Goal: Task Accomplishment & Management: Use online tool/utility

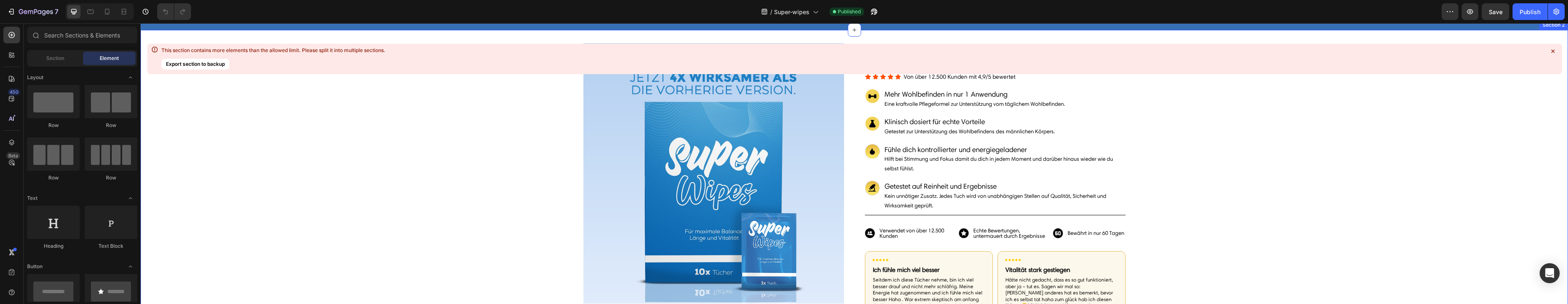
scroll to position [44, 0]
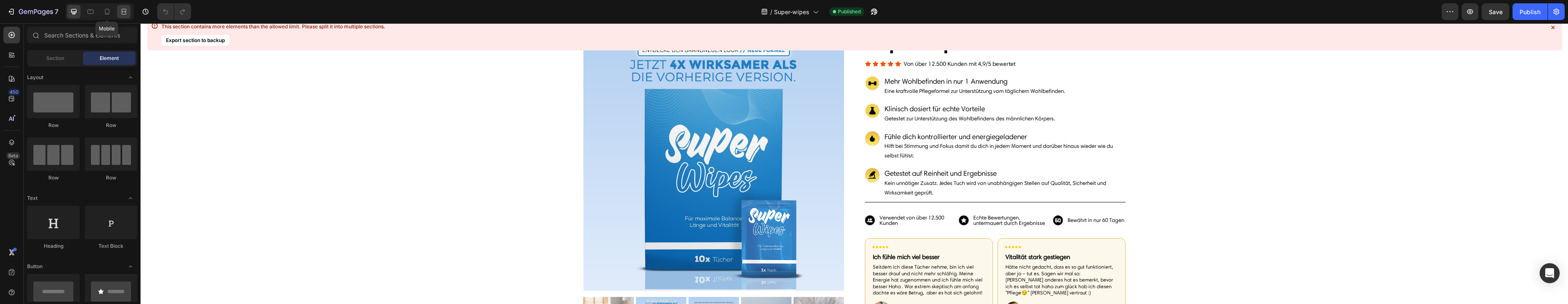
drag, startPoint x: 109, startPoint y: 14, endPoint x: 122, endPoint y: 14, distance: 13.0
click at [109, 14] on icon at bounding box center [107, 12] width 8 height 8
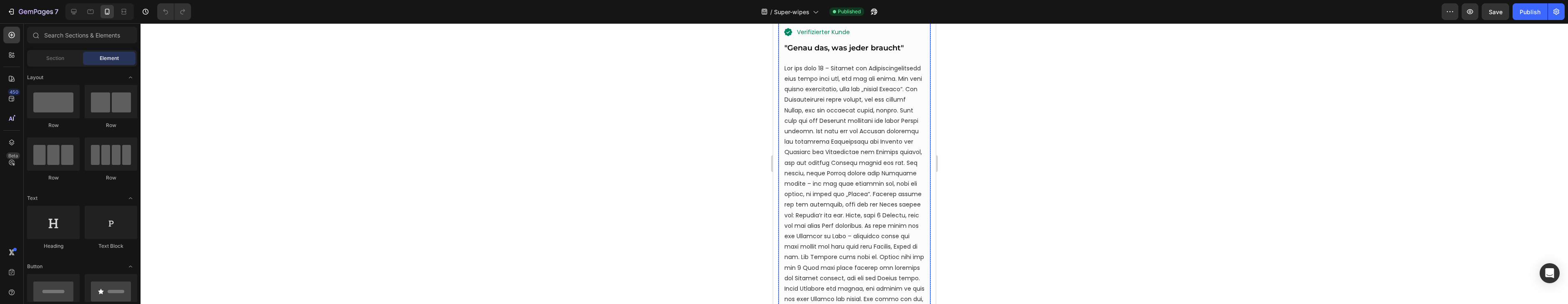
scroll to position [2541, 0]
click at [893, 91] on p at bounding box center [854, 204] width 140 height 283
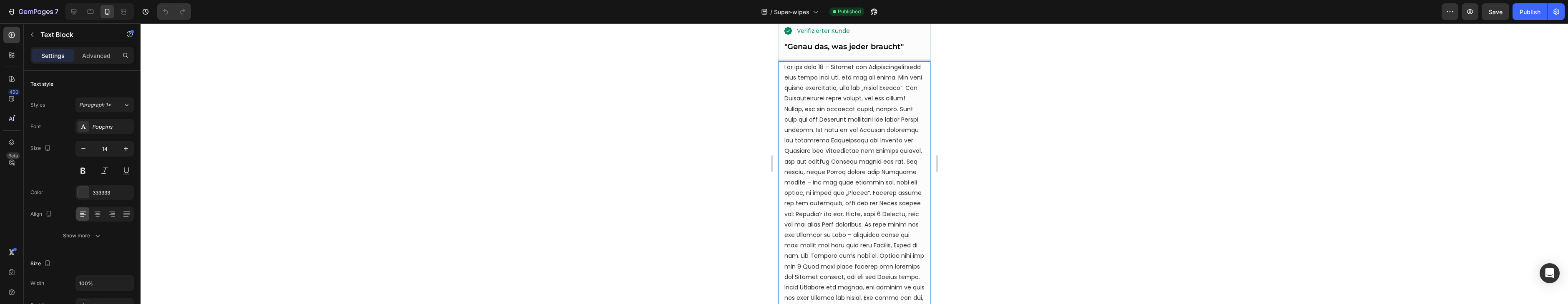
click at [878, 90] on p "Rich Text Editor. Editing area: main" at bounding box center [854, 204] width 140 height 283
click at [883, 90] on p "Rich Text Editor. Editing area: main" at bounding box center [854, 204] width 140 height 283
click at [793, 95] on p "Rich Text Editor. Editing area: main" at bounding box center [854, 204] width 140 height 283
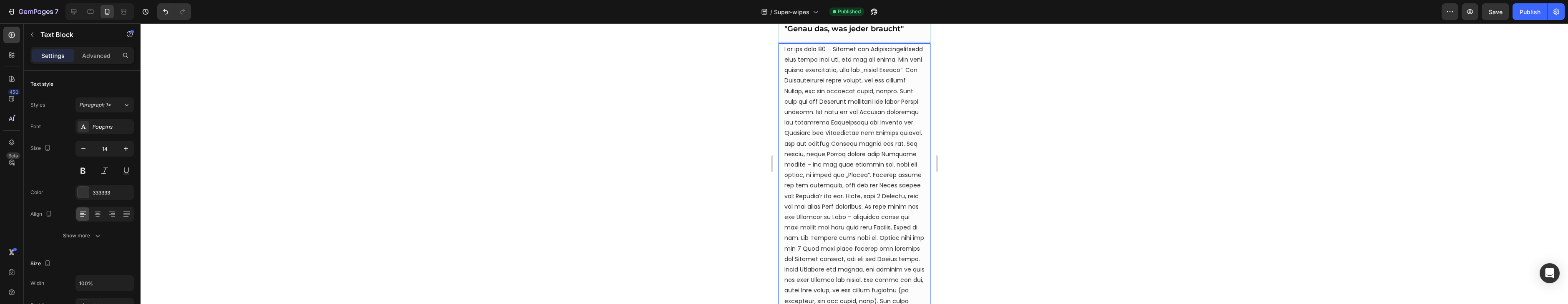
scroll to position [2584, 0]
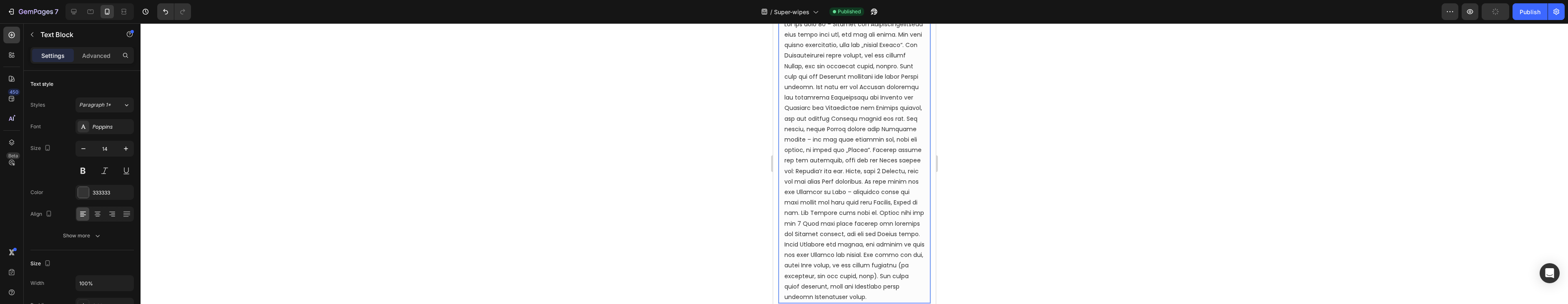
click at [882, 194] on p "Rich Text Editor. Editing area: main" at bounding box center [854, 160] width 140 height 283
click at [882, 194] on p "Rich Text Editor. Editing area: main" at bounding box center [854, 161] width 140 height 283
click at [786, 205] on p "Rich Text Editor. Editing area: main" at bounding box center [854, 161] width 140 height 283
drag, startPoint x: 863, startPoint y: 197, endPoint x: 902, endPoint y: 196, distance: 39.0
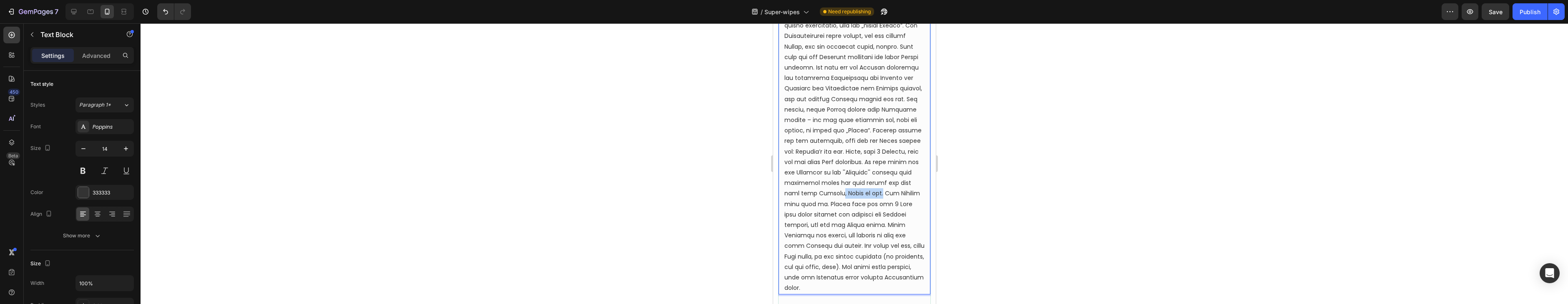
click at [902, 196] on p "Rich Text Editor. Editing area: main" at bounding box center [854, 147] width 140 height 294
click at [873, 194] on p "Rich Text Editor. Editing area: main" at bounding box center [854, 141] width 140 height 283
click at [869, 194] on p "Rich Text Editor. Editing area: main" at bounding box center [854, 141] width 140 height 283
click at [873, 194] on p "Rich Text Editor. Editing area: main" at bounding box center [854, 141] width 140 height 283
click at [856, 205] on p "Ich bin über 40 – Energie und Leistungsfähigkeit sind nicht mehr das, was sie m…" at bounding box center [854, 147] width 140 height 294
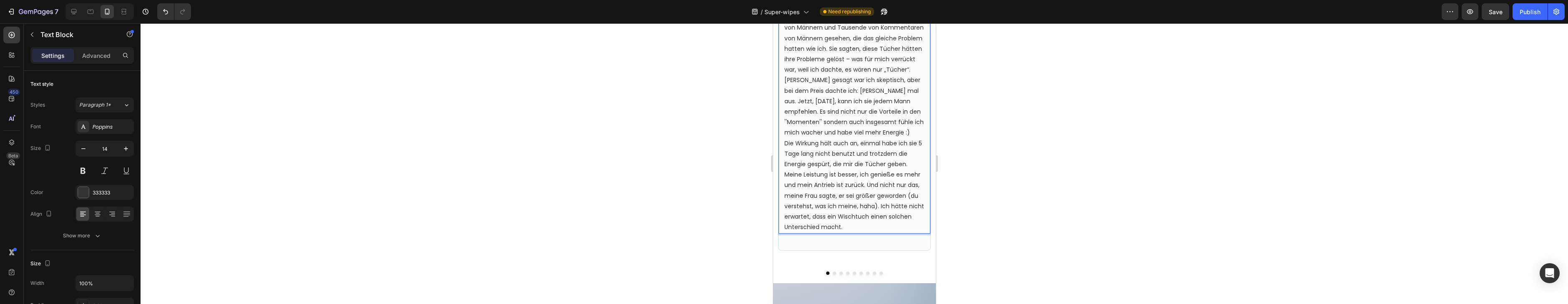
scroll to position [2668, 0]
click at [860, 194] on p "Ich bin über 40 – Energie und Leistungsfähigkeit sind nicht mehr das, was sie m…" at bounding box center [854, 82] width 140 height 294
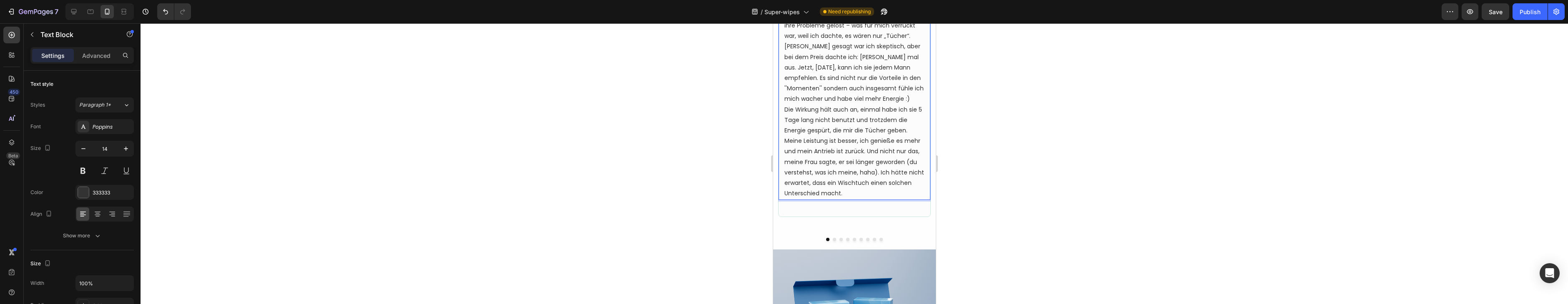
scroll to position [2701, 0]
click at [852, 181] on p "Ich bin über 40 – Energie und Leistungsfähigkeit sind nicht mehr das, was sie m…" at bounding box center [854, 50] width 140 height 294
click at [838, 182] on p "Ich bin über 40 – Energie und Leistungsfähigkeit sind nicht mehr das, was sie m…" at bounding box center [854, 50] width 140 height 294
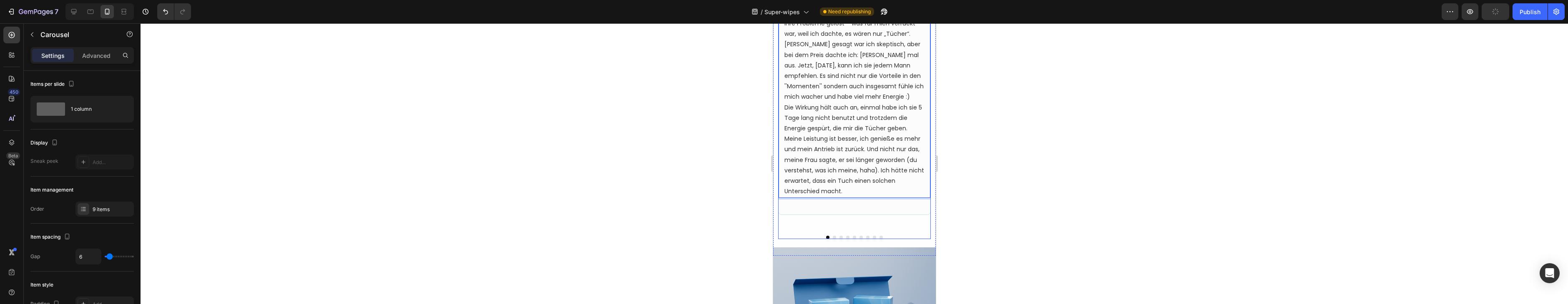
click at [833, 237] on button "Dot" at bounding box center [833, 236] width 3 height 3
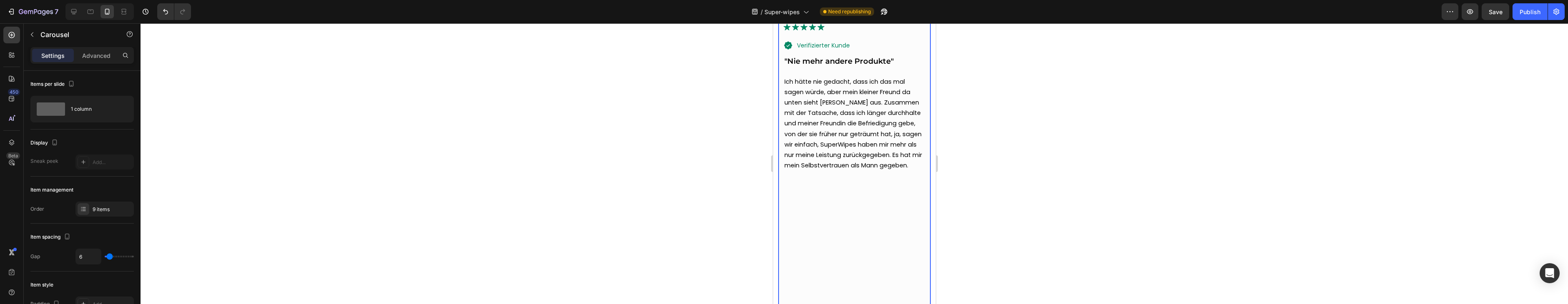
scroll to position [2523, 0]
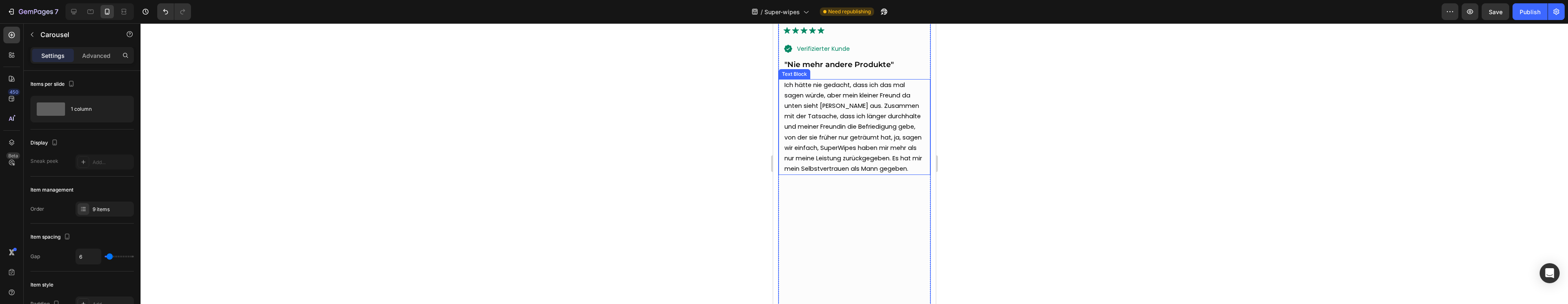
click at [891, 94] on span "Ich hätte nie gedacht, dass ich das mal sagen würde, aber mein kleiner Freund d…" at bounding box center [853, 126] width 137 height 92
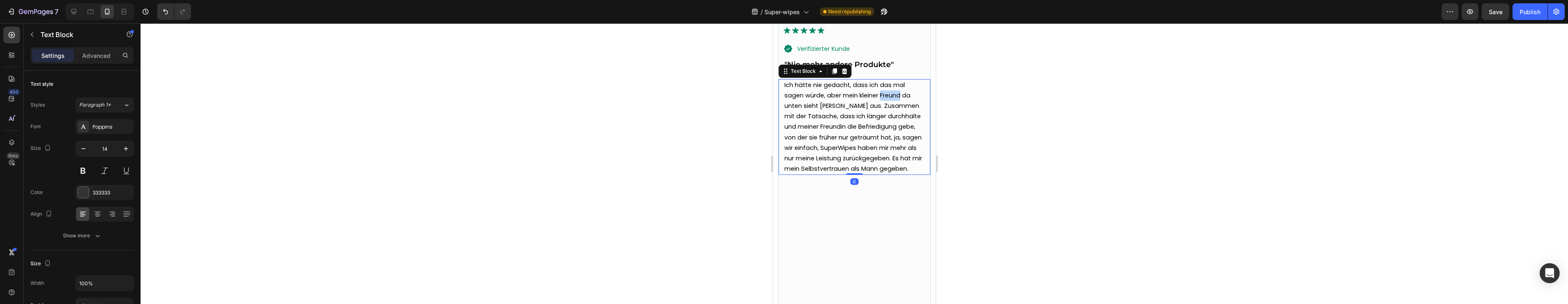
click at [891, 94] on span "Ich hätte nie gedacht, dass ich das mal sagen würde, aber mein kleiner Freund d…" at bounding box center [853, 126] width 137 height 92
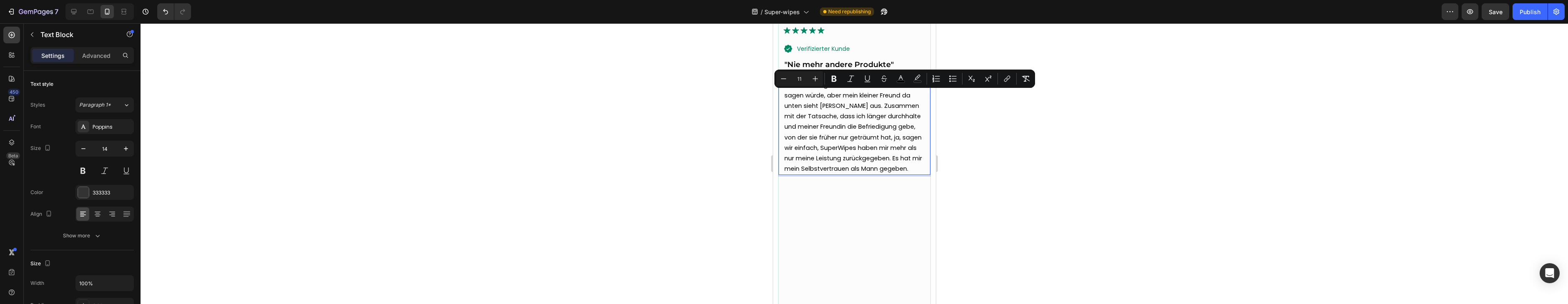
click at [834, 107] on span "Ich hätte nie gedacht, dass ich das mal sagen würde, aber mein kleiner Freund d…" at bounding box center [853, 126] width 137 height 92
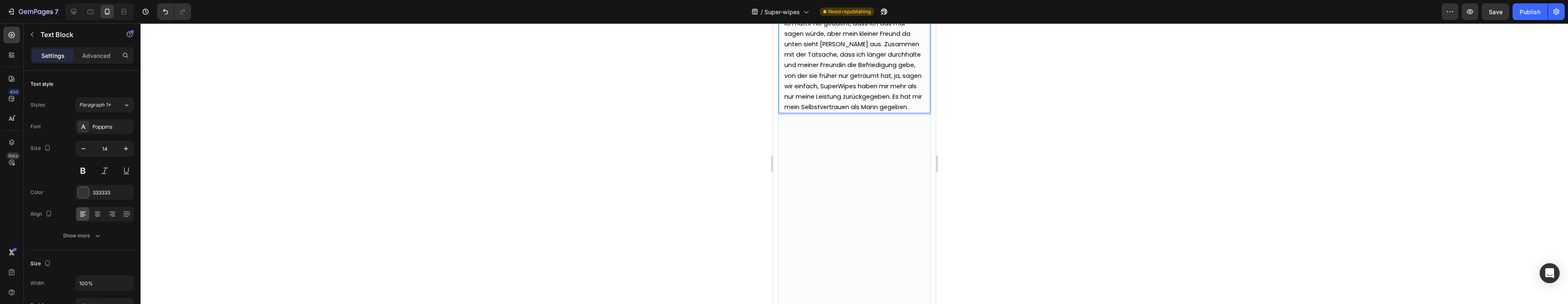
scroll to position [2536, 0]
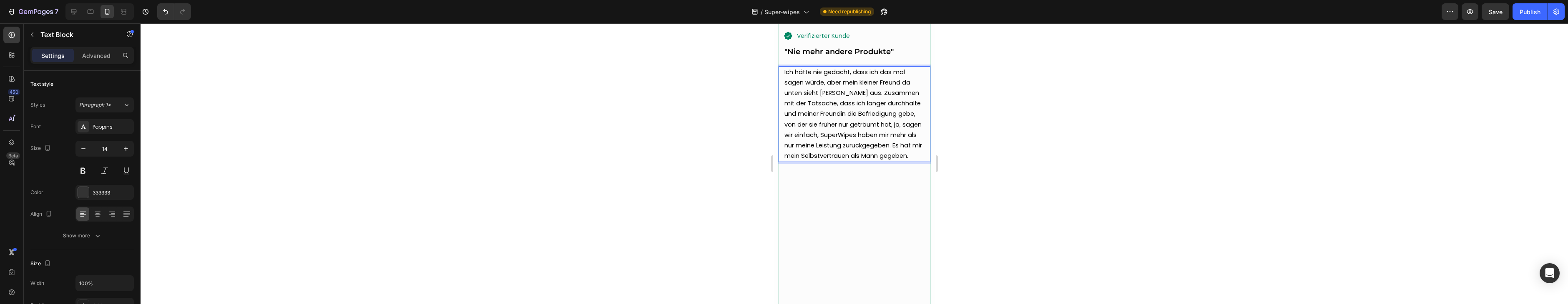
click at [847, 103] on span "Ich hätte nie gedacht, dass ich das mal sagen würde, aber mein kleiner Freund d…" at bounding box center [853, 113] width 137 height 92
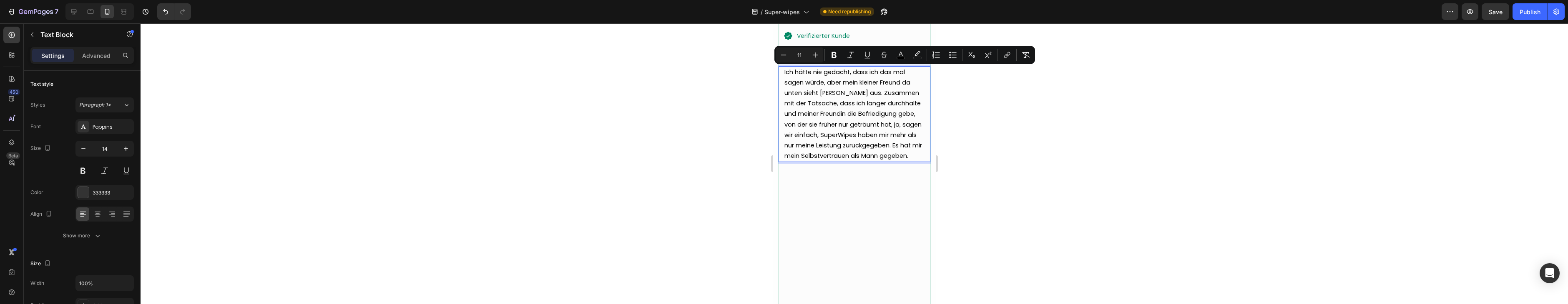
click at [843, 96] on span "Ich hätte nie gedacht, dass ich das mal sagen würde, aber mein kleiner Freund d…" at bounding box center [853, 113] width 137 height 92
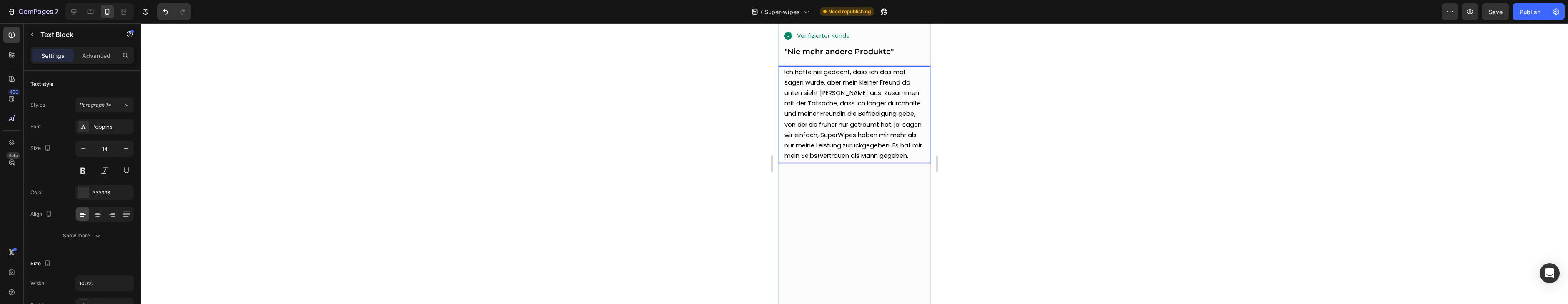
click at [904, 83] on span "Ich hätte nie gedacht, dass ich das mal sagen würde, aber mein kleiner Freund d…" at bounding box center [853, 113] width 137 height 92
click at [803, 94] on span "Ich hätte nie gedacht, dass ich das mal sagen würde, aber mein kleiner Freund (…" at bounding box center [851, 113] width 134 height 92
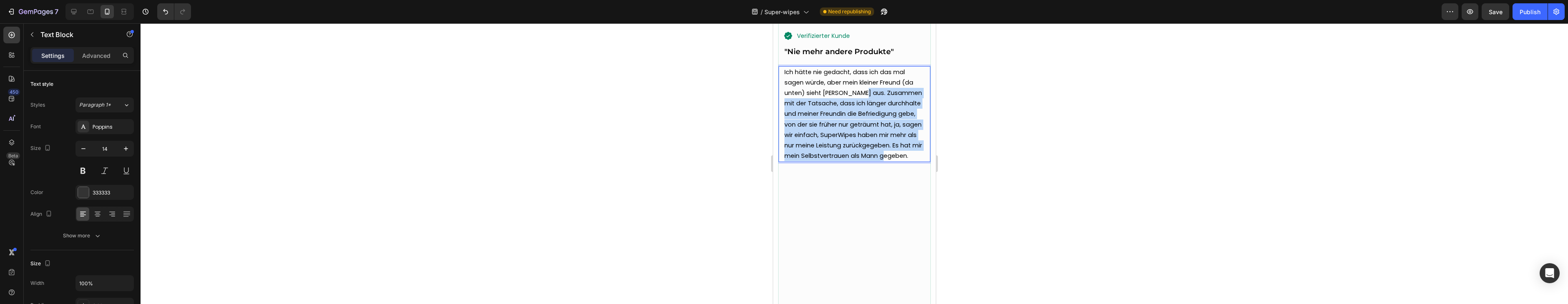
drag, startPoint x: 857, startPoint y: 93, endPoint x: 912, endPoint y: 154, distance: 82.1
click at [912, 154] on p "Ich hätte nie gedacht, dass ich das mal sagen würde, aber mein kleiner Freund (…" at bounding box center [854, 114] width 140 height 94
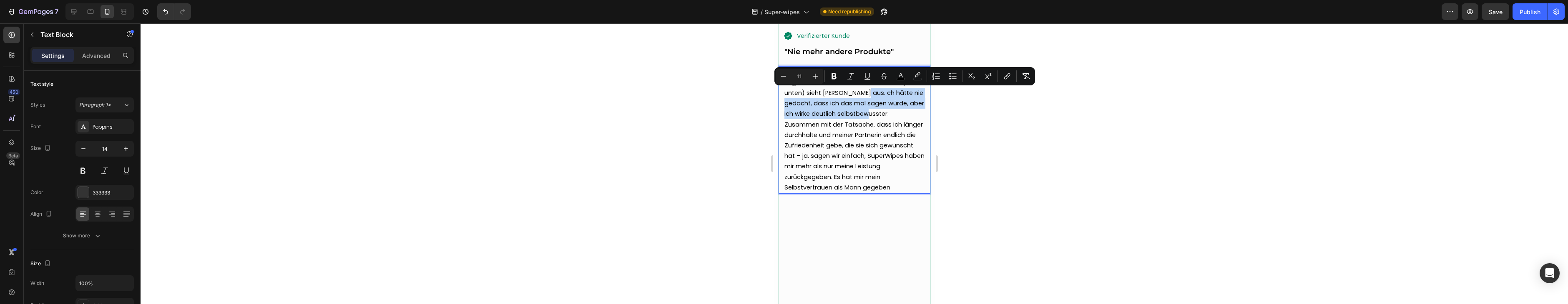
drag, startPoint x: 862, startPoint y: 93, endPoint x: 861, endPoint y: 111, distance: 18.0
click at [861, 111] on span "Ich hätte nie gedacht, dass ich das mal sagen würde, aber mein kleiner Freund (…" at bounding box center [854, 129] width 140 height 124
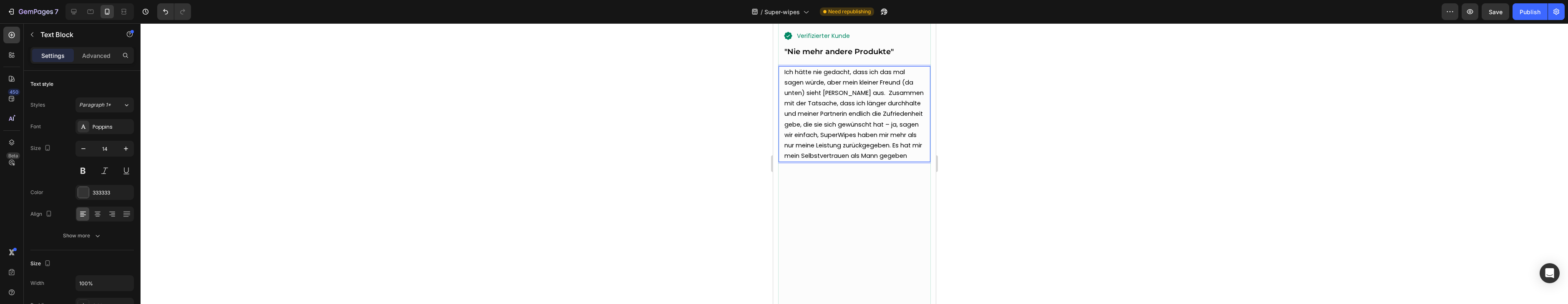
click at [830, 116] on span "Ich hätte nie gedacht, dass ich das mal sagen würde, aber mein kleiner Freund (…" at bounding box center [854, 113] width 139 height 92
click at [920, 156] on p "Ich hätte nie gedacht, dass ich das mal sagen würde, aber mein kleiner Freund (…" at bounding box center [854, 114] width 140 height 94
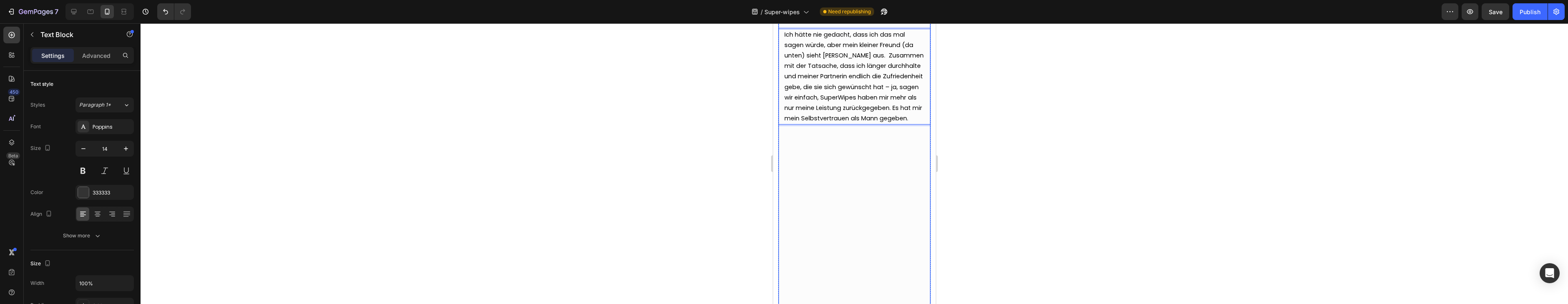
scroll to position [2574, 0]
drag, startPoint x: 857, startPoint y: 98, endPoint x: 900, endPoint y: 109, distance: 44.4
click at [900, 109] on span "Ich hätte nie gedacht, dass ich das mal sagen würde, aber mein kleiner Freund (…" at bounding box center [854, 76] width 139 height 92
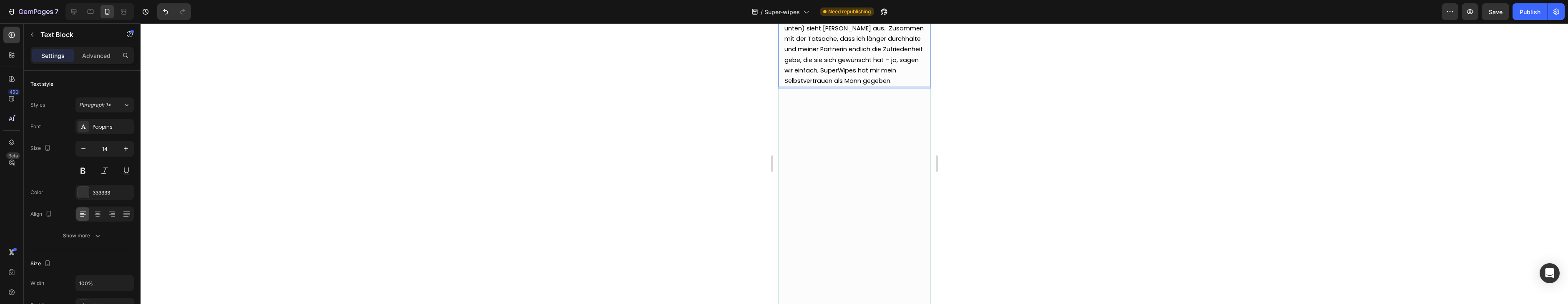
drag, startPoint x: 894, startPoint y: 80, endPoint x: 856, endPoint y: 78, distance: 38.1
click at [894, 80] on p "Ich hätte nie gedacht, dass ich das mal sagen würde, aber mein kleiner Freund (…" at bounding box center [854, 45] width 140 height 84
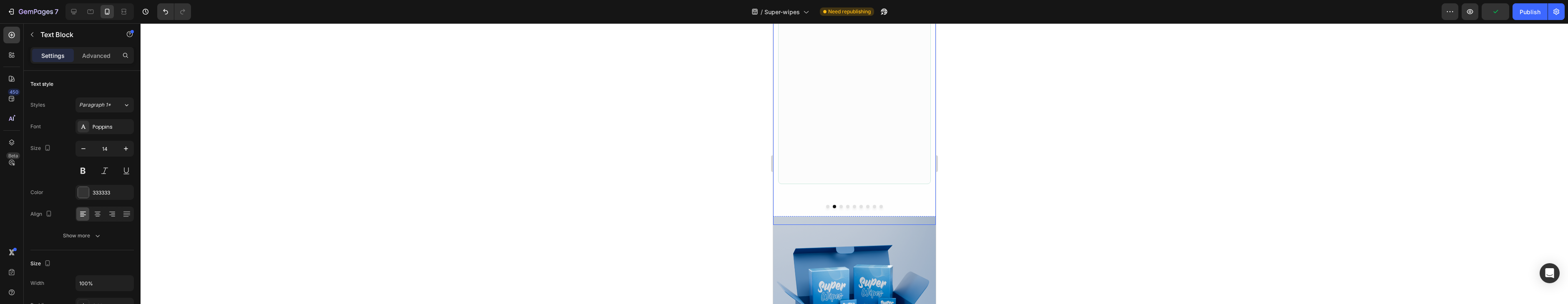
scroll to position [2733, 0]
click at [840, 206] on button "Dot" at bounding box center [840, 206] width 3 height 3
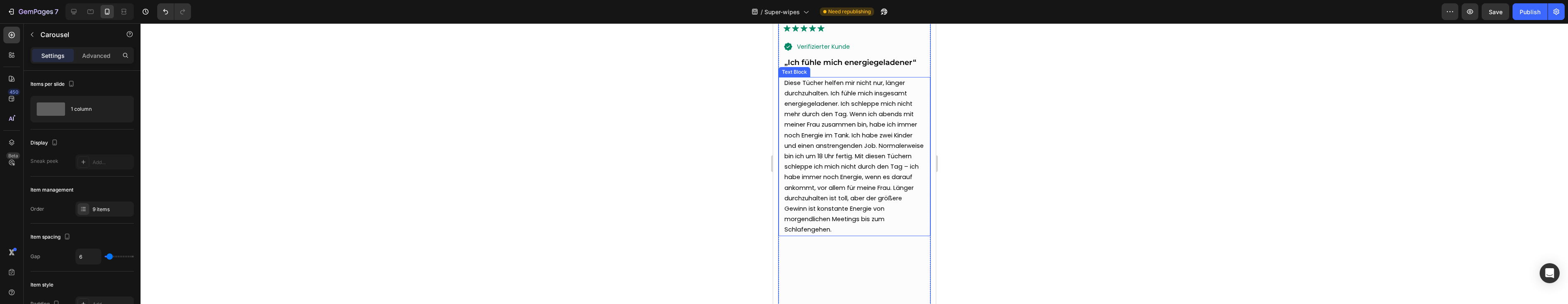
scroll to position [2525, 0]
click at [814, 126] on span "Diese Tücher helfen mir nicht nur, länger durchzuhalten. Ich fühle mich insgesa…" at bounding box center [854, 156] width 139 height 155
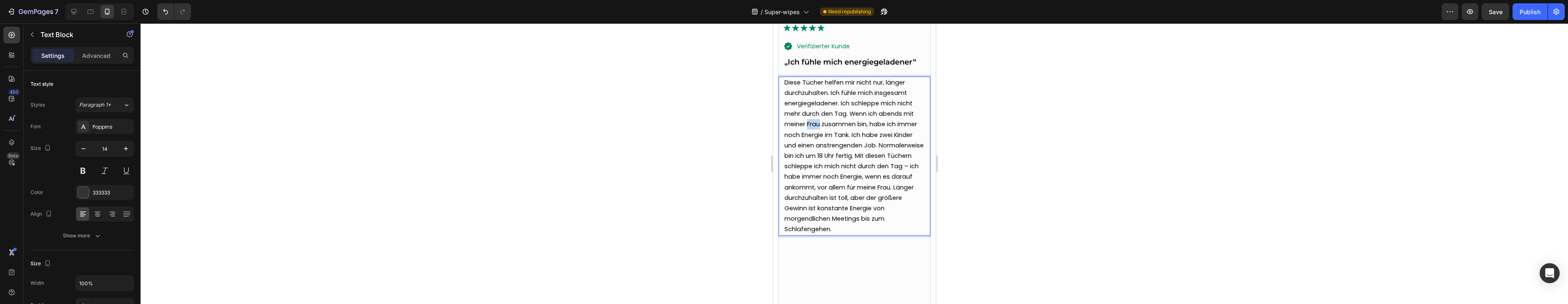
click at [814, 126] on span "Diese Tücher helfen mir nicht nur, länger durchzuhalten. Ich fühle mich insgesa…" at bounding box center [854, 156] width 139 height 155
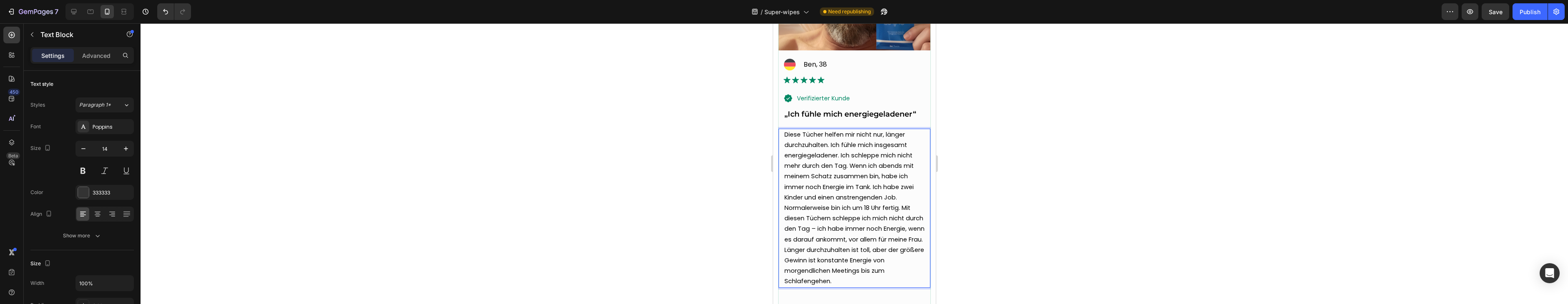
click at [891, 209] on span "Diese Tücher helfen mir nicht nur, länger durchzuhalten. Ich fühle mich insgesa…" at bounding box center [854, 208] width 140 height 155
click at [891, 209] on span "Diese Tücher helfen mir nicht nur, länger durchzuhalten. Ich fühle mich insgesa…" at bounding box center [854, 207] width 140 height 155
click at [905, 207] on span "Diese Tücher helfen mir nicht nur, länger durchzuhalten. Ich fühle mich insgesa…" at bounding box center [854, 206] width 140 height 155
click at [786, 216] on span "Diese Tücher helfen mir nicht nur, länger durchzuhalten. Ich fühle mich insgesa…" at bounding box center [852, 206] width 136 height 155
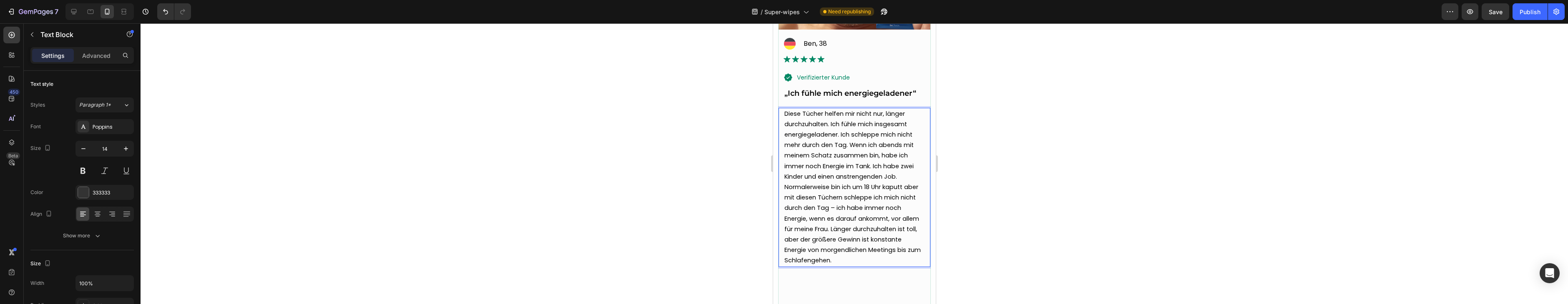
scroll to position [2495, 0]
drag, startPoint x: 887, startPoint y: 219, endPoint x: 830, endPoint y: 228, distance: 57.7
click at [830, 228] on span "Diese Tücher helfen mir nicht nur, länger durchzuhalten. Ich fühle mich insgesa…" at bounding box center [852, 187] width 136 height 155
click at [799, 238] on span "Diese Tücher helfen mir nicht nur, länger durchzuhalten. Ich fühle mich insgesa…" at bounding box center [851, 187] width 134 height 155
click at [800, 238] on span "Diese Tücher helfen mir nicht nur, länger durchzuhalten. Ich fühle mich insgesa…" at bounding box center [851, 187] width 134 height 155
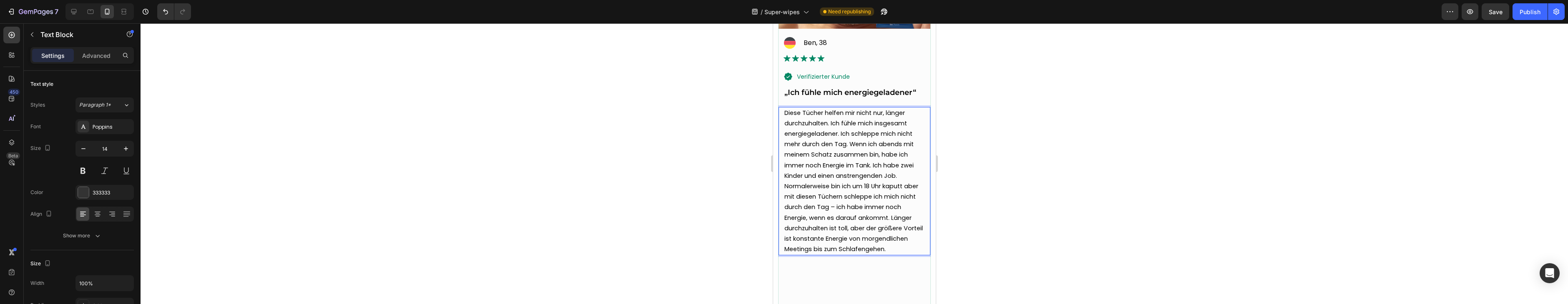
click at [800, 227] on span "Diese Tücher helfen mir nicht nur, länger durchzuhalten. Ich fühle mich insgesa…" at bounding box center [853, 182] width 138 height 145
click at [799, 227] on span "Diese Tücher helfen mir nicht nur, länger durchzuhalten. Ich fühle mich insgesa…" at bounding box center [853, 182] width 138 height 145
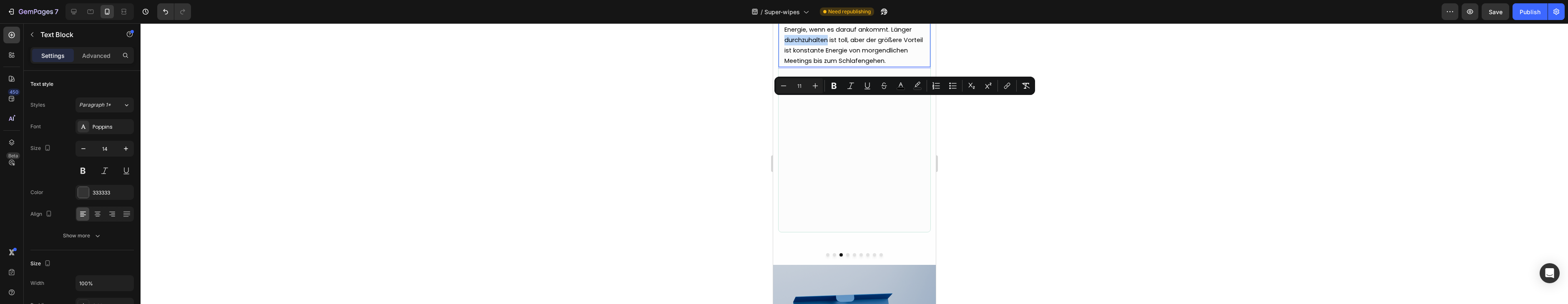
scroll to position [2684, 0]
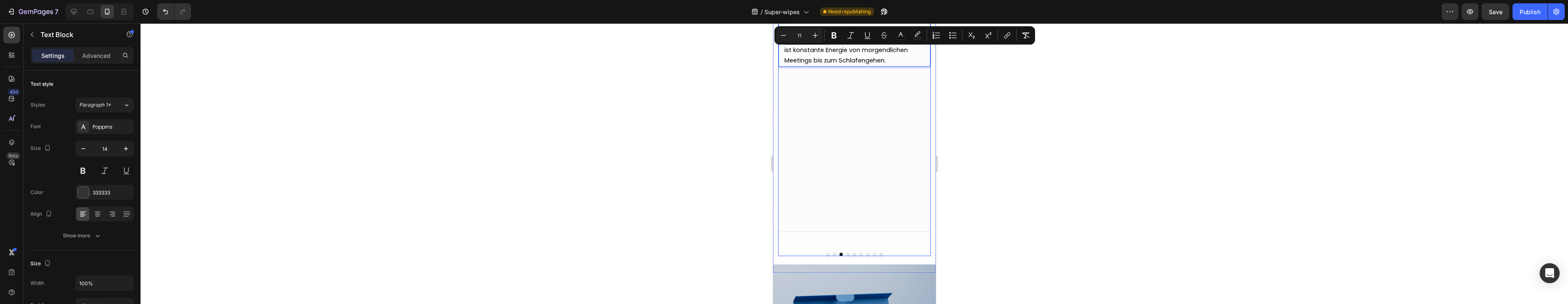
click at [847, 253] on button "Dot" at bounding box center [847, 254] width 3 height 3
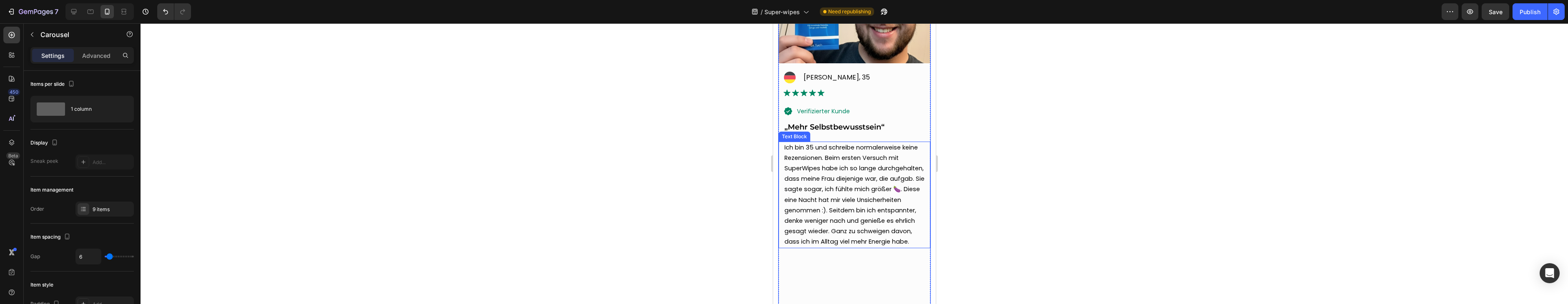
scroll to position [2442, 0]
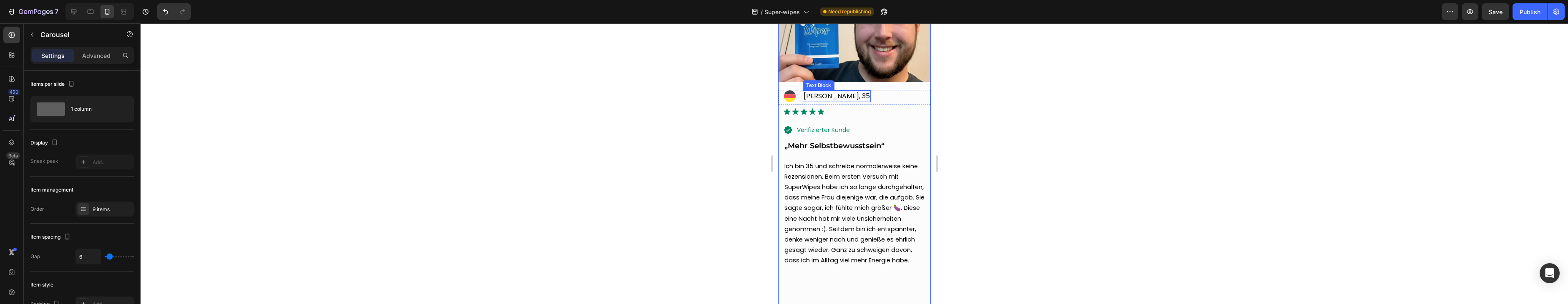
click at [816, 97] on p "[PERSON_NAME], 35" at bounding box center [836, 96] width 67 height 10
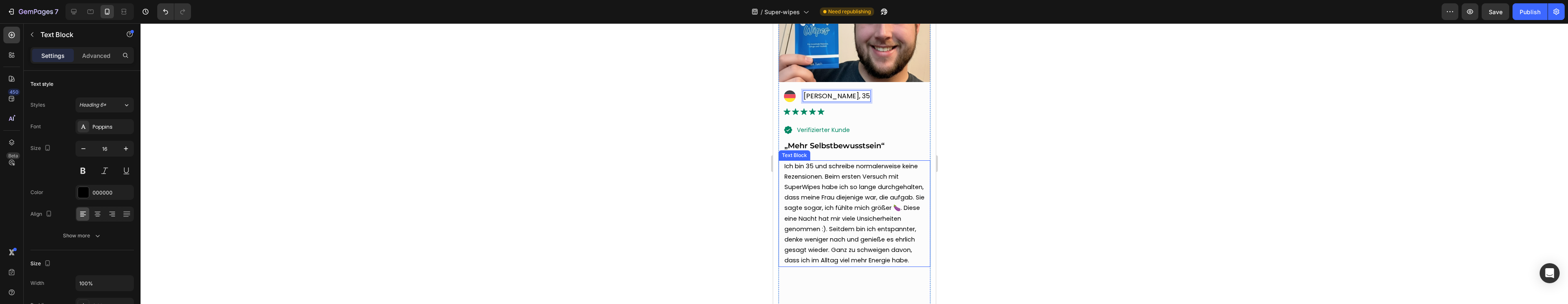
scroll to position [2444, 0]
click at [793, 173] on span "Ich bin 35 und schreibe normalerweise keine Rezensionen. Beim ersten Versuch mi…" at bounding box center [854, 212] width 140 height 103
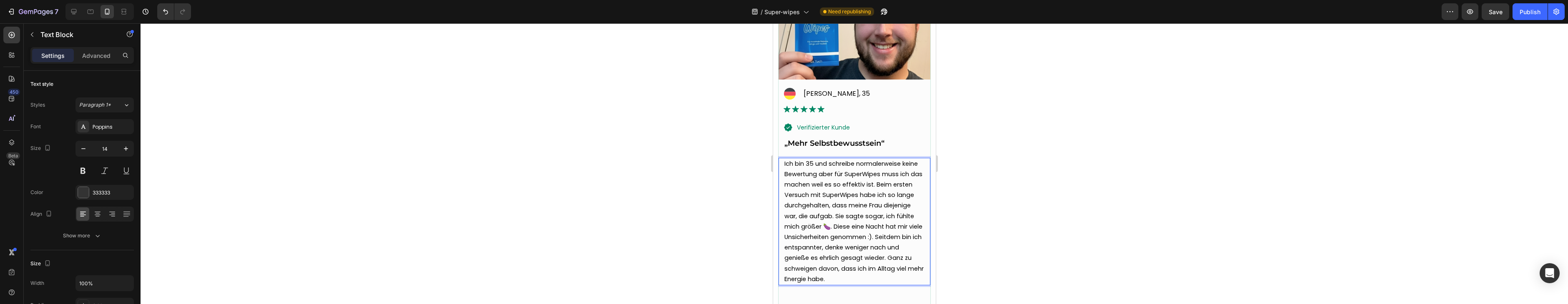
click at [874, 208] on span "Ich bin 35 und schreibe normalerweise keine Bewertung aber für SuperWipes muss …" at bounding box center [854, 222] width 139 height 124
drag, startPoint x: 880, startPoint y: 217, endPoint x: 833, endPoint y: 228, distance: 48.3
click at [833, 228] on span "Ich bin 35 und schreibe normalerweise keine Bewertung aber für SuperWipes muss …" at bounding box center [854, 227] width 140 height 134
drag, startPoint x: 833, startPoint y: 228, endPoint x: 883, endPoint y: 220, distance: 50.6
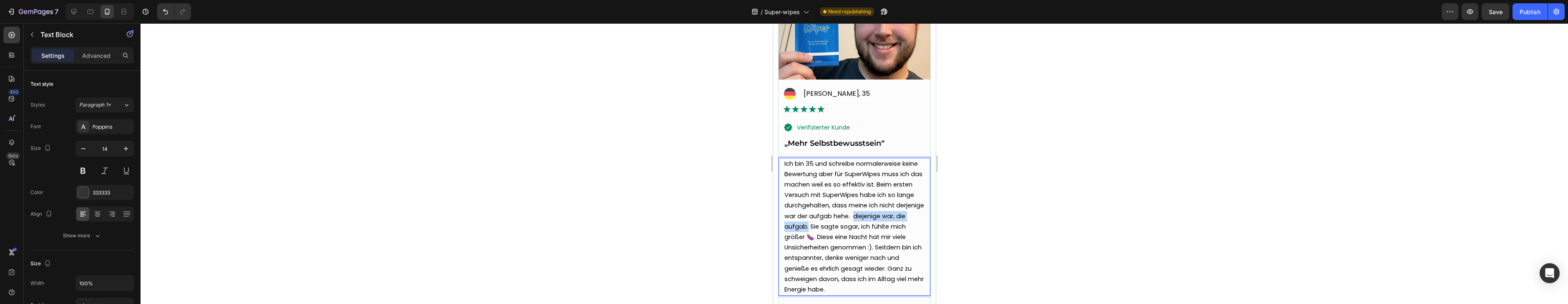
click at [883, 220] on span "Ich bin 35 und schreibe normalerweise keine Bewertung aber für SuperWipes muss …" at bounding box center [854, 227] width 140 height 134
click at [803, 226] on span "Ich bin 35 und schreibe normalerweise keine Bewertung aber für SuperWipes muss …" at bounding box center [854, 221] width 140 height 124
click at [885, 218] on span "Ich bin 35 und schreibe normalerweise keine Bewertung aber für SuperWipes muss …" at bounding box center [854, 226] width 140 height 134
click at [846, 227] on span "Ich bin 35 und schreibe normalerweise keine Bewertung aber für SuperWipes muss …" at bounding box center [854, 226] width 140 height 134
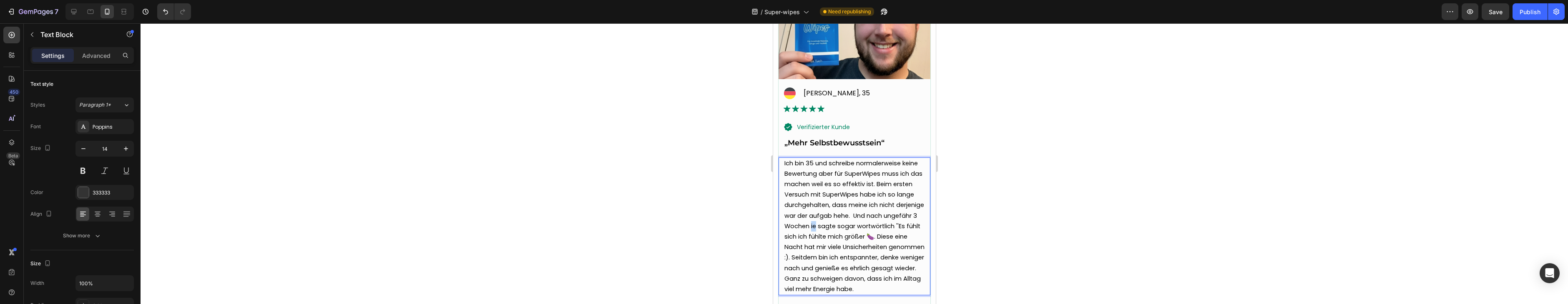
click at [846, 227] on span "Ich bin 35 und schreibe normalerweise keine Bewertung aber für SuperWipes muss …" at bounding box center [854, 226] width 140 height 134
click at [864, 227] on span "Ich bin 35 und schreibe normalerweise keine Bewertung aber für SuperWipes muss …" at bounding box center [854, 226] width 140 height 134
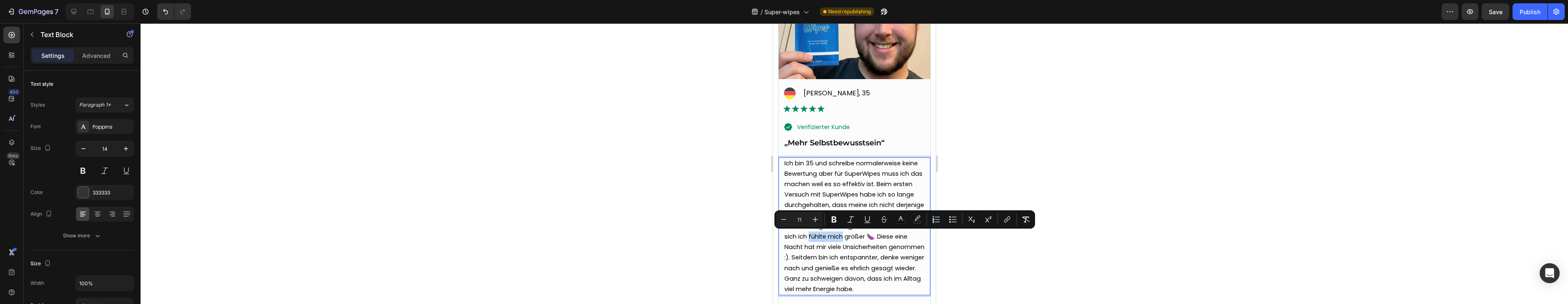
drag, startPoint x: 872, startPoint y: 237, endPoint x: 910, endPoint y: 237, distance: 38.0
click at [910, 237] on p "Ich bin 35 und schreibe normalerweise keine Bewertung aber für SuperWipes muss …" at bounding box center [854, 227] width 140 height 137
click at [893, 241] on p "Ich bin 35 und schreibe normalerweise keine Bewertung aber für SuperWipes muss …" at bounding box center [854, 227] width 140 height 137
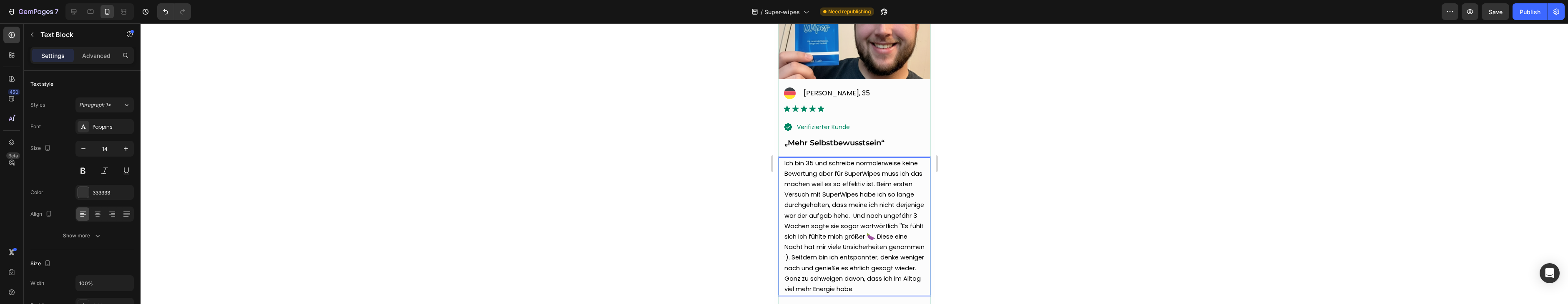
scroll to position [2471, 0]
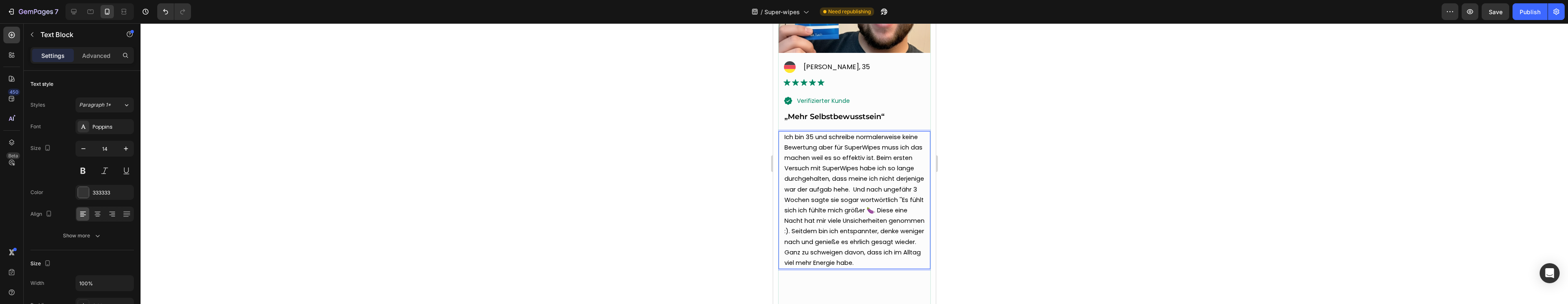
click at [814, 222] on span "Ich bin 35 und schreibe normalerweise keine Bewertung aber für SuperWipes muss …" at bounding box center [854, 200] width 140 height 134
click at [812, 222] on span "Ich bin 35 und schreibe normalerweise keine Bewertung aber für SuperWipes muss …" at bounding box center [854, 200] width 140 height 134
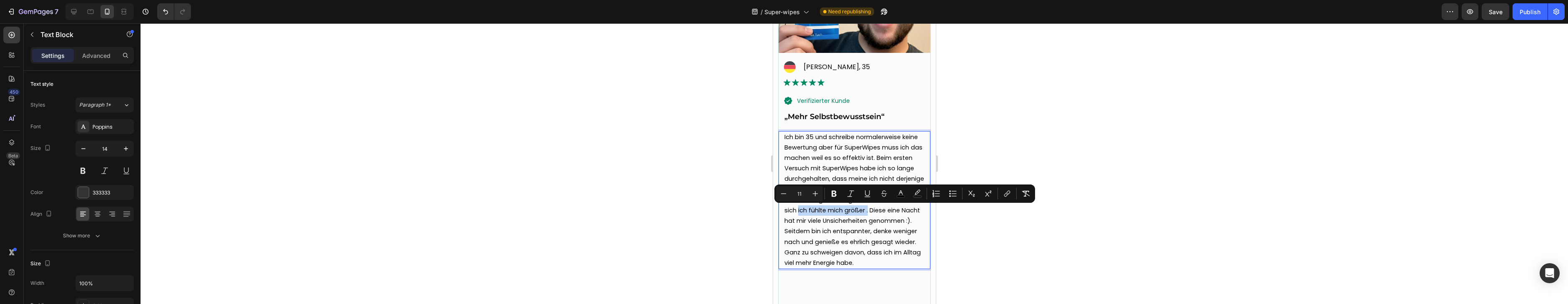
drag, startPoint x: 862, startPoint y: 212, endPoint x: 807, endPoint y: 223, distance: 56.1
click at [807, 223] on span "Ich bin 35 und schreibe normalerweise keine Bewertung aber für SuperWipes muss …" at bounding box center [854, 200] width 140 height 134
drag, startPoint x: 826, startPoint y: 231, endPoint x: 896, endPoint y: 214, distance: 72.0
click at [896, 214] on span "Ich bin 35 und schreibe normalerweise keine Bewertung aber für SuperWipes muss …" at bounding box center [854, 200] width 140 height 134
click at [861, 220] on span "Ich bin 35 und schreibe normalerweise keine Bewertung aber für SuperWipes muss …" at bounding box center [854, 200] width 140 height 134
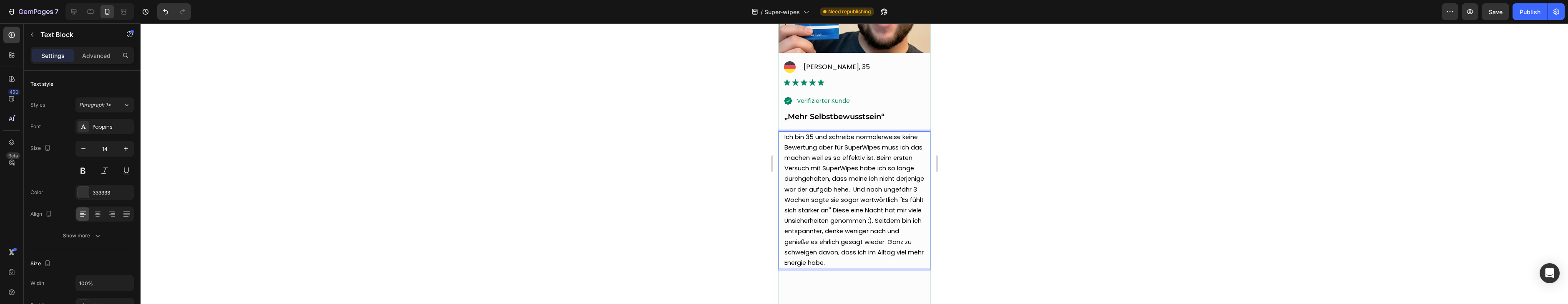
click at [811, 222] on span "Ich bin 35 und schreibe normalerweise keine Bewertung aber für SuperWipes muss …" at bounding box center [854, 200] width 140 height 134
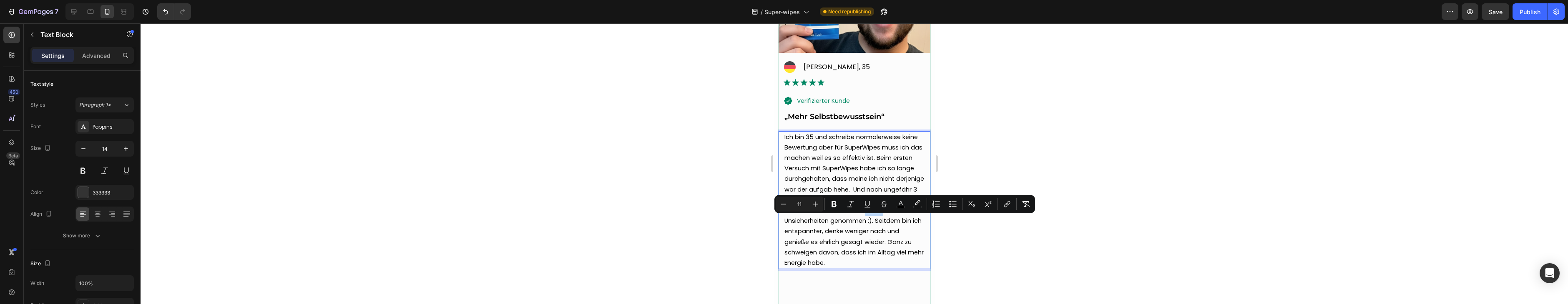
click at [811, 222] on span "Ich bin 35 und schreibe normalerweise keine Bewertung aber für SuperWipes muss …" at bounding box center [854, 200] width 140 height 134
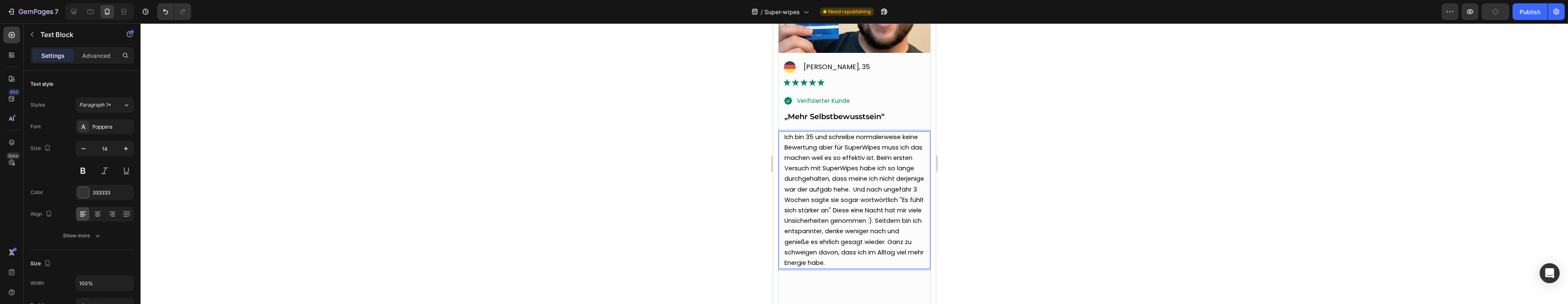
click at [896, 214] on span "Ich bin 35 und schreibe normalerweise keine Bewertung aber für SuperWipes muss …" at bounding box center [854, 200] width 140 height 134
click at [807, 223] on span "Ich bin 35 und schreibe normalerweise keine Bewertung aber für SuperWipes muss …" at bounding box center [854, 200] width 140 height 134
click at [821, 223] on span "Ich bin 35 und schreibe normalerweise keine Bewertung aber für SuperWipes muss …" at bounding box center [854, 200] width 140 height 134
click at [847, 221] on span "Ich bin 35 und schreibe normalerweise keine Bewertung aber für SuperWipes muss …" at bounding box center [854, 200] width 140 height 134
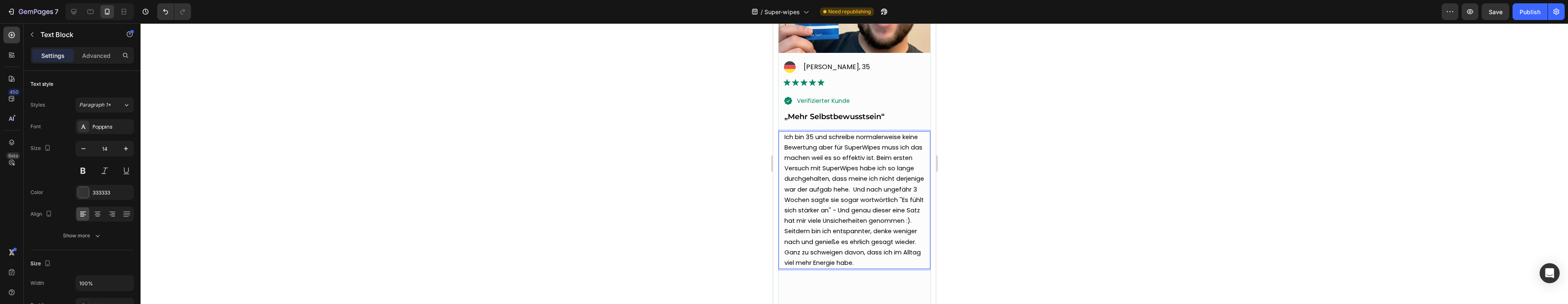
click at [873, 232] on span "Ich bin 35 und schreibe normalerweise keine Bewertung aber für SuperWipes muss …" at bounding box center [854, 200] width 140 height 134
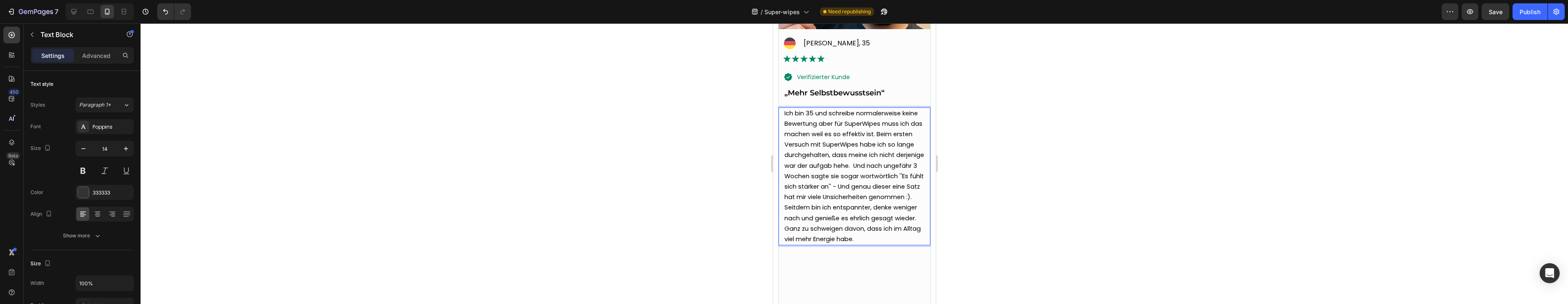
scroll to position [2496, 0]
click at [786, 218] on span "Seitdem bin ich entspannter, denke weniger nach und genieße es ehrlich gesagt w…" at bounding box center [852, 222] width 136 height 40
click at [862, 243] on p "Ich bin 35 und schreibe normalerweise keine Bewertung aber für SuperWipes muss …" at bounding box center [854, 176] width 140 height 137
click at [877, 208] on p "Ich bin 35 und schreibe normalerweise keine Bewertung aber für SuperWipes muss …" at bounding box center [854, 176] width 140 height 137
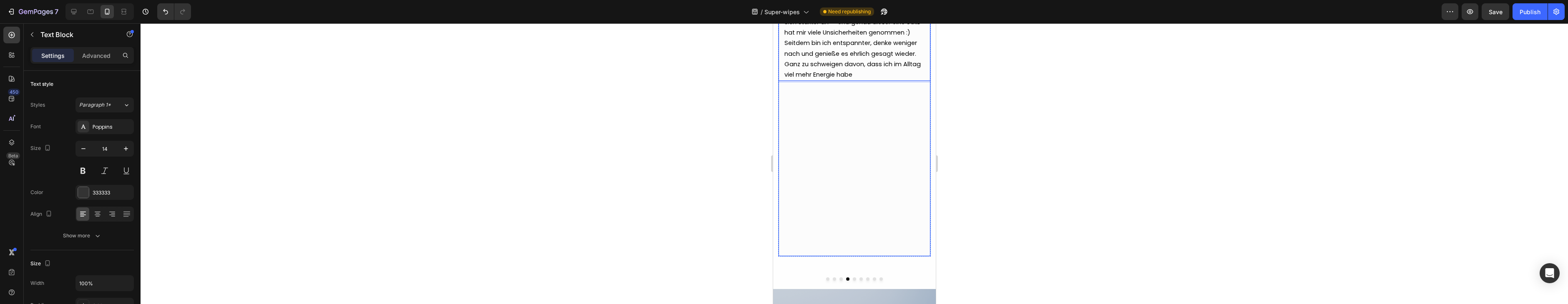
scroll to position [2666, 0]
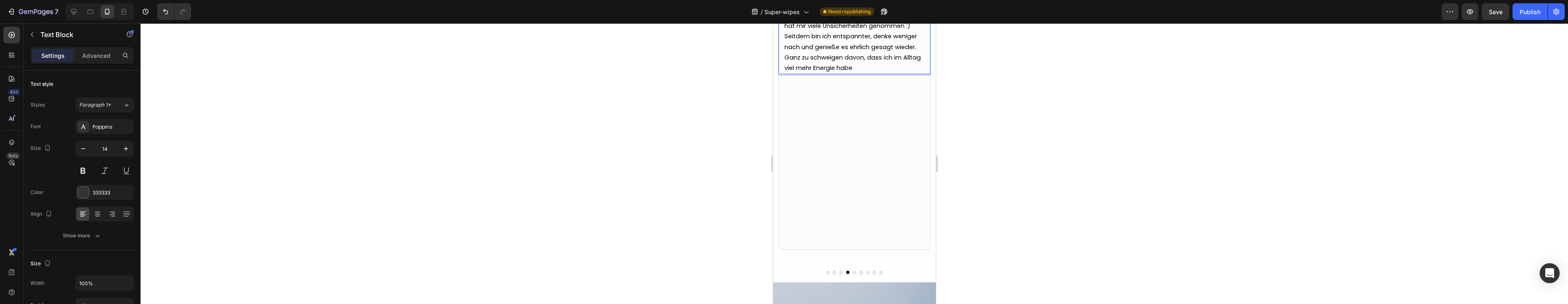
click at [857, 74] on p "Ich bin 35 und schreibe normalerweise keine Bewertung aber für SuperWipes muss …" at bounding box center [854, 6] width 140 height 137
click at [853, 271] on div at bounding box center [854, 272] width 153 height 3
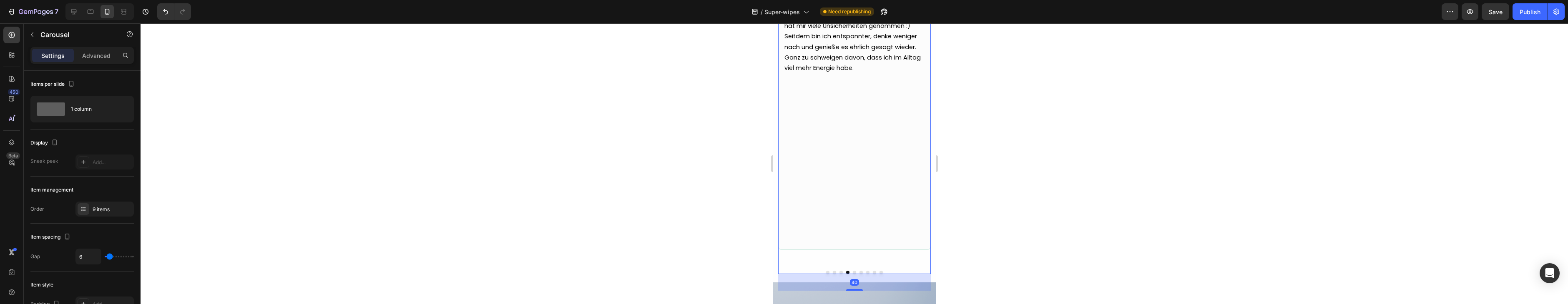
click at [854, 272] on button "Dot" at bounding box center [854, 272] width 3 height 3
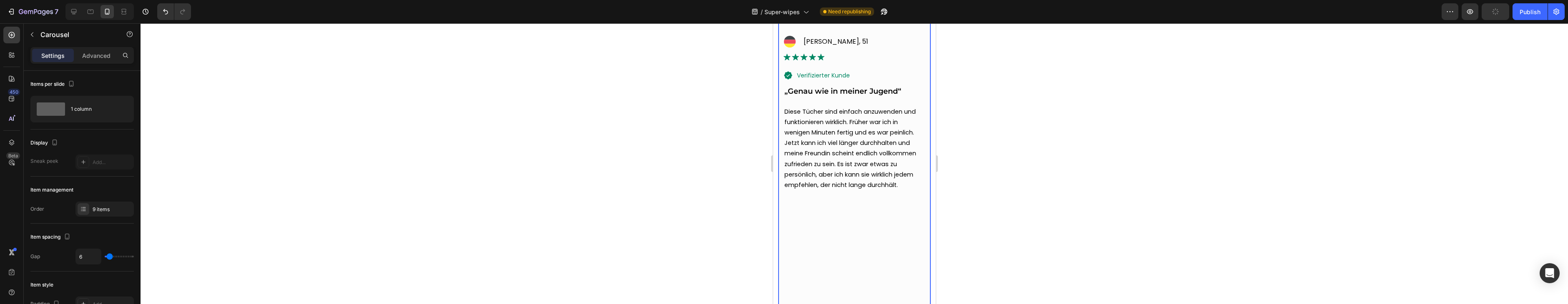
scroll to position [2498, 0]
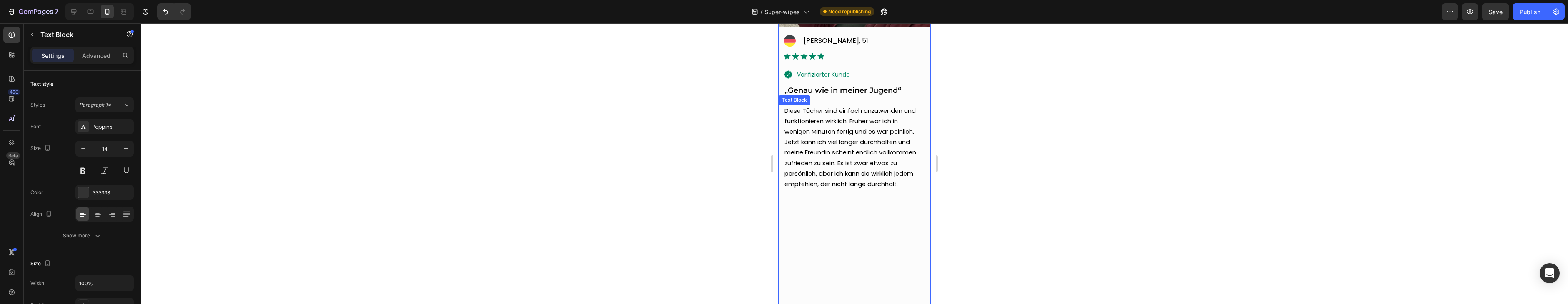
click at [851, 123] on span "Diese Tücher sind einfach anzuwenden und funktionieren wirklich. Früher war ich…" at bounding box center [850, 147] width 132 height 81
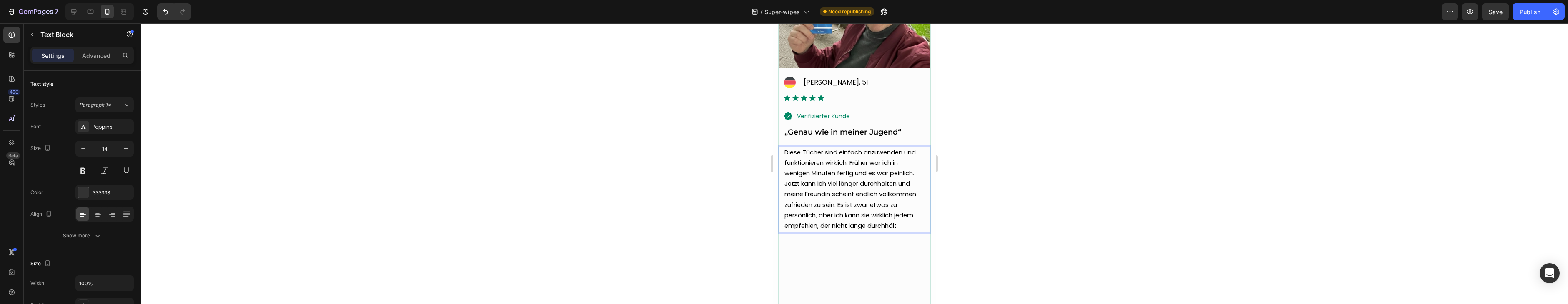
scroll to position [2457, 0]
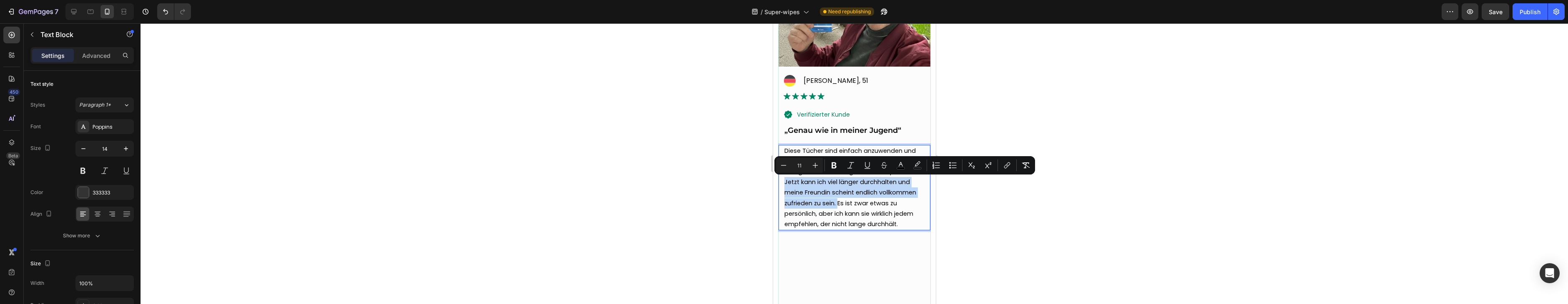
drag, startPoint x: 837, startPoint y: 206, endPoint x: 782, endPoint y: 179, distance: 61.3
click at [782, 179] on div "Diese Tücher sind einfach anzuwenden und funktionieren wirklich. Früher war ich…" at bounding box center [854, 188] width 152 height 85
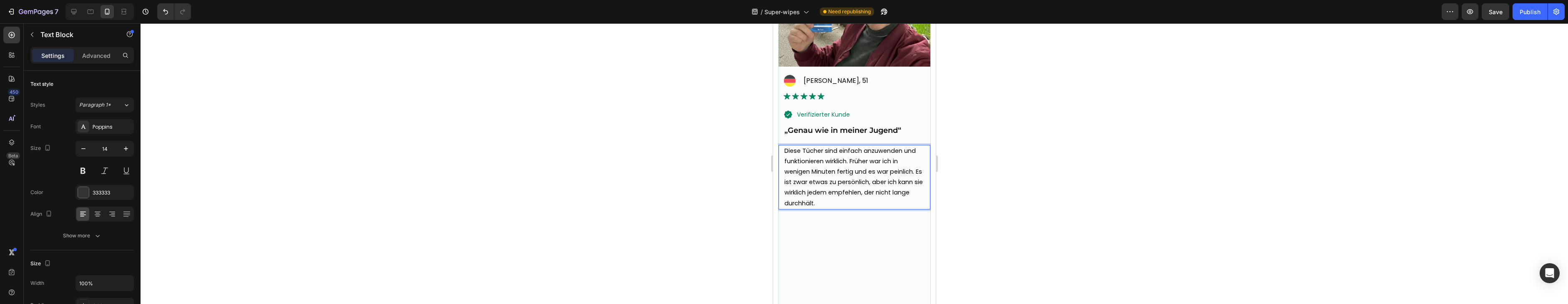
click at [868, 184] on span "Diese Tücher sind einfach anzuwenden und funktionieren wirklich. Früher war ich…" at bounding box center [853, 177] width 138 height 61
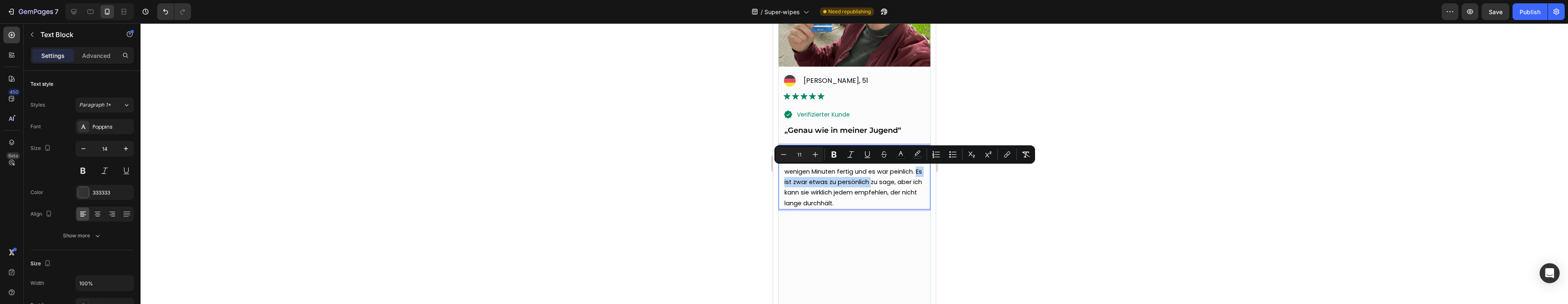
drag, startPoint x: 916, startPoint y: 174, endPoint x: 869, endPoint y: 184, distance: 48.1
click at [869, 184] on span "Diese Tücher sind einfach anzuwenden und funktionieren wirklich. Früher war ich…" at bounding box center [853, 177] width 137 height 61
copy span "Es ist zwar etwas zu persönlich"
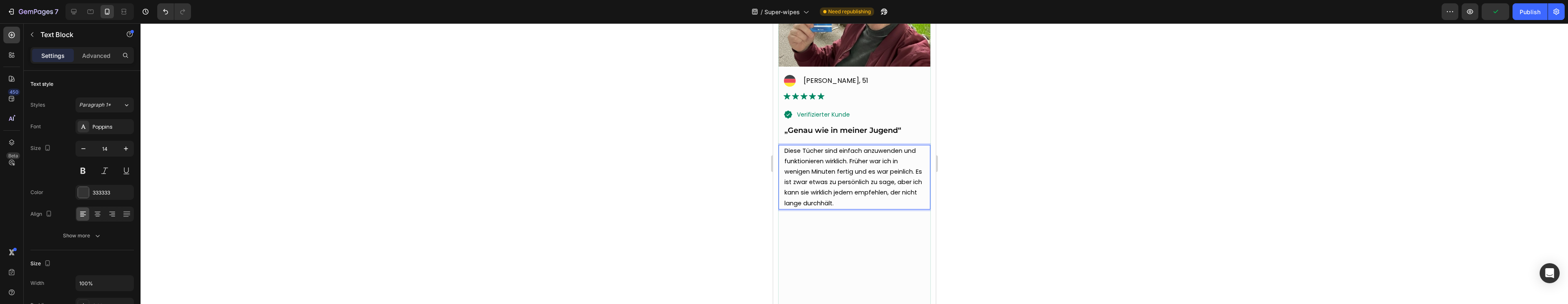
drag, startPoint x: 875, startPoint y: 186, endPoint x: 882, endPoint y: 186, distance: 7.0
click at [875, 186] on span "Diese Tücher sind einfach anzuwenden und funktionieren wirklich. Früher war ich…" at bounding box center [853, 177] width 137 height 61
drag, startPoint x: 896, startPoint y: 185, endPoint x: 915, endPoint y: 174, distance: 22.0
click at [915, 174] on span "Diese Tücher sind einfach anzuwenden und funktionieren wirklich. Früher war ich…" at bounding box center [853, 177] width 137 height 61
click at [785, 153] on span "Diese Tücher sind einfach anzuwenden und funktionieren wirklich. Früher war ich…" at bounding box center [850, 172] width 131 height 51
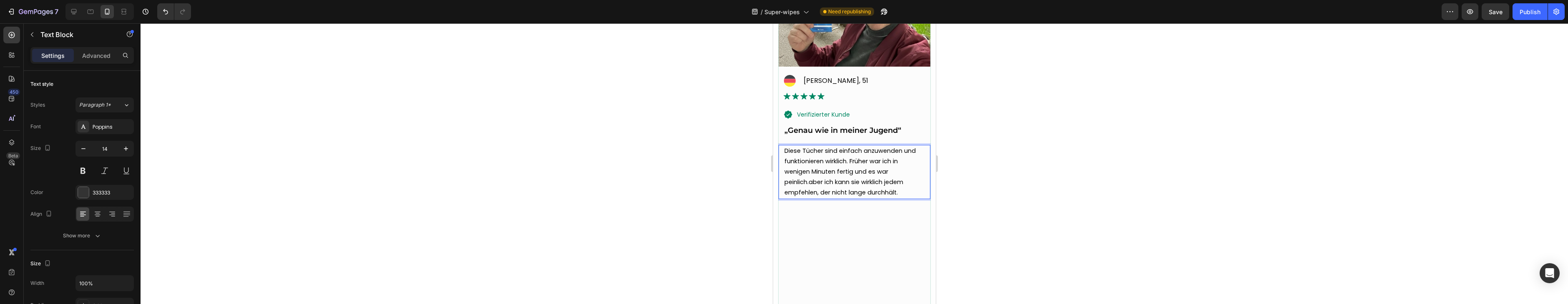
click at [851, 162] on span "Diese Tücher sind einfach anzuwenden und funktionieren wirklich. Früher war ich…" at bounding box center [850, 172] width 131 height 51
click at [835, 174] on span "Diese Tücher sind einfach anzuwenden und funktionieren wirklich. Es ist zwar et…" at bounding box center [850, 177] width 132 height 61
click at [888, 185] on span "Diese Tücher sind einfach anzuwenden und funktionieren wirklich. Es ist zwar et…" at bounding box center [850, 177] width 132 height 61
click at [888, 184] on span "Diese Tücher sind einfach anzuwenden und funktionieren wirklich. Es ist zwar et…" at bounding box center [850, 177] width 132 height 61
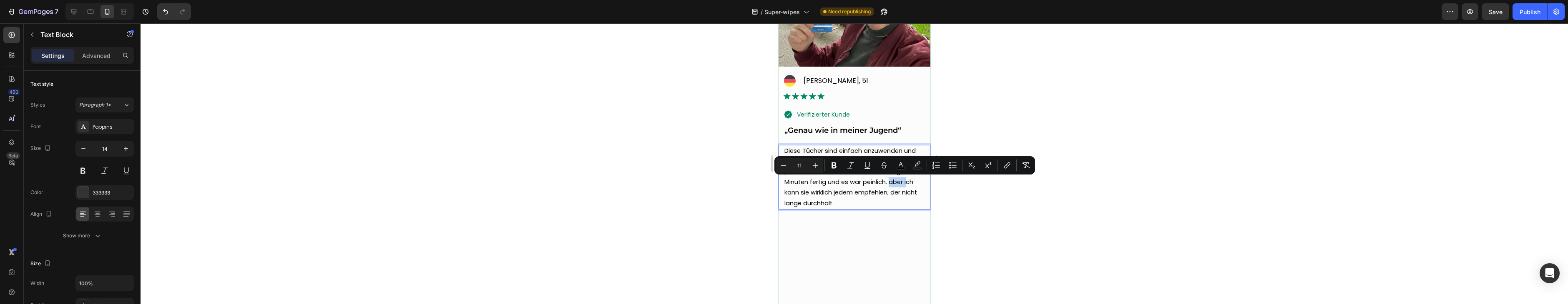
drag, startPoint x: 907, startPoint y: 184, endPoint x: 889, endPoint y: 182, distance: 18.1
click at [889, 182] on span "Diese Tücher sind einfach anzuwenden und funktionieren wirklich. Es ist zwar et…" at bounding box center [850, 177] width 132 height 61
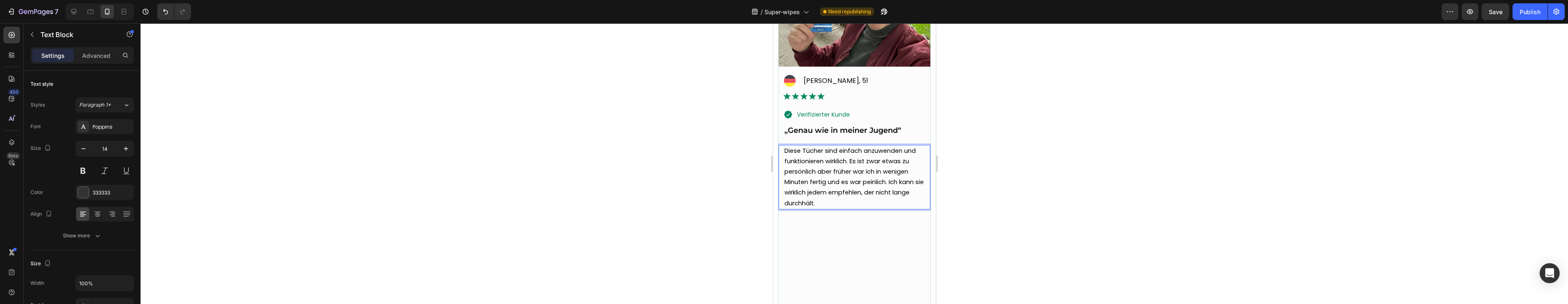
click at [788, 192] on span "Diese Tücher sind einfach anzuwenden und funktionieren wirklich. Es ist zwar et…" at bounding box center [854, 177] width 139 height 61
click at [787, 192] on span "Diese Tücher sind einfach anzuwenden und funktionieren wirklich. Es ist zwar et…" at bounding box center [854, 177] width 139 height 61
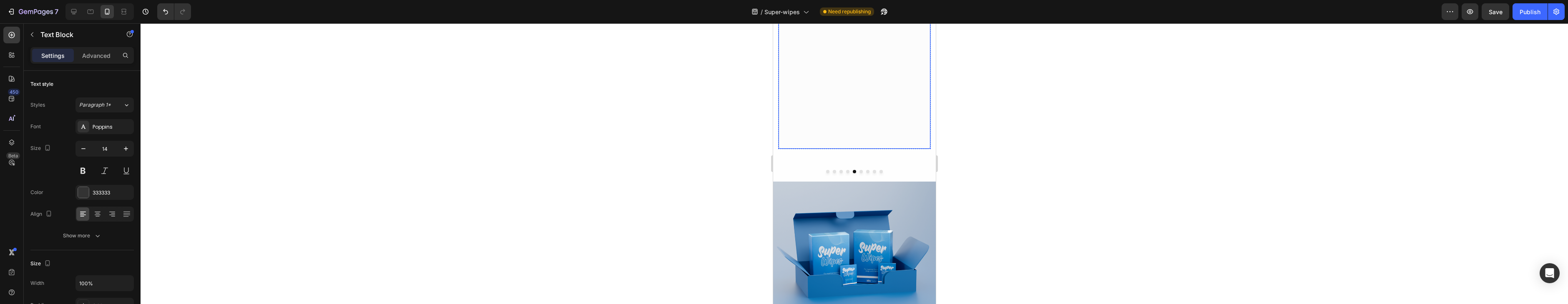
scroll to position [2772, 0]
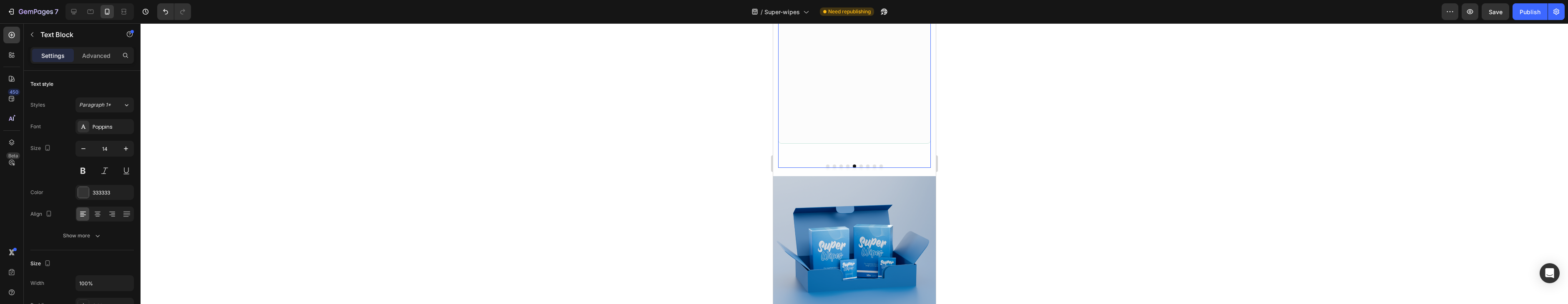
click at [861, 166] on button "Dot" at bounding box center [860, 166] width 3 height 3
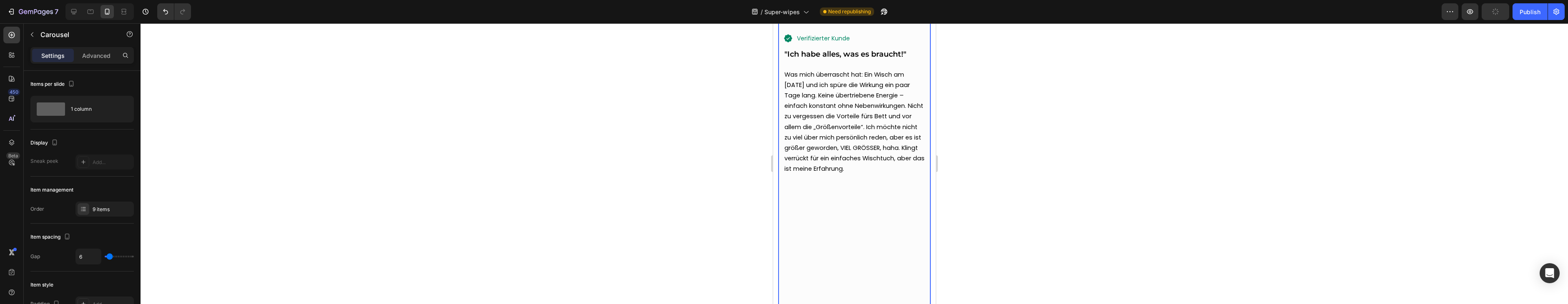
scroll to position [2530, 0]
click at [879, 119] on span "Was mich überrascht hat: Ein Wisch am [DATE] und ich spüre die Wirkung ein paar…" at bounding box center [854, 125] width 140 height 103
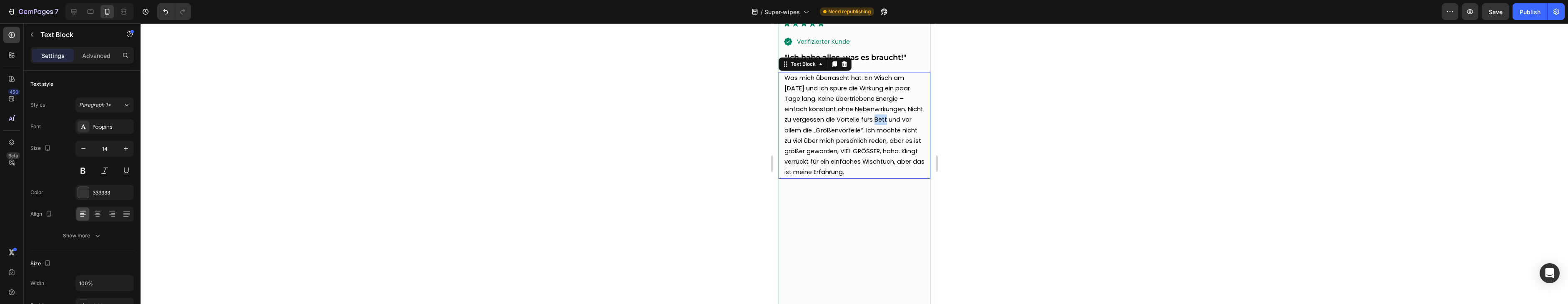
click at [880, 119] on span "Was mich überrascht hat: Ein Wisch am [DATE] und ich spüre die Wirkung ein paar…" at bounding box center [854, 125] width 140 height 103
drag, startPoint x: 826, startPoint y: 121, endPoint x: 862, endPoint y: 122, distance: 36.0
click at [862, 122] on span "Was mich überrascht hat: Ein Wisch am [DATE] und ich spüre die Wirkung ein paar…" at bounding box center [854, 125] width 139 height 103
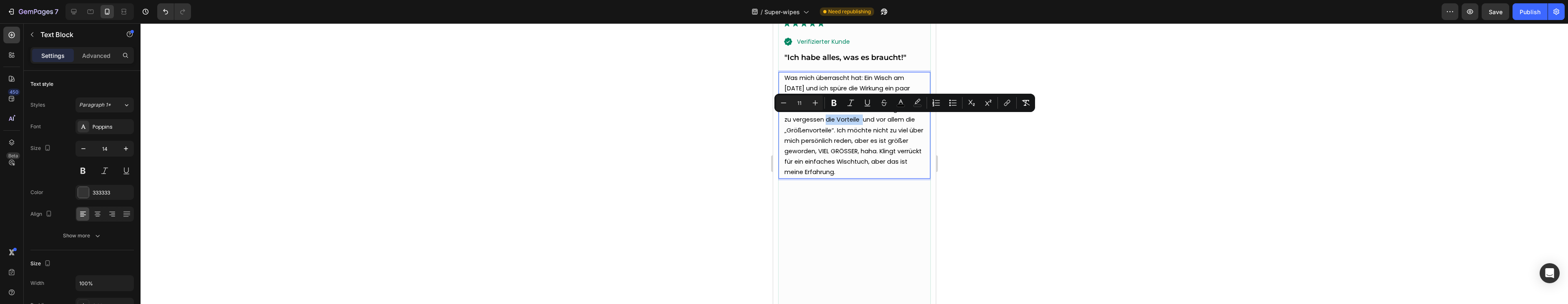
click at [862, 122] on span "Was mich überrascht hat: Ein Wisch am [DATE] und ich spüre die Wirkung ein paar…" at bounding box center [854, 125] width 139 height 103
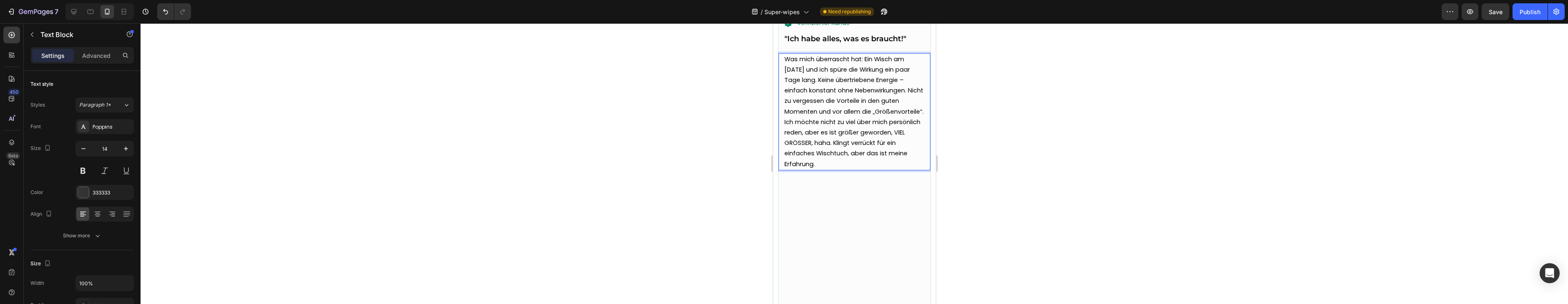
scroll to position [2550, 0]
click at [893, 133] on span "Was mich überrascht hat: Ein Wisch am [DATE] und ich spüre die Wirkung ein paar…" at bounding box center [854, 110] width 139 height 113
click at [841, 141] on span "Was mich überrascht hat: Ein Wisch am [DATE] und ich spüre die Wirkung ein paar…" at bounding box center [854, 110] width 139 height 113
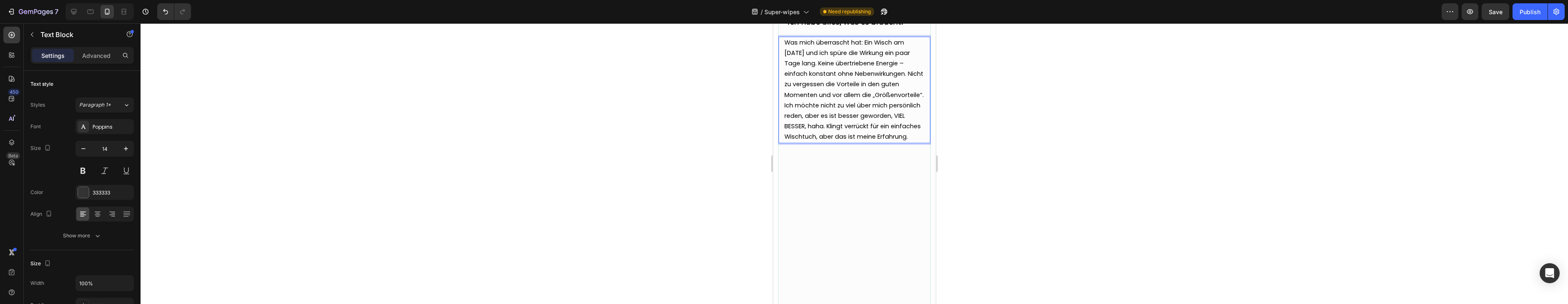
scroll to position [2566, 0]
click at [855, 135] on span "Was mich überrascht hat: Ein Wisch am [DATE] und ich spüre die Wirkung ein paar…" at bounding box center [854, 89] width 139 height 103
click at [873, 126] on span "Was mich überrascht hat: Ein Wisch am [DATE] und ich spüre die Wirkung ein paar…" at bounding box center [854, 89] width 139 height 103
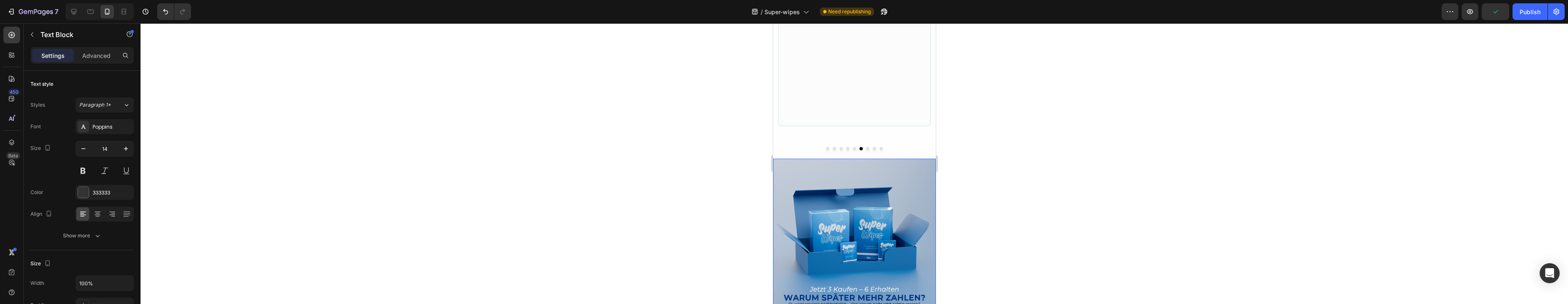
scroll to position [2794, 0]
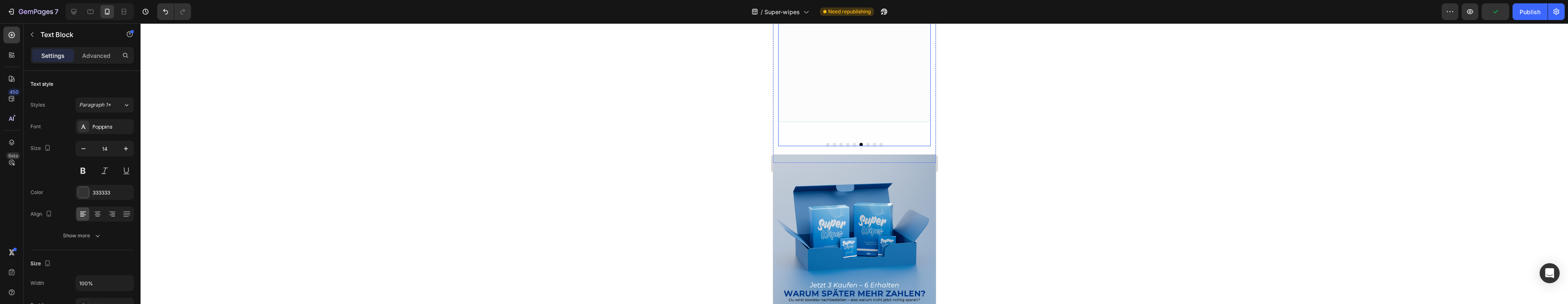
click at [865, 145] on div at bounding box center [854, 144] width 153 height 3
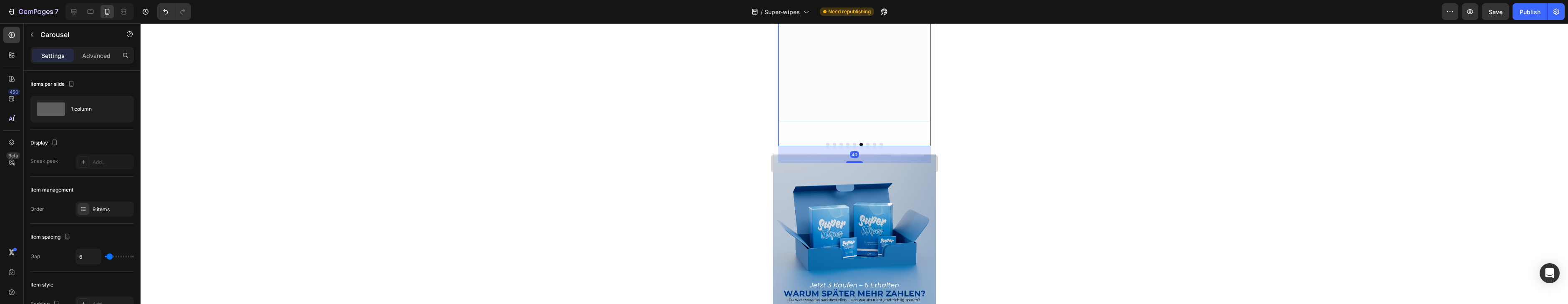
click at [865, 145] on button "Dot" at bounding box center [866, 144] width 3 height 3
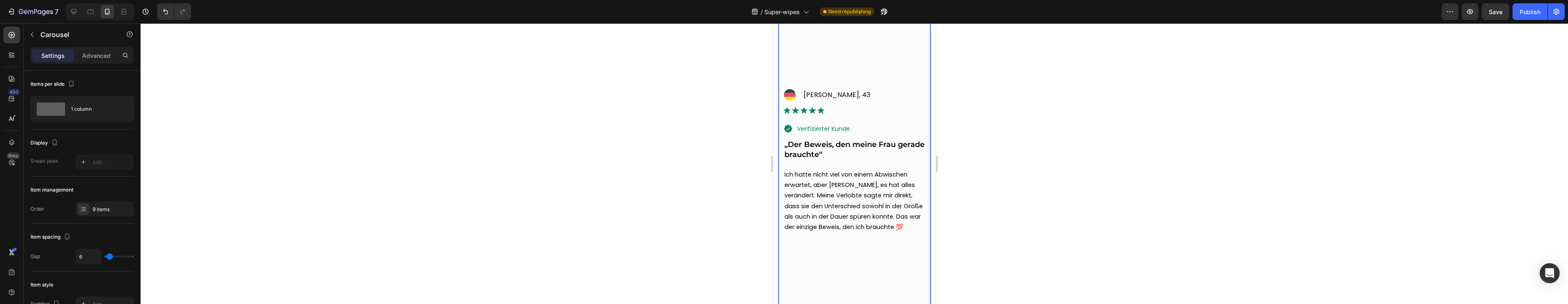
scroll to position [2462, 0]
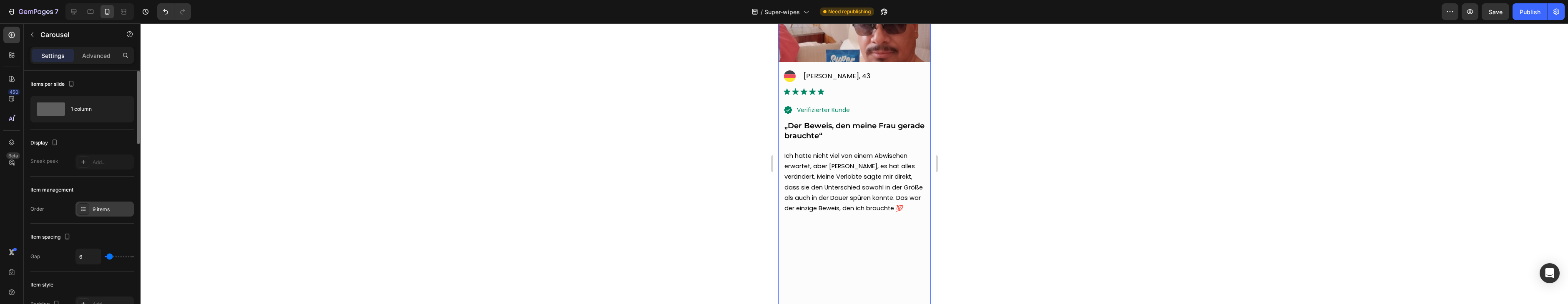
click at [89, 206] on div "9 items" at bounding box center [104, 209] width 59 height 15
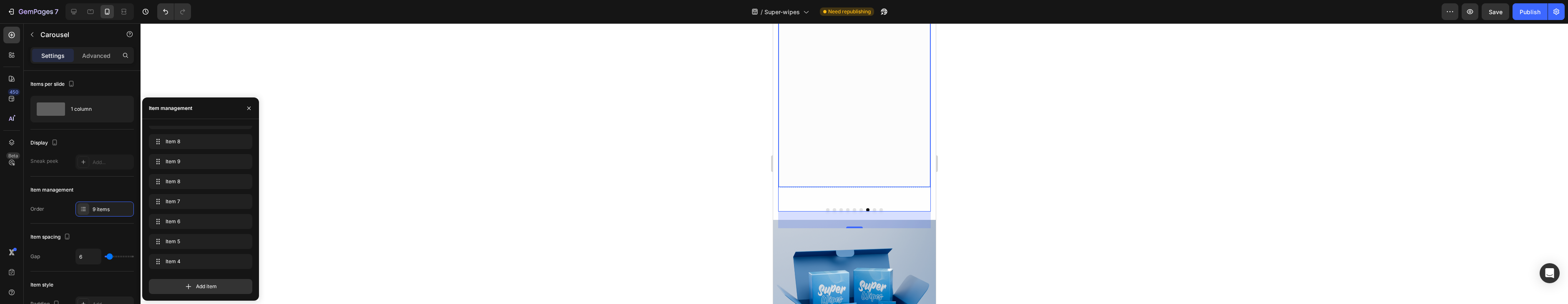
scroll to position [2734, 0]
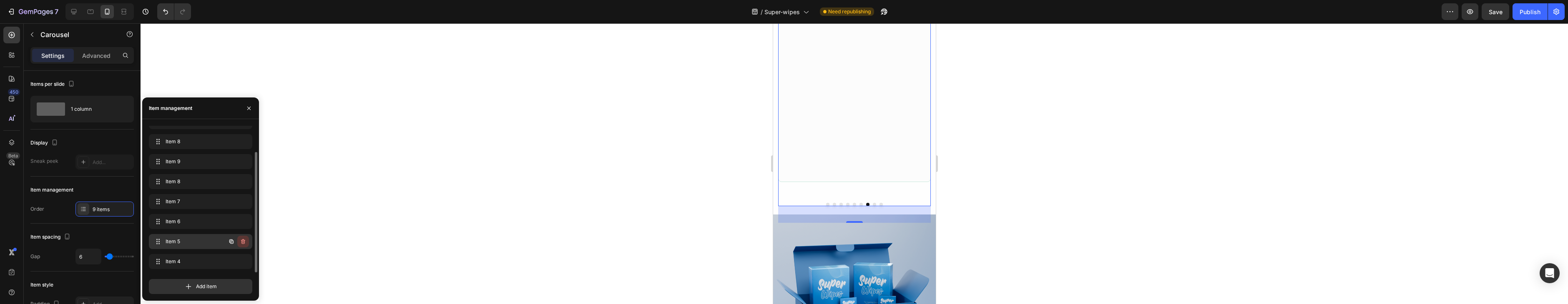
click at [243, 242] on icon "button" at bounding box center [242, 241] width 7 height 7
click at [240, 245] on div "Delete" at bounding box center [237, 246] width 16 height 8
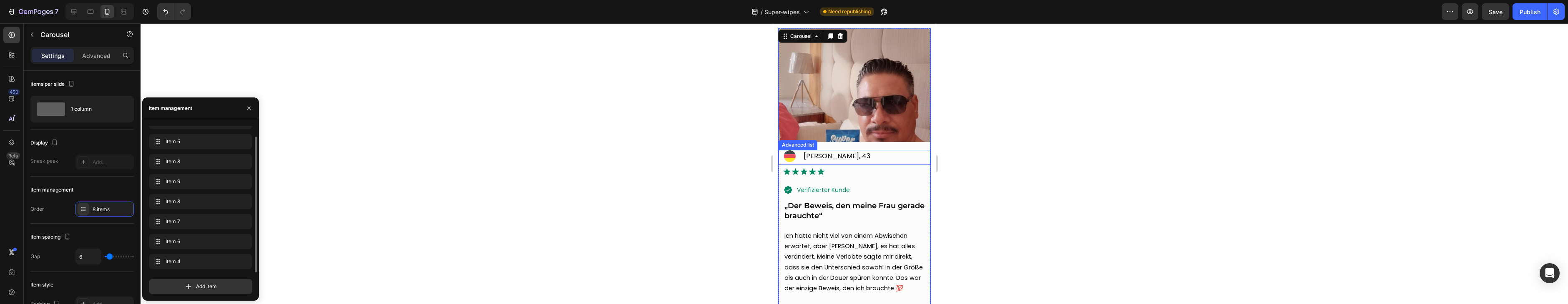
scroll to position [2384, 0]
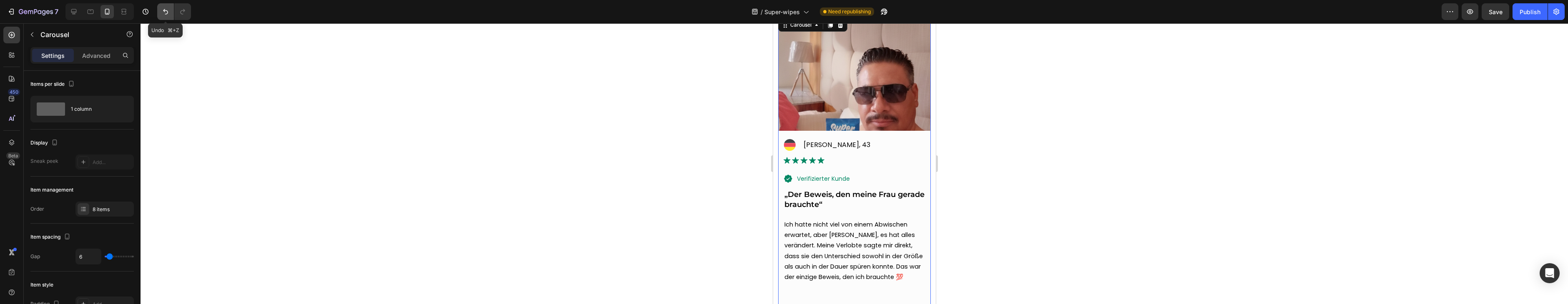
click at [163, 14] on icon "Undo/Redo" at bounding box center [165, 12] width 8 height 8
click at [165, 15] on icon "Undo/Redo" at bounding box center [165, 12] width 8 height 8
click at [187, 13] on button "Undo/Redo" at bounding box center [182, 11] width 17 height 17
click at [98, 214] on div "9 items" at bounding box center [104, 209] width 59 height 15
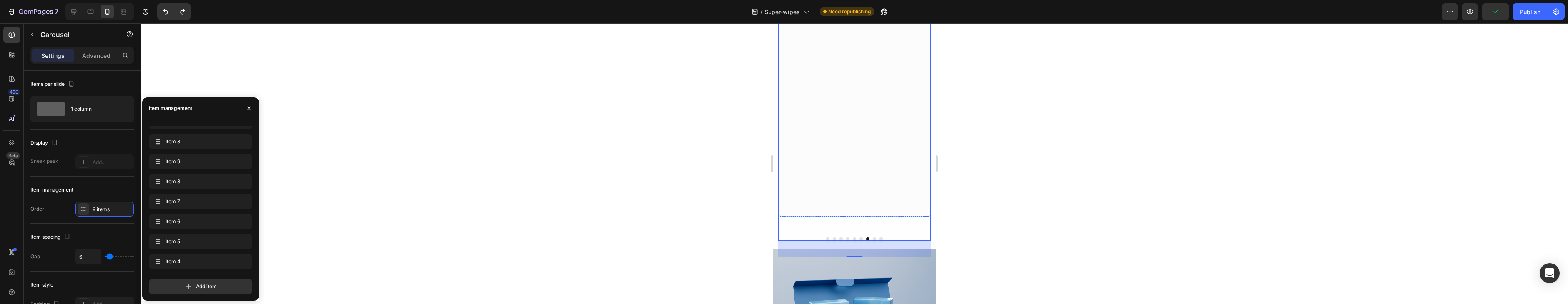
scroll to position [2692, 0]
click at [241, 220] on icon "button" at bounding box center [242, 222] width 7 height 7
click at [238, 222] on div "Delete" at bounding box center [237, 222] width 16 height 8
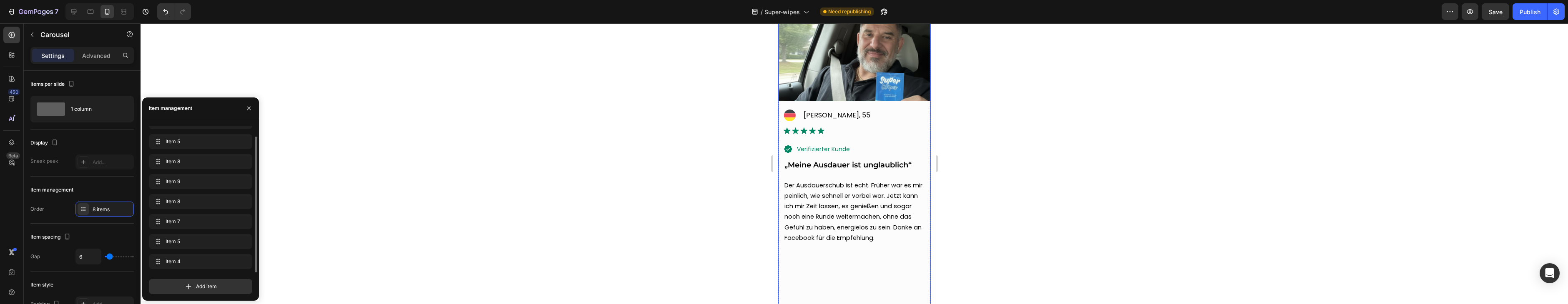
scroll to position [2421, 0]
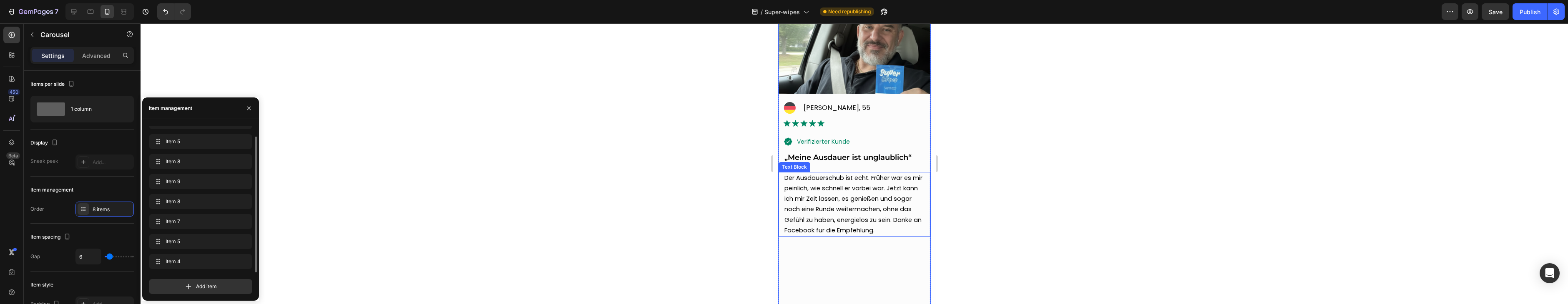
click at [857, 181] on span "Der Ausdauerschub ist echt. Früher war es mir peinlich, wie schnell er vorbei w…" at bounding box center [853, 204] width 138 height 61
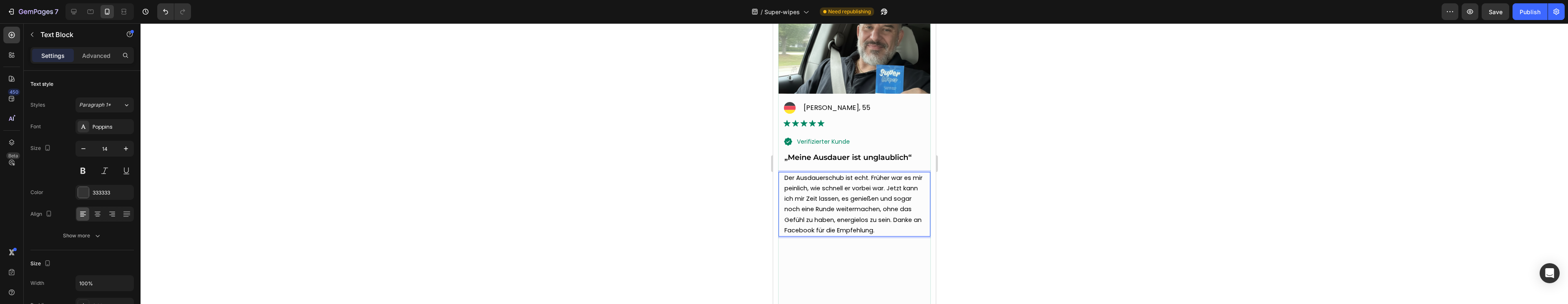
click at [848, 188] on span "Der Ausdauerschub ist echt. Früher war es mir peinlich, wie schnell er vorbei w…" at bounding box center [853, 204] width 138 height 61
click at [836, 189] on span "Der Ausdauerschub ist echt. Früher war es mir peinlich, wie schnell er vorbei w…" at bounding box center [853, 204] width 138 height 61
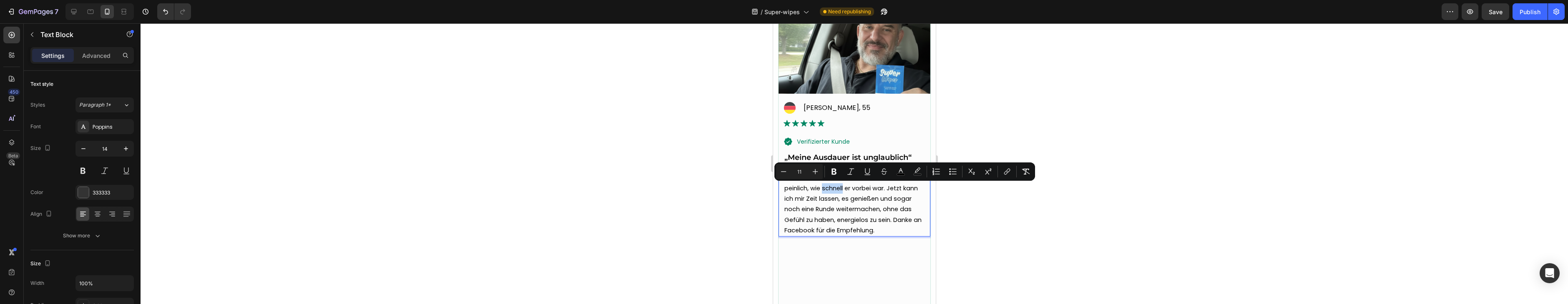
click at [850, 190] on span "Der Ausdauerschub ist echt. Früher war es mir peinlich, wie schnell er vorbei w…" at bounding box center [853, 204] width 138 height 61
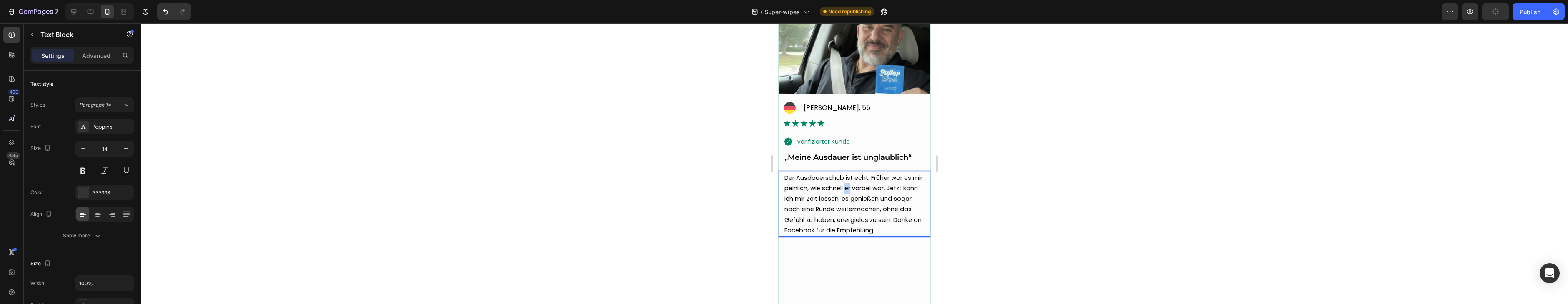
click at [850, 190] on span "Der Ausdauerschub ist echt. Früher war es mir peinlich, wie schnell er vorbei w…" at bounding box center [853, 204] width 138 height 61
click at [894, 221] on span "Der Ausdauerschub ist echt. Früher war es mir peinlich, wie schnell es vorbei w…" at bounding box center [853, 204] width 138 height 61
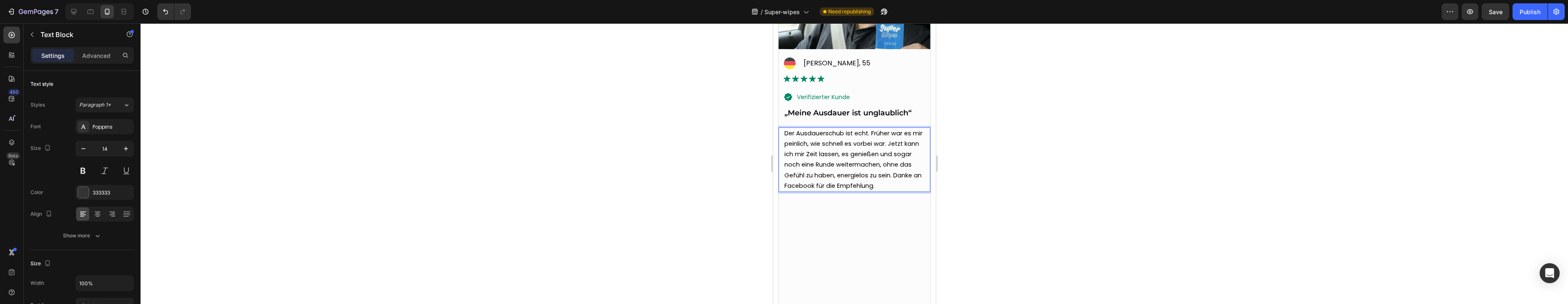
scroll to position [2480, 0]
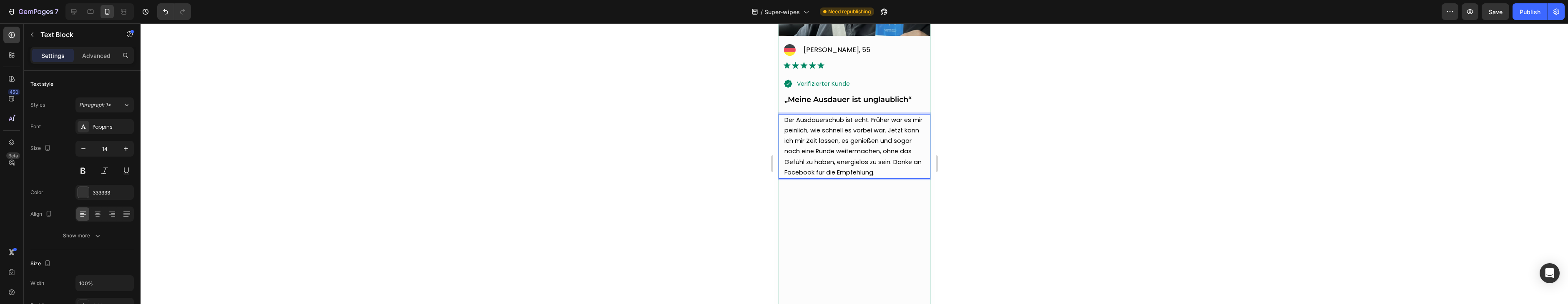
click at [815, 174] on span "Der Ausdauerschub ist echt. Früher war es mir peinlich, wie schnell es vorbei w…" at bounding box center [853, 146] width 138 height 61
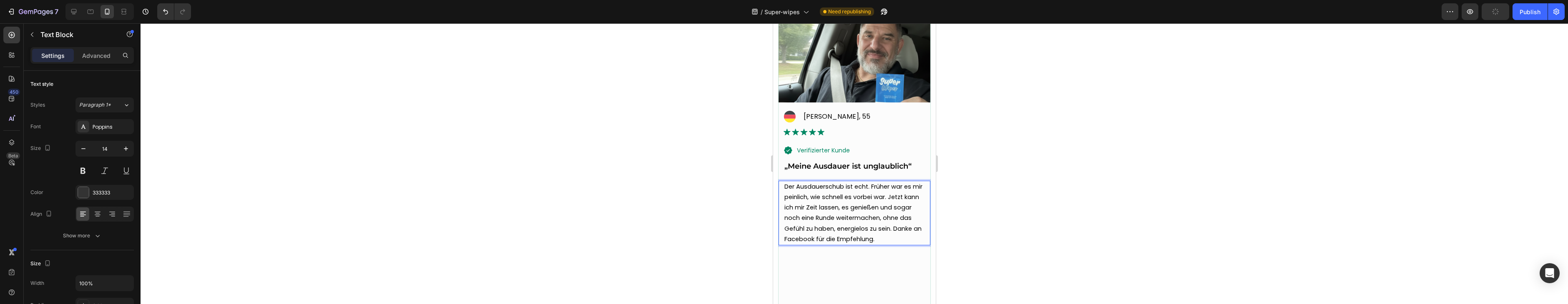
scroll to position [2403, 0]
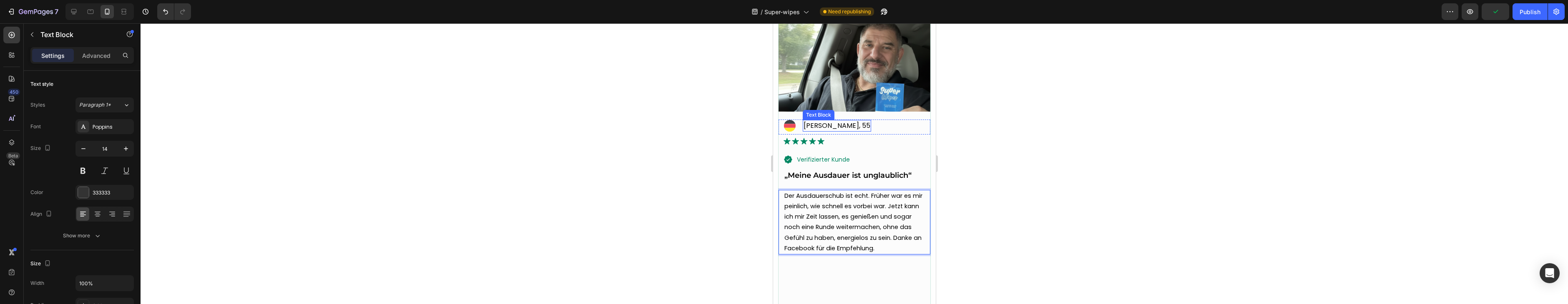
click at [836, 127] on p "[PERSON_NAME], 55" at bounding box center [836, 126] width 67 height 10
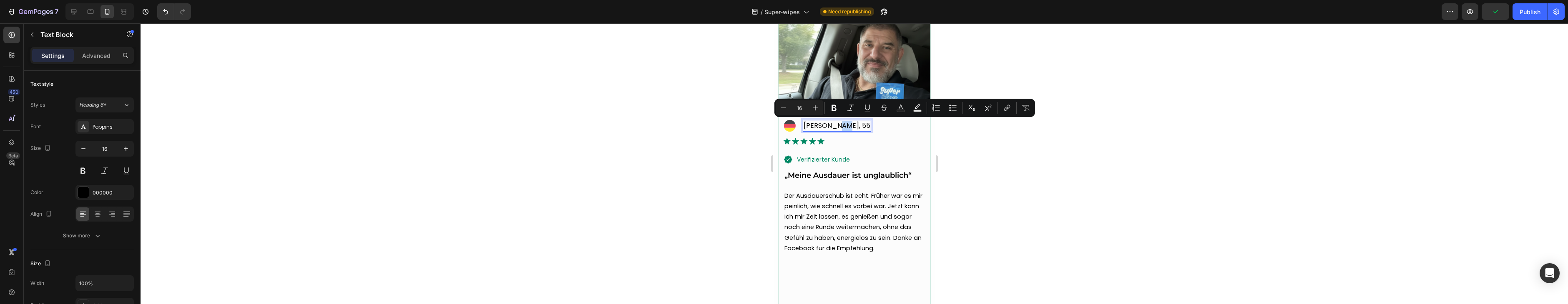
click at [837, 126] on p "[PERSON_NAME], 55" at bounding box center [836, 126] width 67 height 10
click at [838, 126] on p "[PERSON_NAME], 55" at bounding box center [836, 126] width 67 height 10
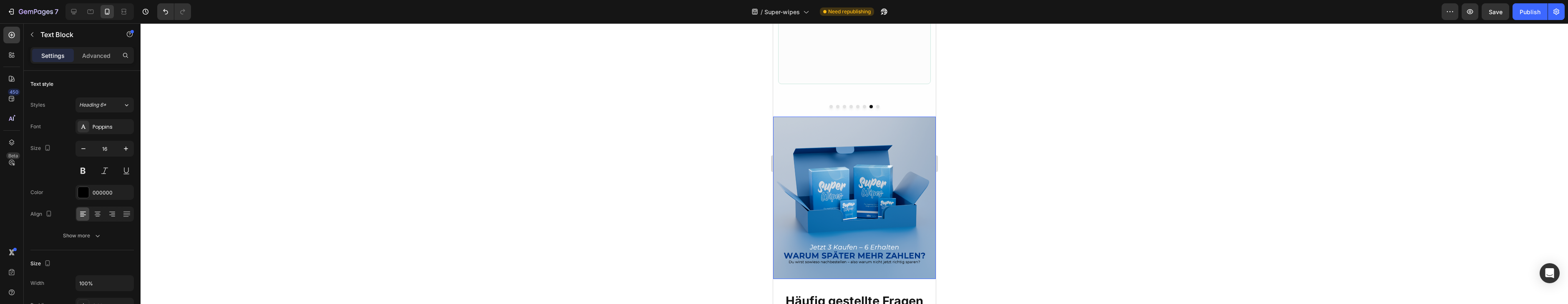
scroll to position [2857, 0]
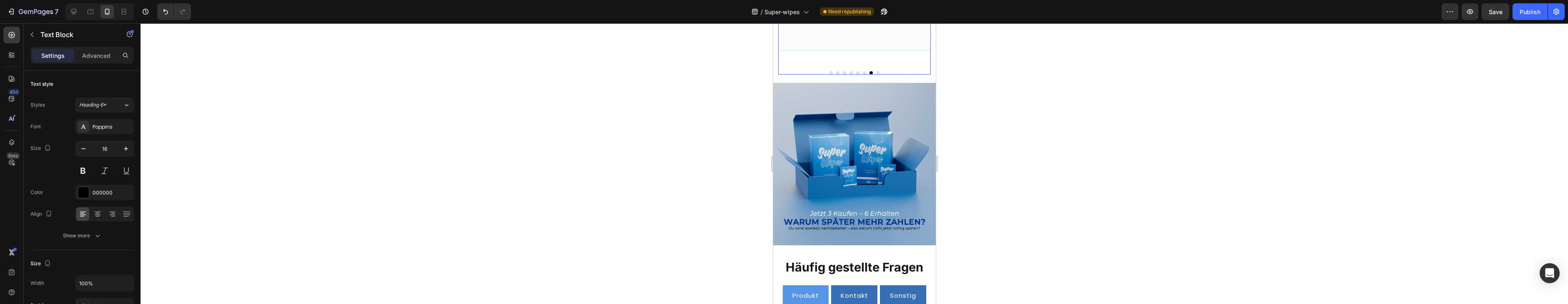
click at [877, 72] on button "Dot" at bounding box center [876, 73] width 3 height 3
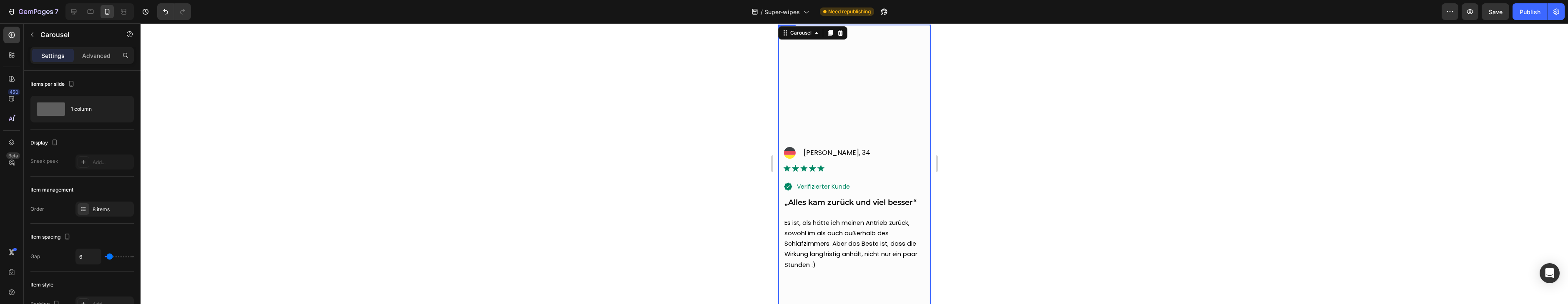
scroll to position [2378, 0]
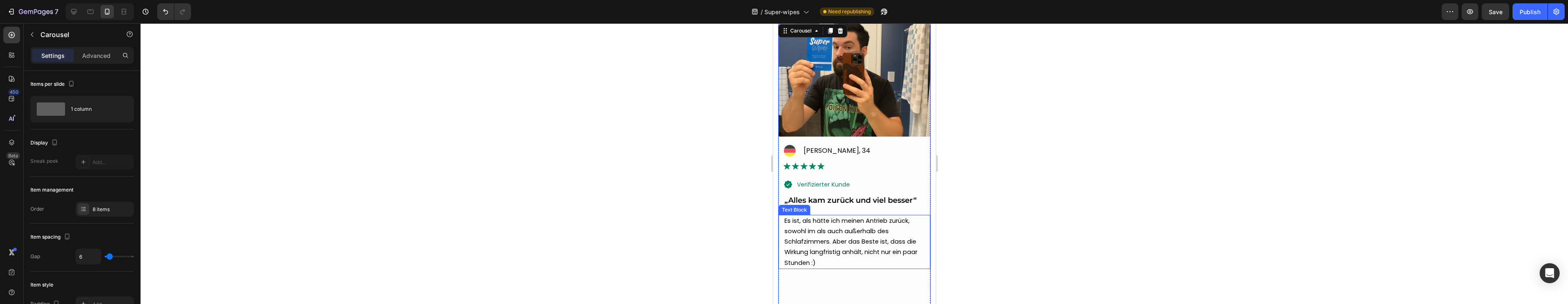
click at [845, 241] on span "Es ist, als hätte ich meinen Antrieb zurück, sowohl im als auch außerhalb des S…" at bounding box center [851, 241] width 133 height 51
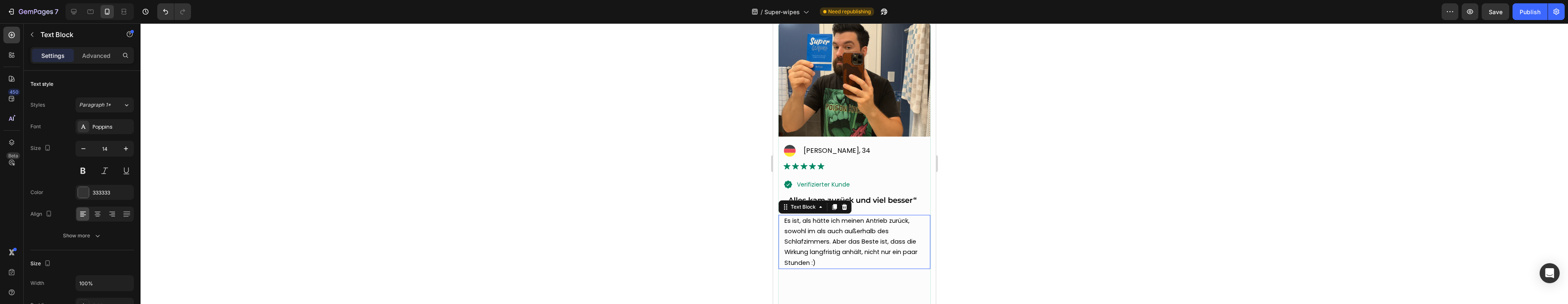
click at [845, 241] on span "Es ist, als hätte ich meinen Antrieb zurück, sowohl im als auch außerhalb des S…" at bounding box center [851, 241] width 133 height 51
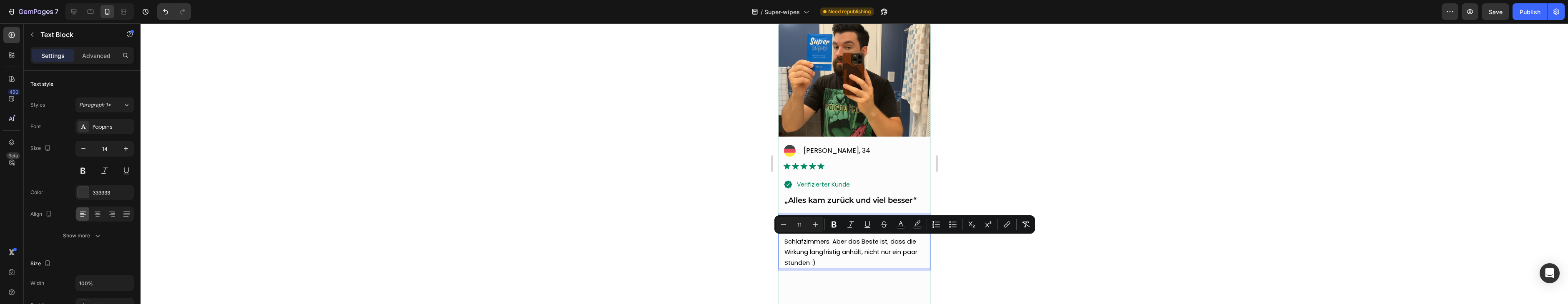
click at [853, 238] on span "Es ist, als hätte ich meinen Antrieb zurück, sowohl im als auch außerhalb des S…" at bounding box center [851, 241] width 133 height 51
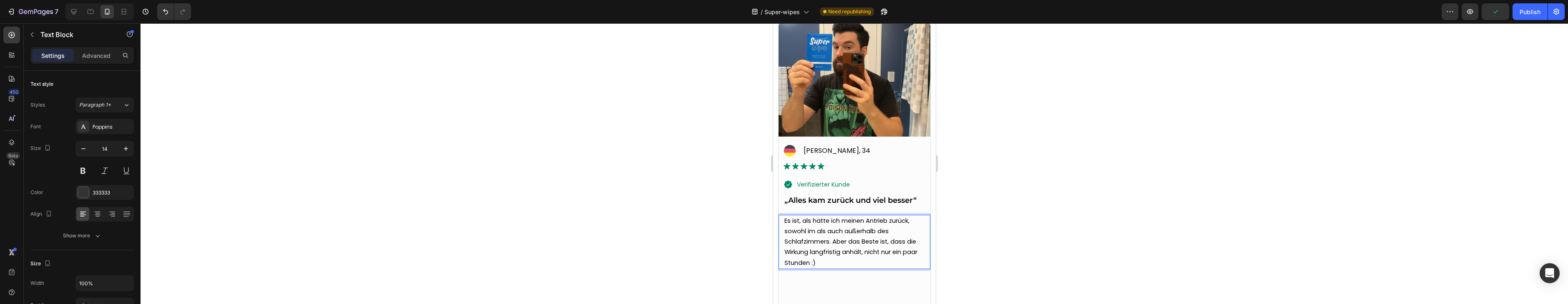
click at [812, 242] on span "Es ist, als hätte ich meinen Antrieb zurück, sowohl im als auch außerhalb des S…" at bounding box center [851, 241] width 133 height 51
click at [811, 242] on span "Es ist, als hätte ich meinen Antrieb zurück, sowohl im als auch außerhalb des S…" at bounding box center [851, 241] width 133 height 51
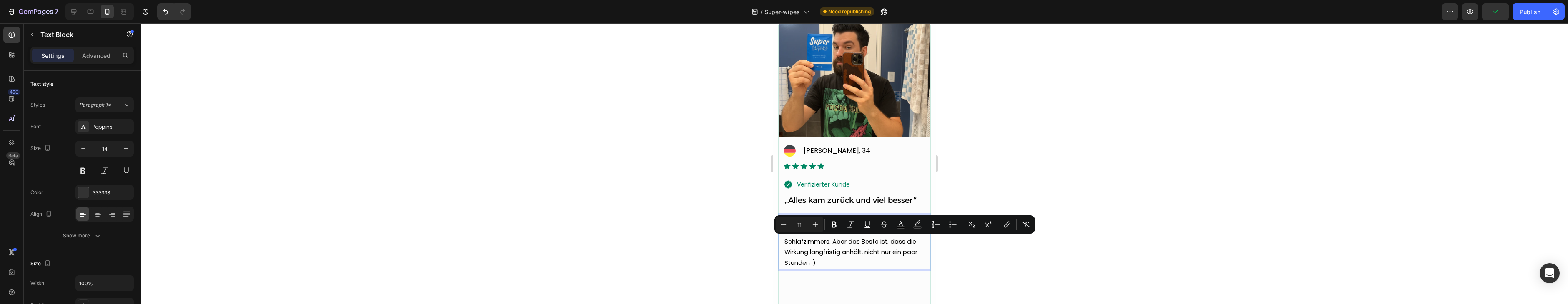
click at [855, 250] on span "Es ist, als hätte ich meinen Antrieb zurück, sowohl im als auch außerhalb des S…" at bounding box center [851, 241] width 133 height 51
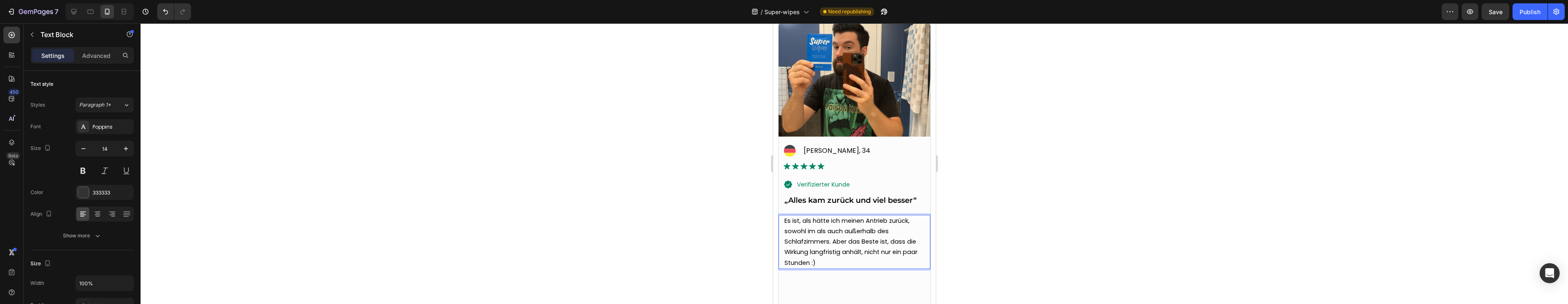
click at [881, 219] on span "Es ist, als hätte ich meinen Antrieb zurück, sowohl im als auch außerhalb des S…" at bounding box center [851, 241] width 133 height 51
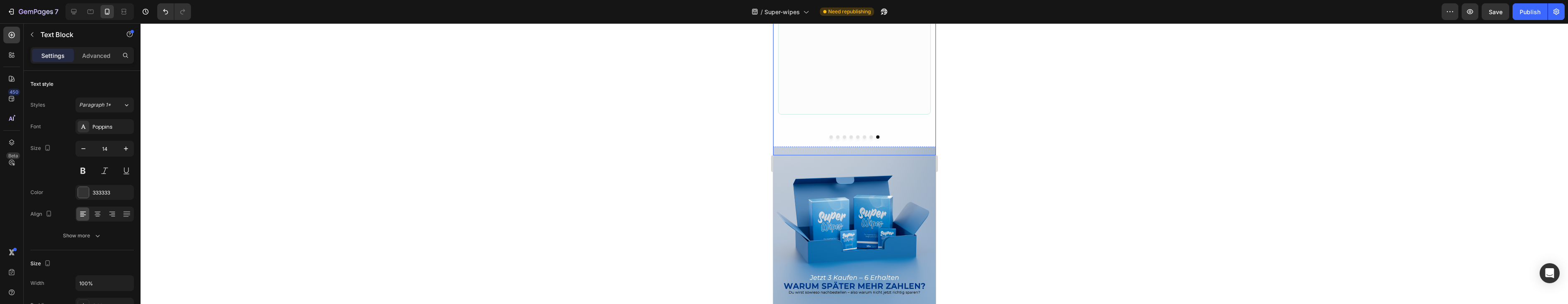
scroll to position [2847, 0]
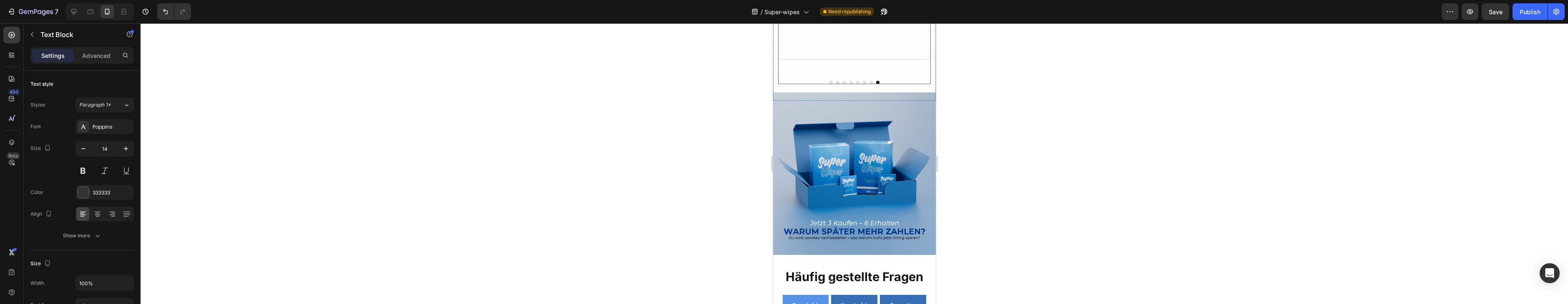
click at [832, 82] on div at bounding box center [854, 81] width 153 height 3
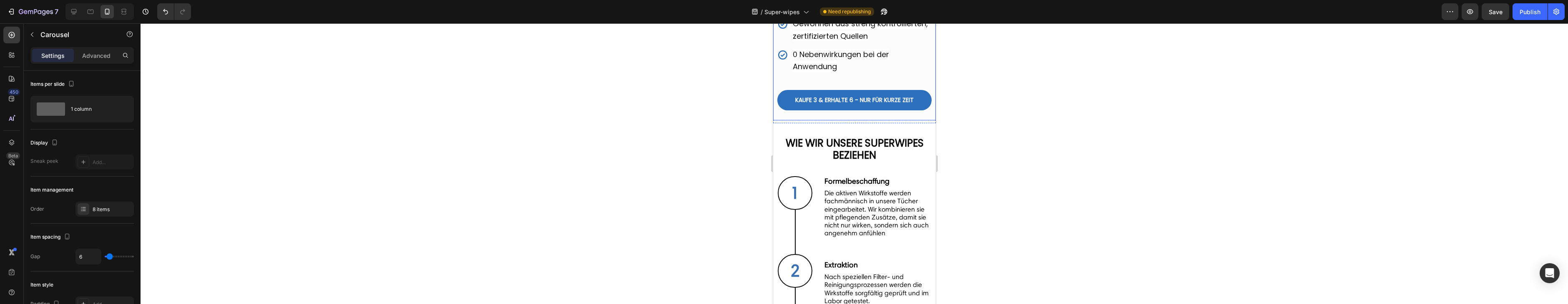
scroll to position [1692, 0]
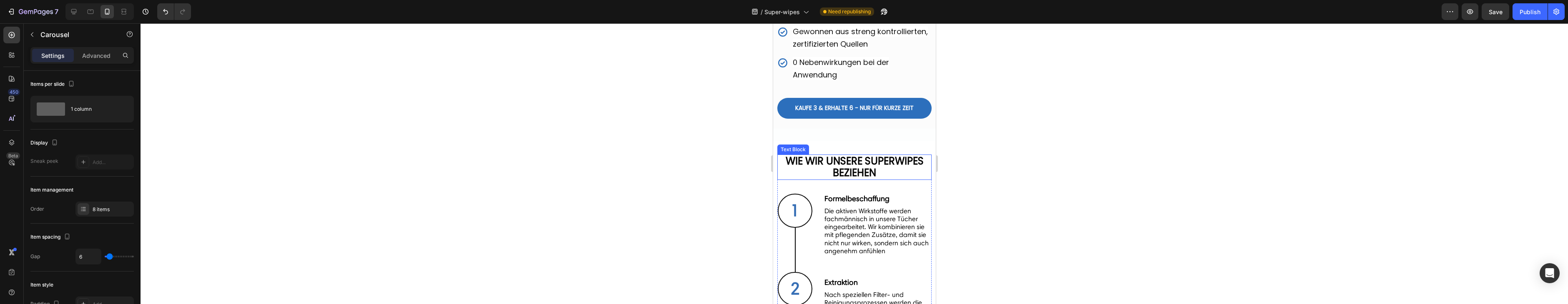
click at [920, 155] on p "WIE WIR UNSERE SUPERWIPES BEZIEHEN" at bounding box center [854, 167] width 153 height 24
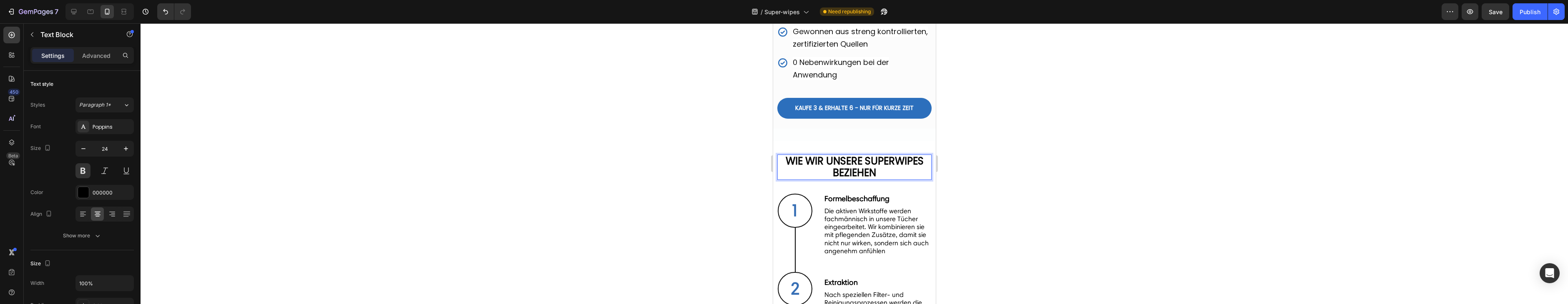
click at [927, 155] on p "WIE WIR UNSERE SUPERWIPES BEZIEHEN" at bounding box center [854, 167] width 153 height 24
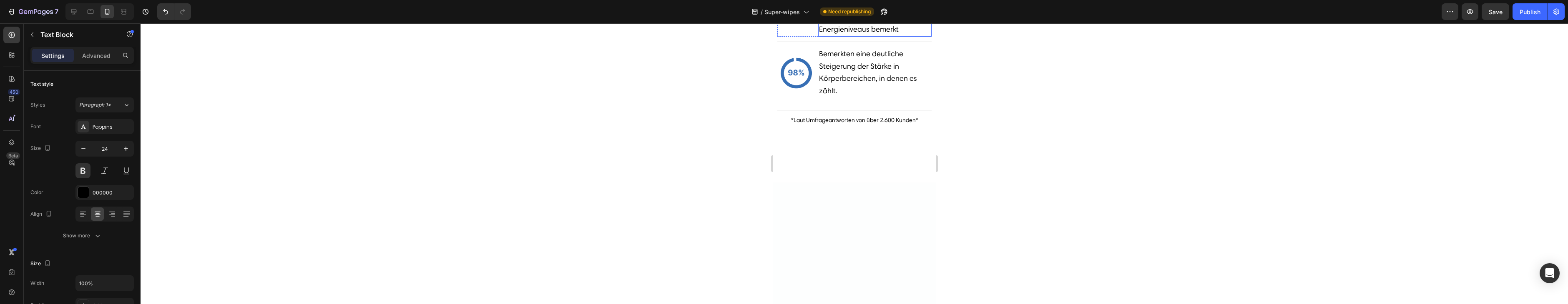
scroll to position [1233, 0]
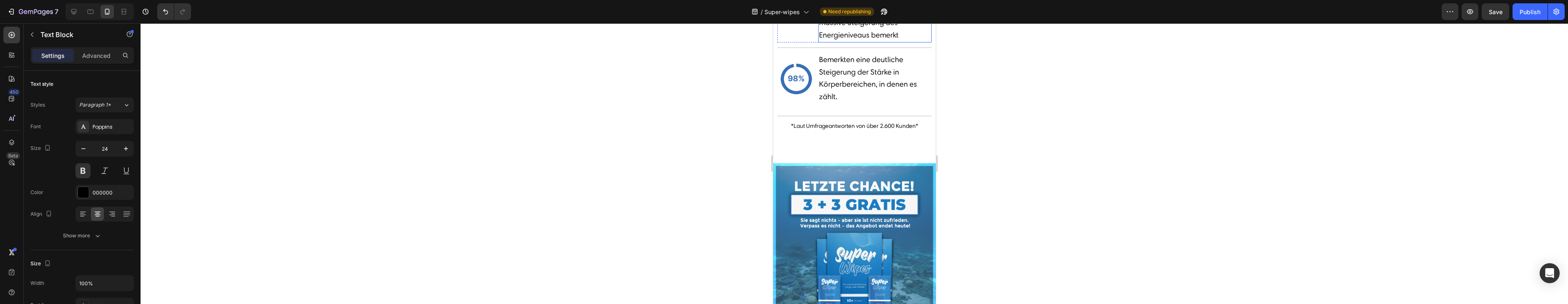
click at [997, 186] on div at bounding box center [854, 163] width 1427 height 281
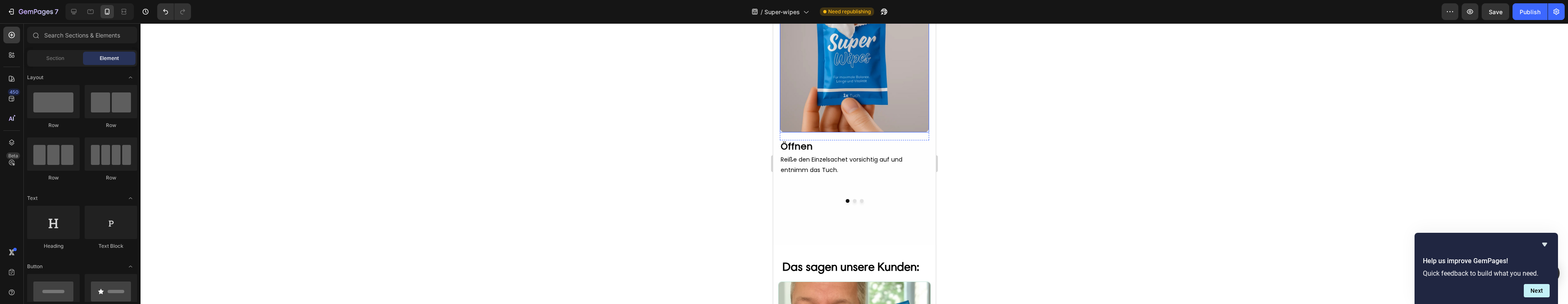
scroll to position [3132, 0]
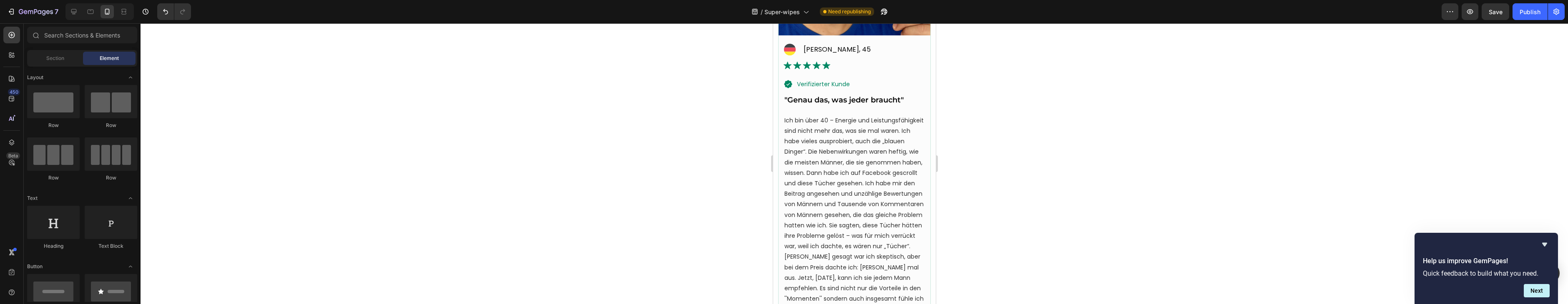
click at [892, 181] on p "Ich bin über 40 – Energie und Leistungsfähigkeit sind nicht mehr das, was sie m…" at bounding box center [854, 262] width 140 height 294
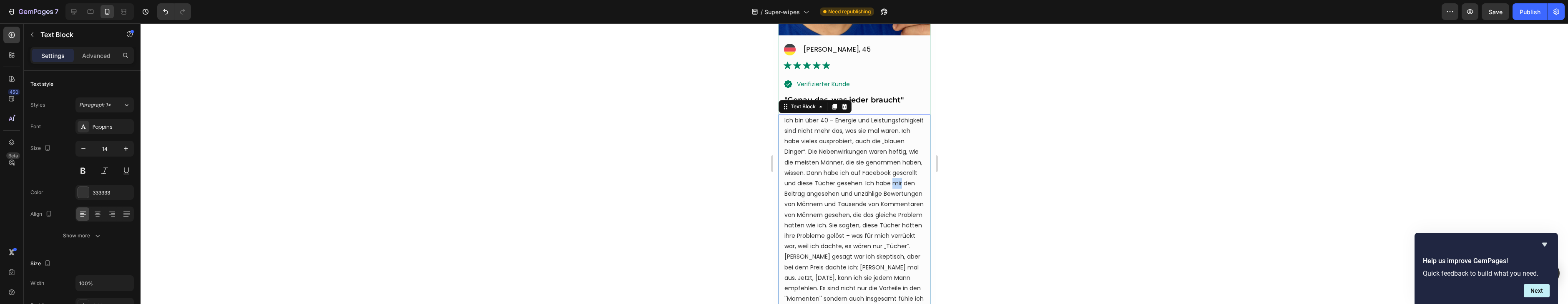
click at [892, 181] on p "Ich bin über 40 – Energie und Leistungsfähigkeit sind nicht mehr das, was sie m…" at bounding box center [854, 262] width 140 height 294
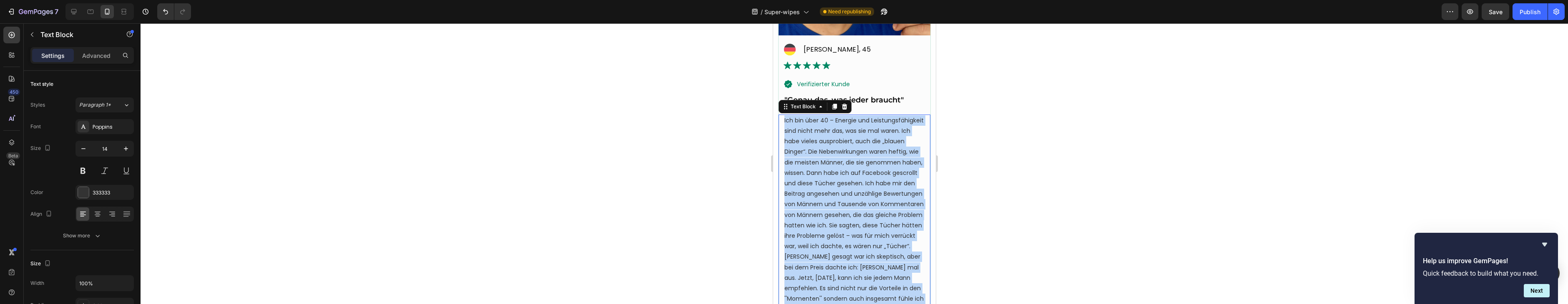
click at [892, 181] on p "Ich bin über 40 – Energie und Leistungsfähigkeit sind nicht mehr das, was sie m…" at bounding box center [854, 262] width 140 height 294
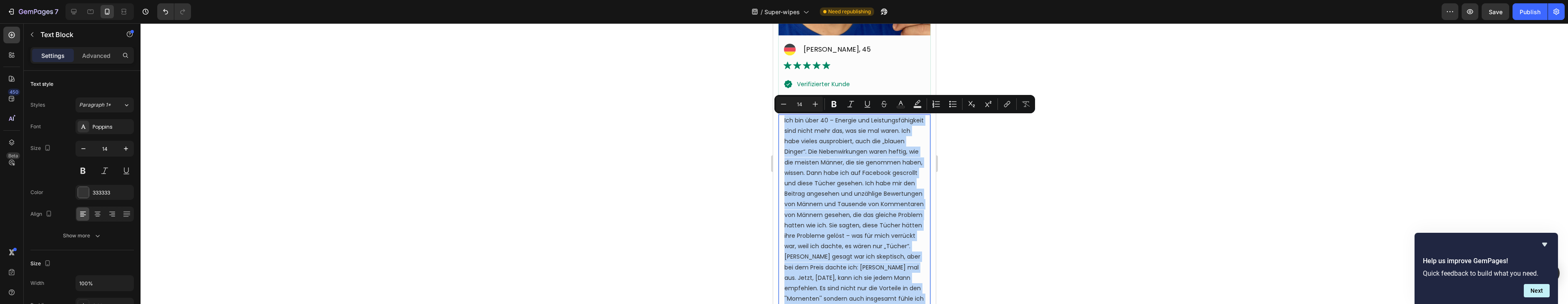
copy p "Ich bin über 40 – Energie und Leistungsfähigkeit sind nicht mehr das, was sie m…"
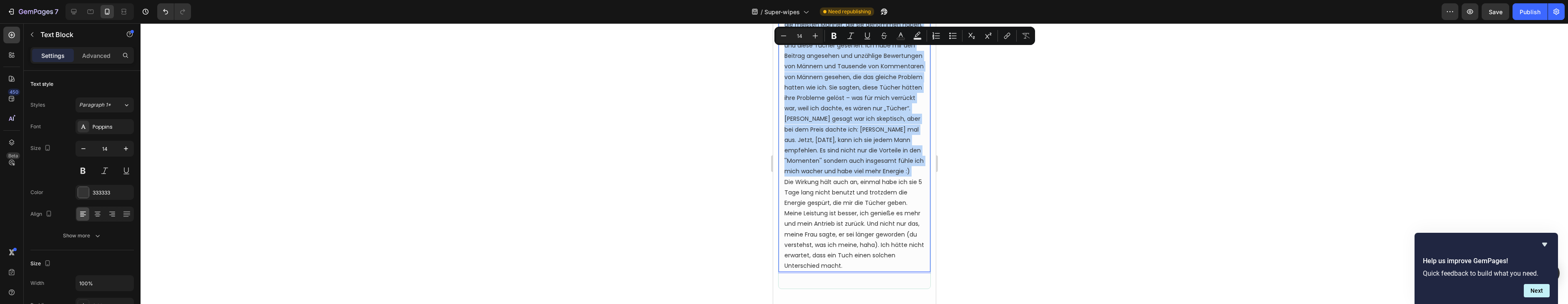
scroll to position [3385, 0]
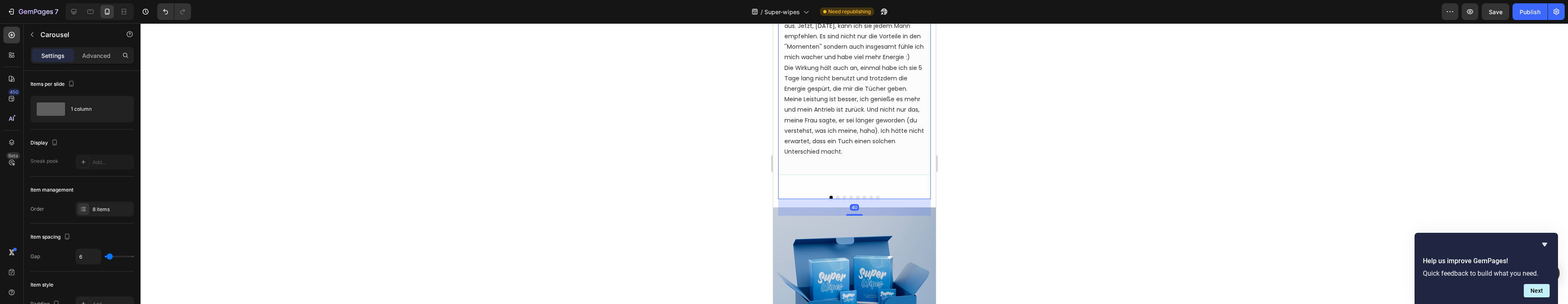
click at [836, 199] on button "Dot" at bounding box center [837, 197] width 3 height 3
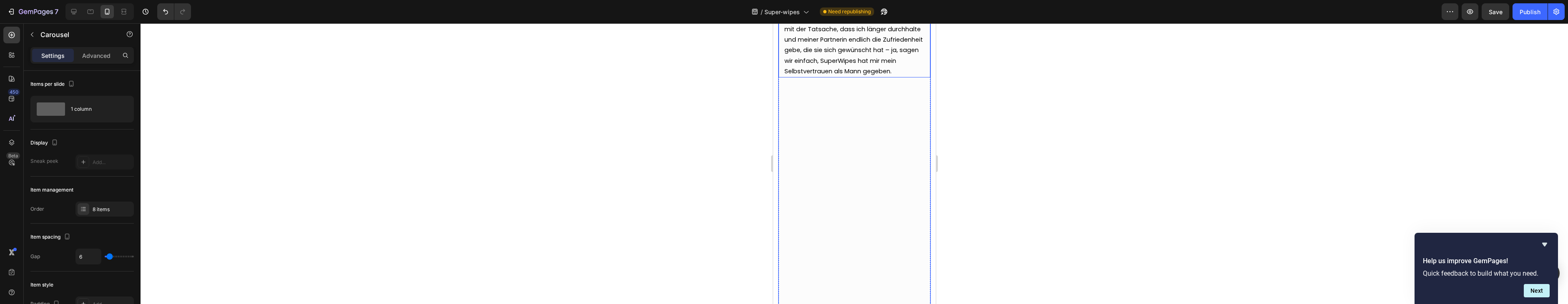
scroll to position [3174, 0]
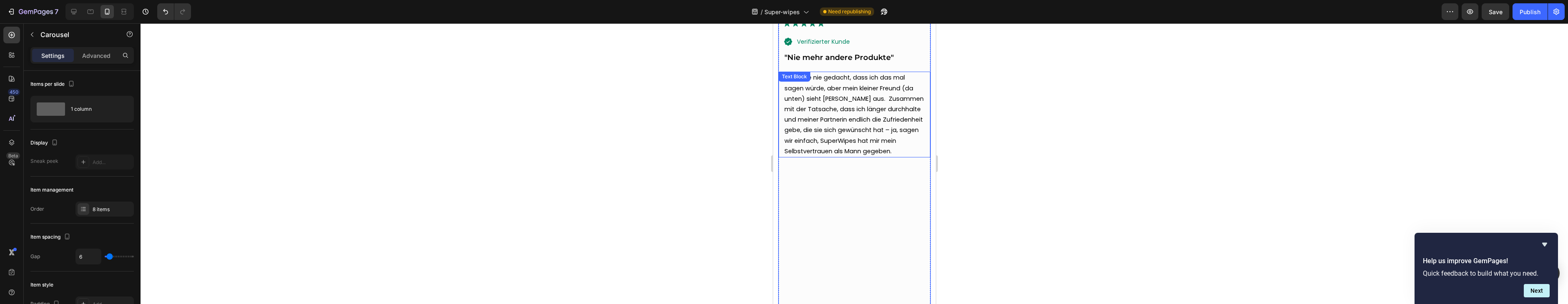
click at [862, 109] on span "Ich hätte nie gedacht, dass ich das mal sagen würde, aber mein kleiner Freund (…" at bounding box center [854, 114] width 139 height 81
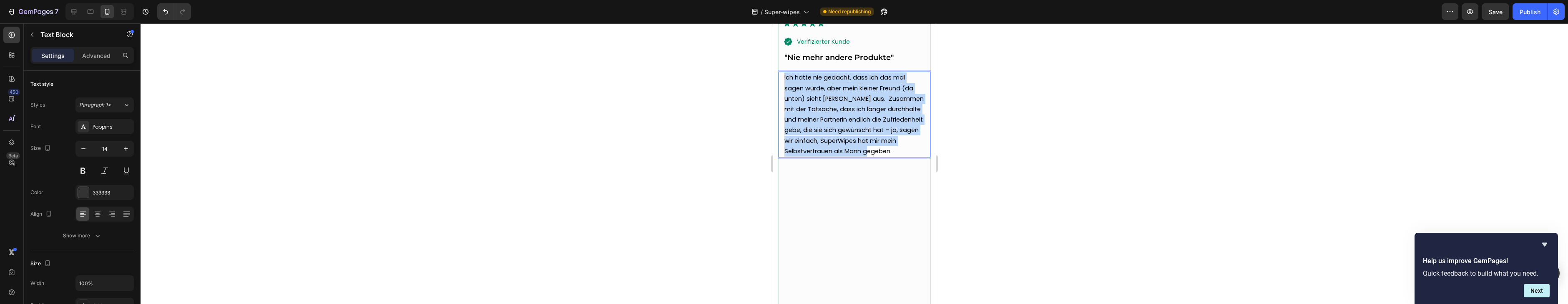
click at [862, 109] on span "Ich hätte nie gedacht, dass ich das mal sagen würde, aber mein kleiner Freund (…" at bounding box center [854, 114] width 139 height 81
copy span "Ich hätte nie gedacht, dass ich das mal sagen würde, aber mein kleiner Freund (…"
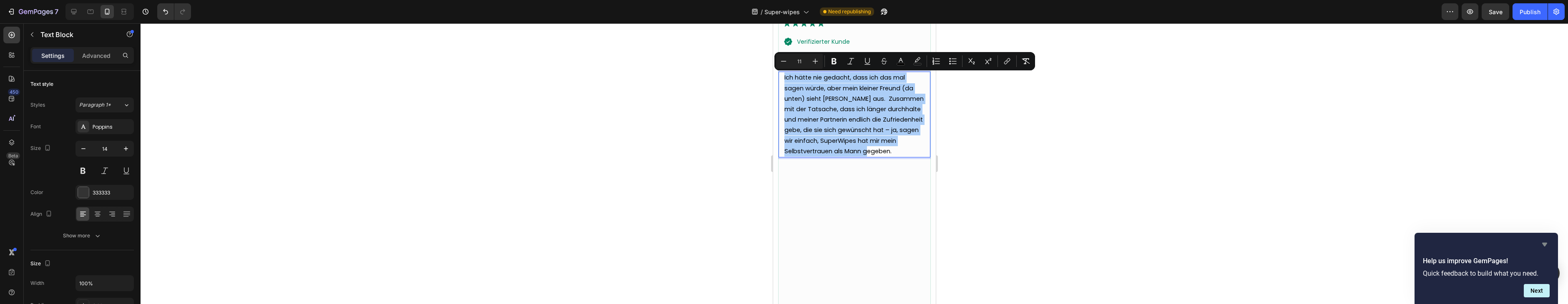
click at [1544, 243] on icon "Hide survey" at bounding box center [1544, 245] width 5 height 4
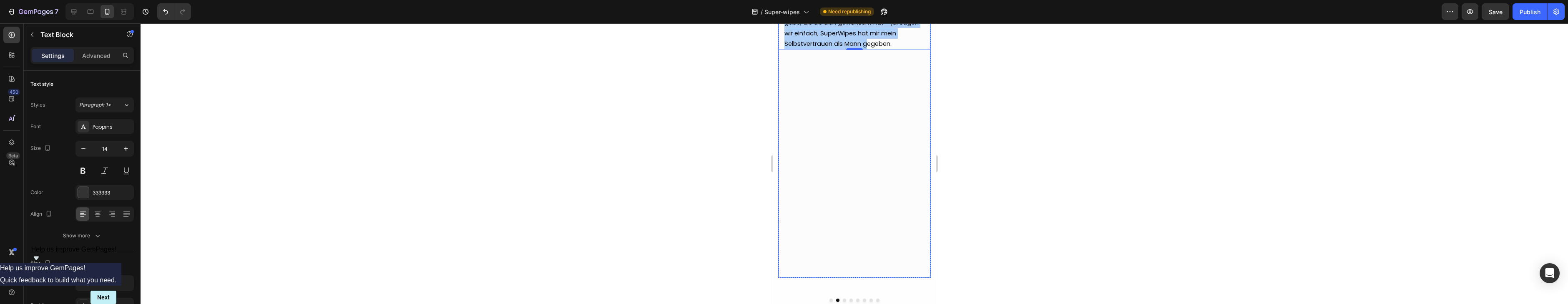
scroll to position [3358, 0]
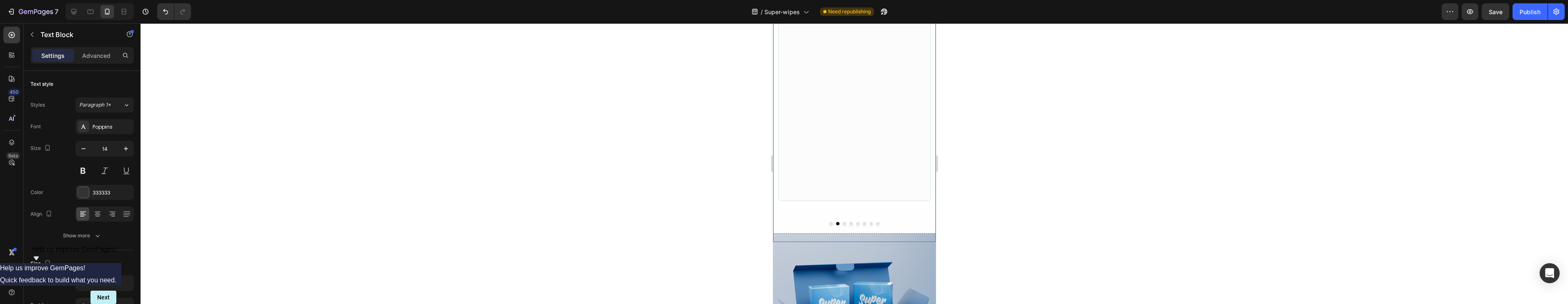
click at [831, 225] on button "Dot" at bounding box center [830, 224] width 3 height 3
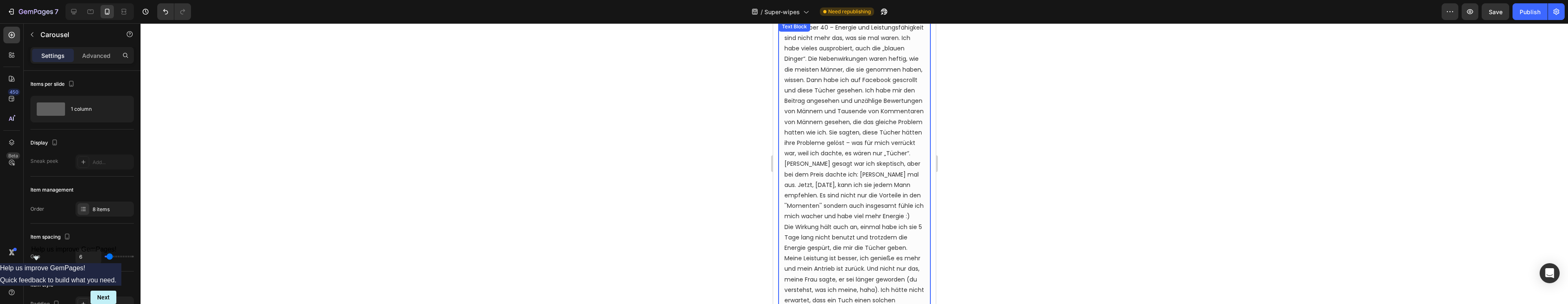
scroll to position [3228, 0]
click at [890, 200] on p "Ich bin über 40 – Energie und Leistungsfähigkeit sind nicht mehr das, was sie m…" at bounding box center [854, 168] width 140 height 294
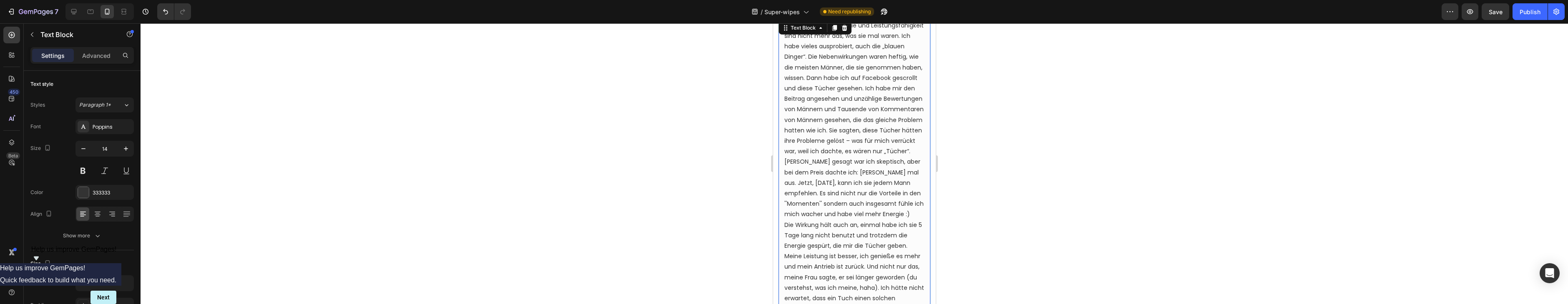
scroll to position [3226, 0]
click at [888, 195] on p "Ich bin über 40 – Energie und Leistungsfähigkeit sind nicht mehr das, was sie m…" at bounding box center [854, 170] width 140 height 294
click at [920, 196] on p "Ich bin über 40 – Energie und Leistungsfähigkeit sind nicht mehr das, was sie m…" at bounding box center [854, 170] width 140 height 294
click at [885, 194] on p "Ich bin über 40 – Energie und Leistungsfähigkeit sind nicht mehr das, was sie m…" at bounding box center [854, 170] width 140 height 294
click at [886, 195] on p "Ich bin über 40 – Energie und Leistungsfähigkeit sind nicht mehr das, was sie m…" at bounding box center [854, 170] width 140 height 294
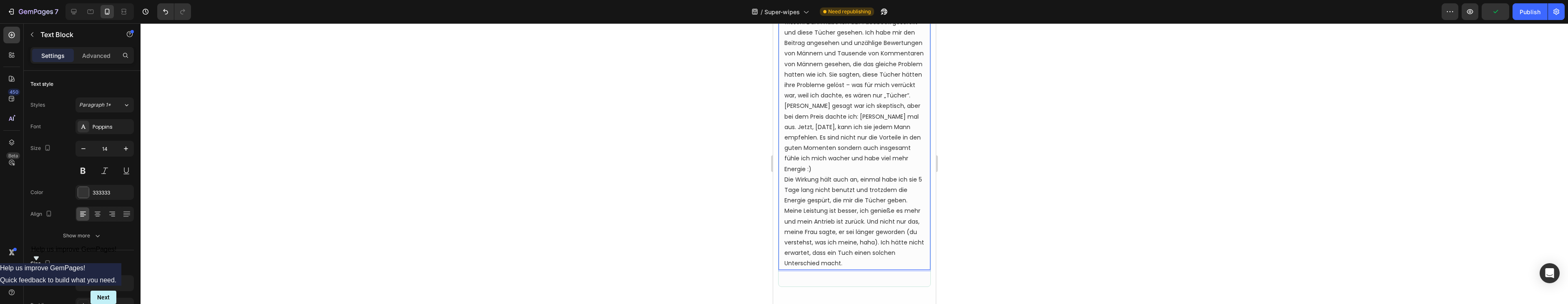
scroll to position [3282, 0]
click at [861, 103] on p "Ich bin über 40 – Energie und Leistungsfähigkeit sind nicht mehr das, was sie m…" at bounding box center [854, 117] width 140 height 305
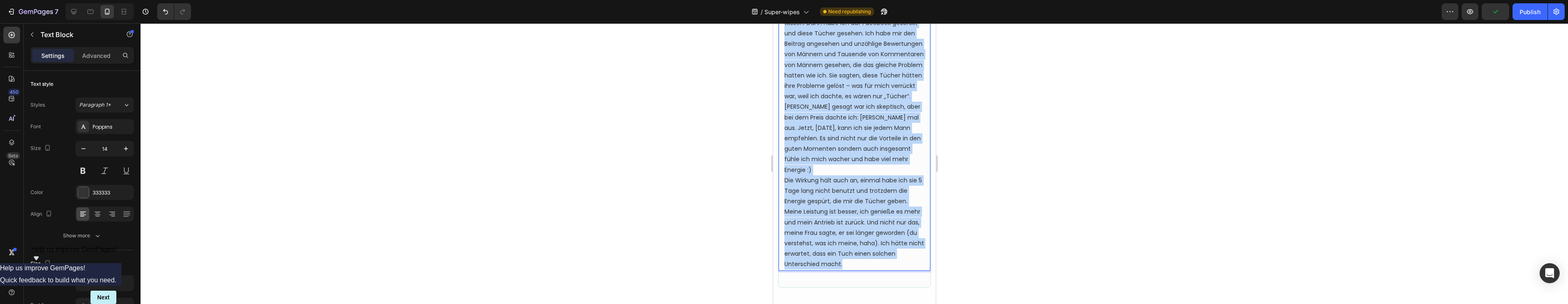
copy p "Lor ips dolo 91 – Sitamet con Adipiscingelitsedd eius tempo inci utl, etd mag a…"
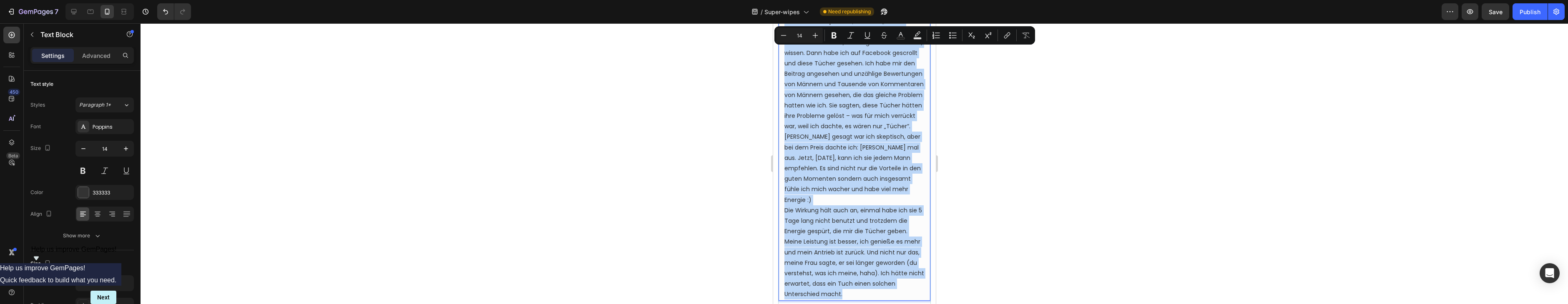
scroll to position [3238, 0]
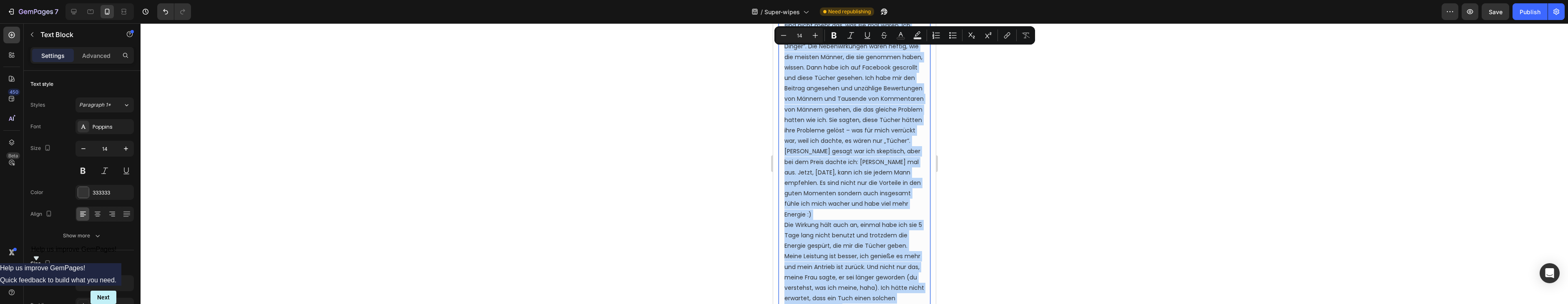
click at [851, 124] on p "Ich bin über 40 – Energie und Leistungsfähigkeit sind nicht mehr das, was sie m…" at bounding box center [854, 162] width 140 height 305
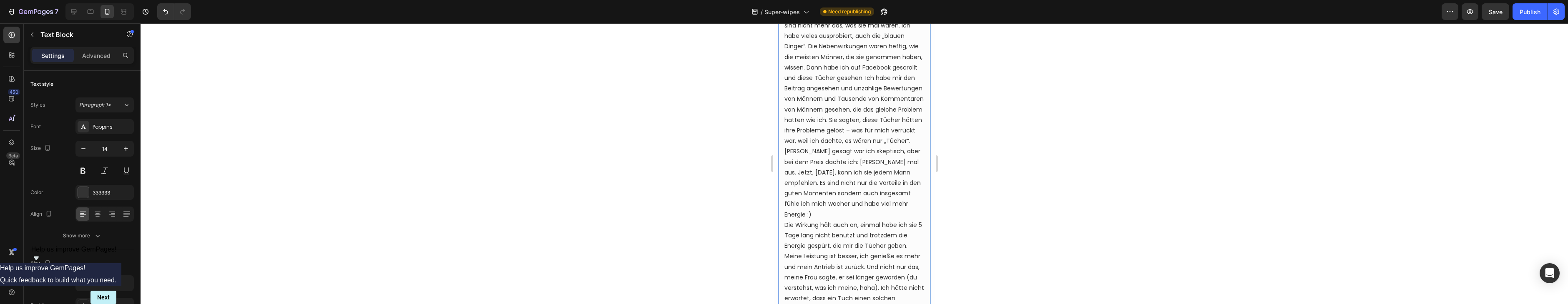
click at [824, 132] on p "Ich bin über 40 – Energie und Leistungsfähigkeit sind nicht mehr das, was sie m…" at bounding box center [854, 162] width 140 height 305
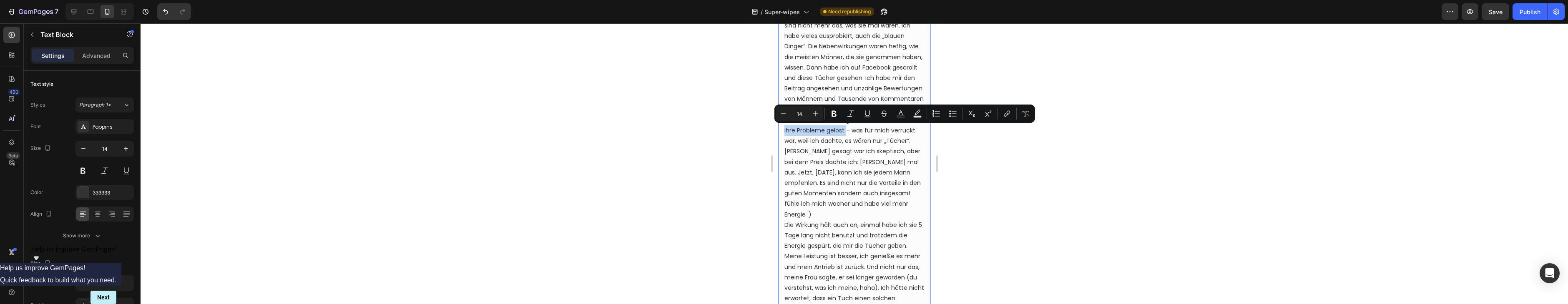
drag, startPoint x: 845, startPoint y: 131, endPoint x: 778, endPoint y: 133, distance: 67.0
click at [778, 133] on div "Ich bin über 40 – Energie und Leistungsfähigkeit sind nicht mehr das, was sie m…" at bounding box center [854, 162] width 152 height 306
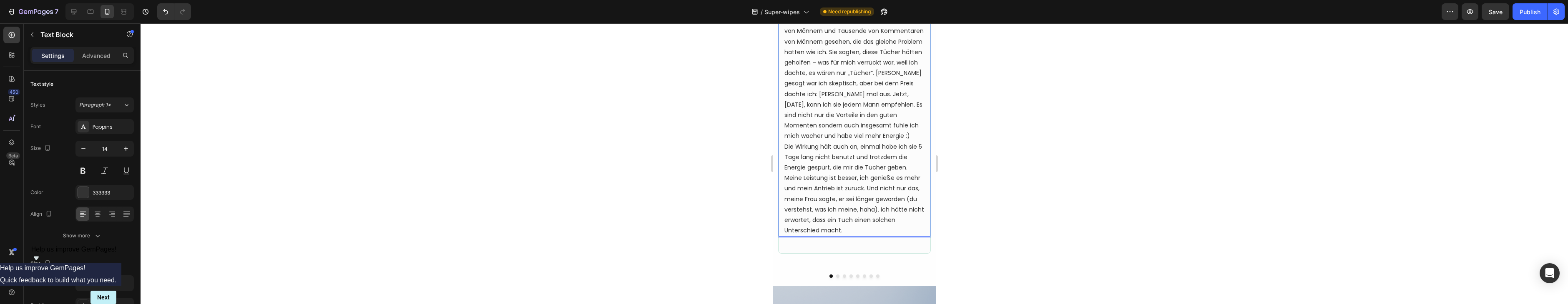
scroll to position [3308, 0]
click at [816, 200] on p "Ich bin über 40 – Energie und Leistungsfähigkeit sind nicht mehr das, was sie m…" at bounding box center [854, 87] width 140 height 294
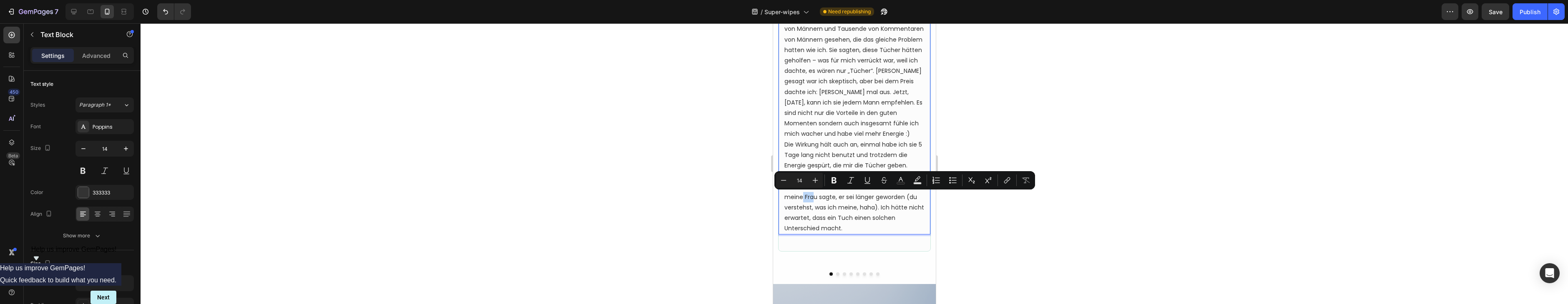
drag, startPoint x: 810, startPoint y: 199, endPoint x: 803, endPoint y: 200, distance: 7.1
click at [803, 200] on p "Ich bin über 40 – Energie und Leistungsfähigkeit sind nicht mehr das, was sie m…" at bounding box center [854, 87] width 140 height 294
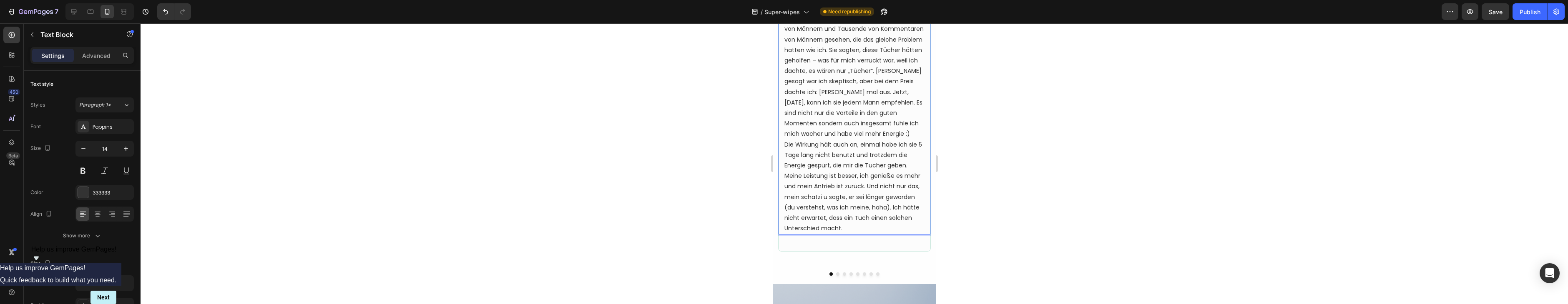
click at [823, 200] on p "Ich bin über 40 – Energie und Leistungsfähigkeit sind nicht mehr das, was sie m…" at bounding box center [854, 87] width 140 height 294
click at [875, 198] on p "Ich bin über 40 – Energie und Leistungsfähigkeit sind nicht mehr das, was sie m…" at bounding box center [854, 87] width 140 height 294
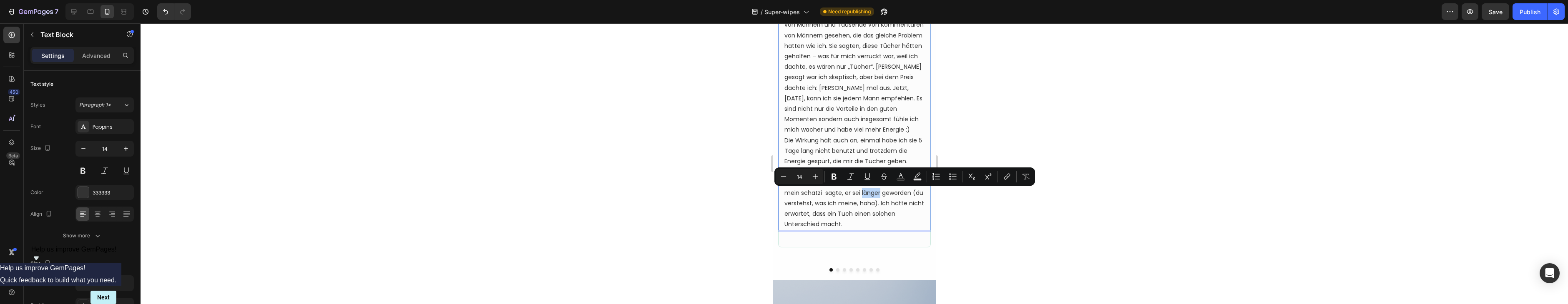
click at [876, 199] on p "Ich bin über 40 – Energie und Leistungsfähigkeit sind nicht mehr das, was sie m…" at bounding box center [854, 82] width 140 height 294
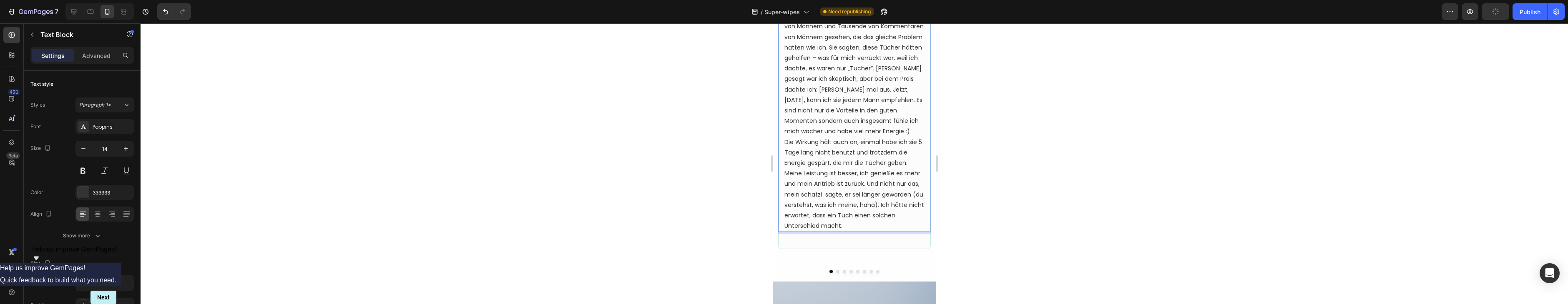
click at [876, 198] on p "Ich bin über 40 – Energie und Leistungsfähigkeit sind nicht mehr das, was sie m…" at bounding box center [854, 84] width 140 height 294
click at [875, 190] on p "Ich bin über 40 – Energie und Leistungsfähigkeit sind nicht mehr das, was sie m…" at bounding box center [854, 78] width 140 height 294
click at [850, 191] on p "Ich bin über 40 – Energie und Leistungsfähigkeit sind nicht mehr das, was sie m…" at bounding box center [854, 78] width 140 height 294
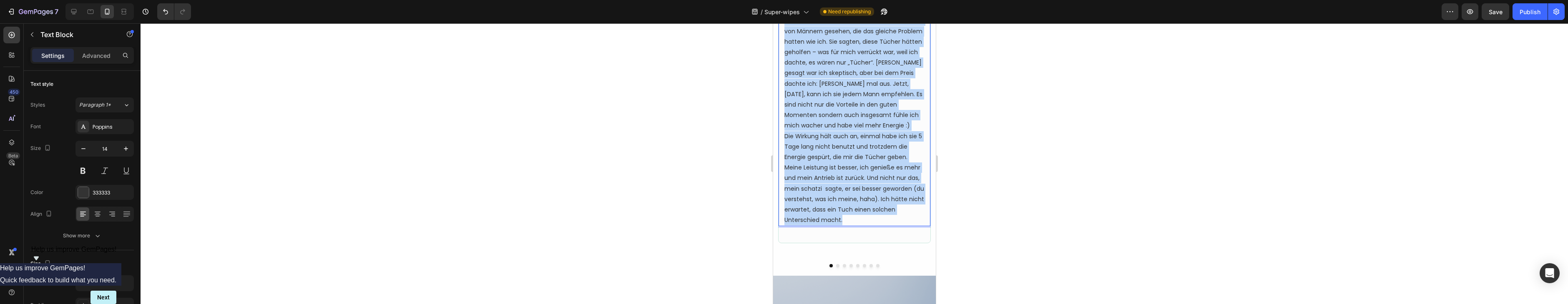
copy p "Lor ips dolo 56 – Sitamet con Adipiscingelitsedd eius tempo inci utl, etd mag a…"
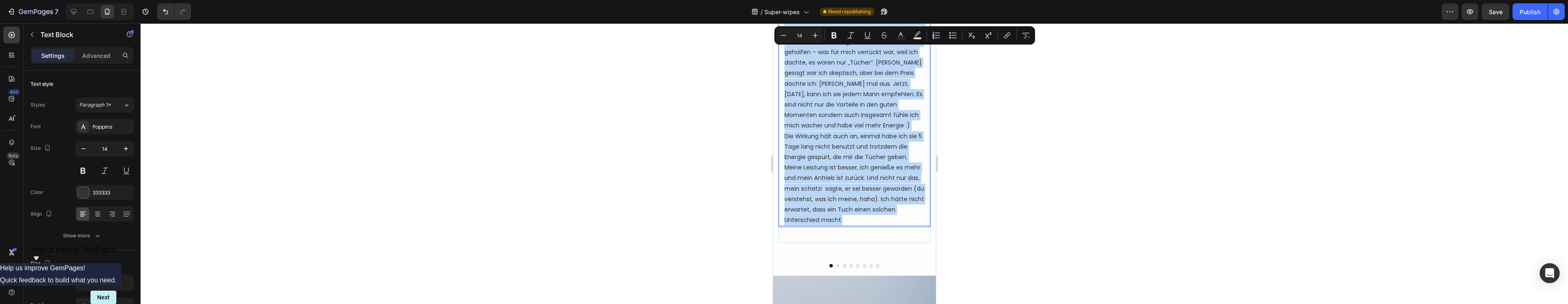
click at [872, 188] on p "Ich bin über 40 – Energie und Leistungsfähigkeit sind nicht mehr das, was sie m…" at bounding box center [854, 78] width 140 height 294
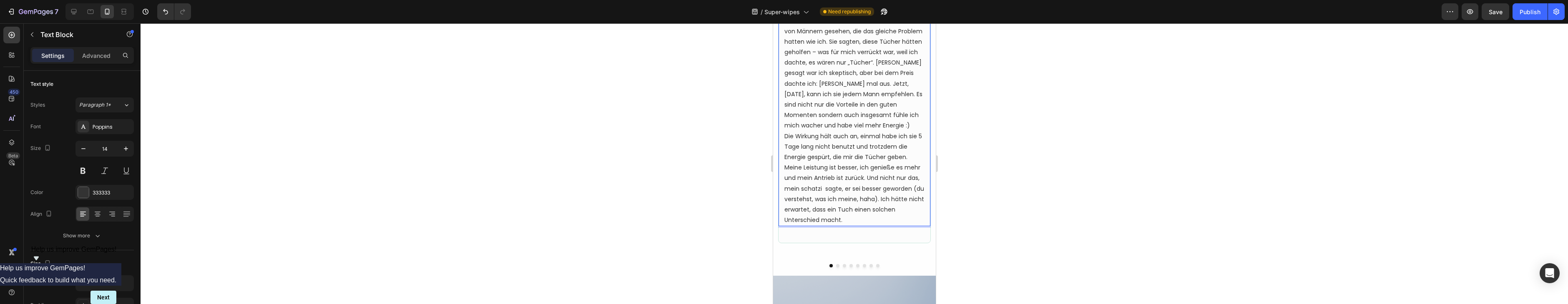
click at [853, 190] on p "Ich bin über 40 – Energie und Leistungsfähigkeit sind nicht mehr das, was sie m…" at bounding box center [854, 78] width 140 height 294
click at [803, 186] on p "Ich bin über 40 – Energie und Leistungsfähigkeit sind nicht mehr das, was sie m…" at bounding box center [854, 75] width 140 height 294
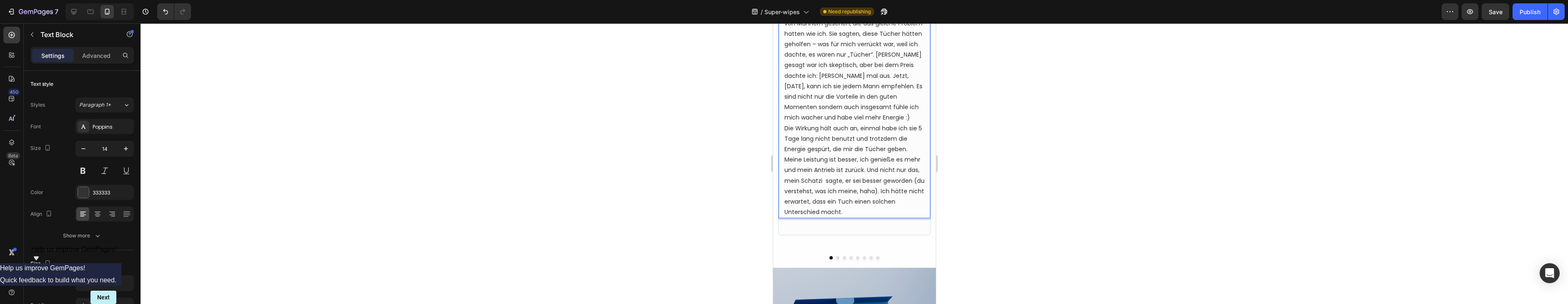
scroll to position [3316, 0]
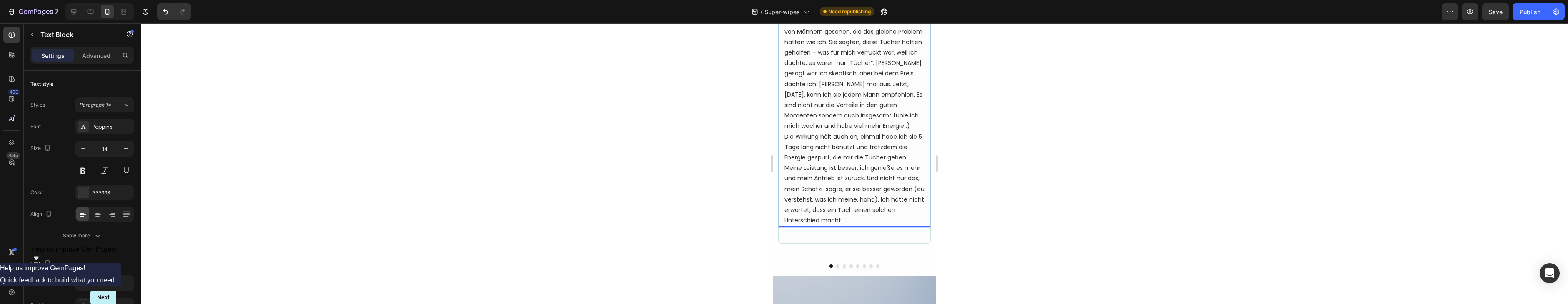
click at [847, 189] on p "Ich bin über 40 – Energie und Leistungsfähigkeit sind nicht mehr das, was sie m…" at bounding box center [854, 79] width 140 height 294
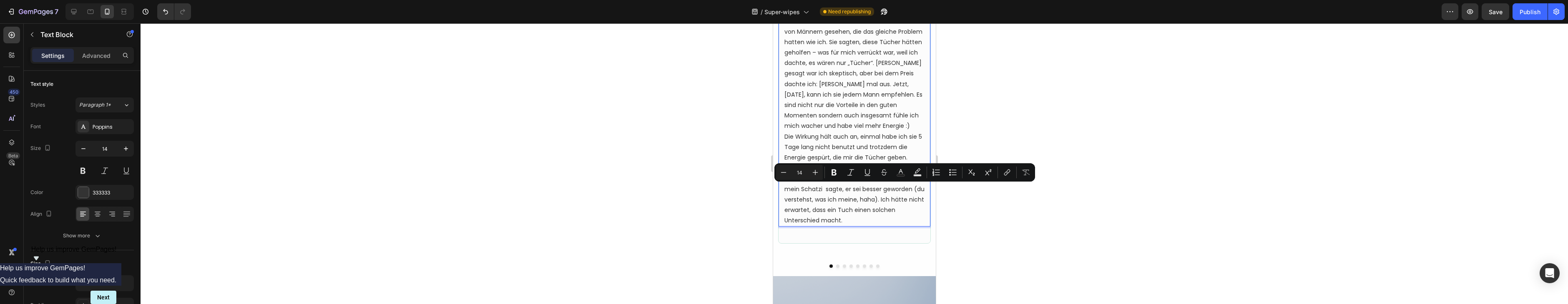
click at [870, 195] on p "Ich bin über 40 – Energie und Leistungsfähigkeit sind nicht mehr das, was sie m…" at bounding box center [854, 79] width 140 height 294
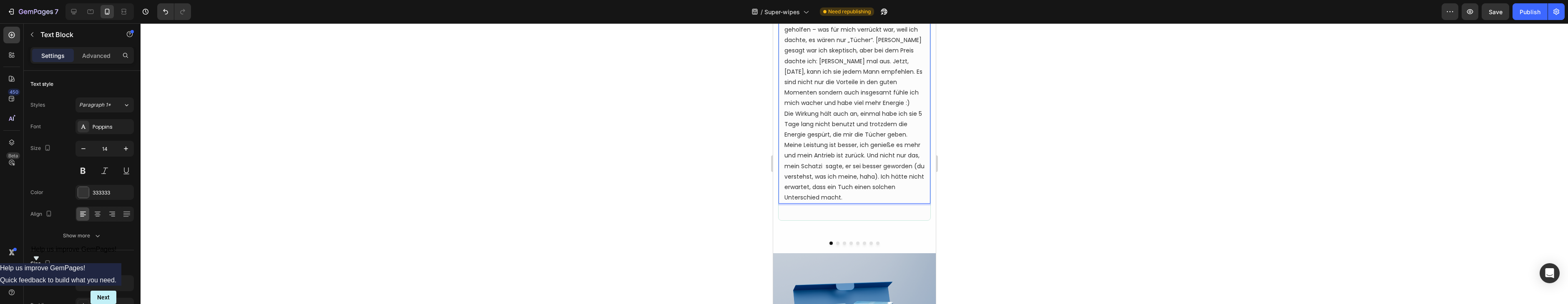
scroll to position [3337, 0]
click at [872, 169] on p "Ich bin über 40 – Energie und Leistungsfähigkeit sind nicht mehr das, was sie m…" at bounding box center [854, 58] width 140 height 294
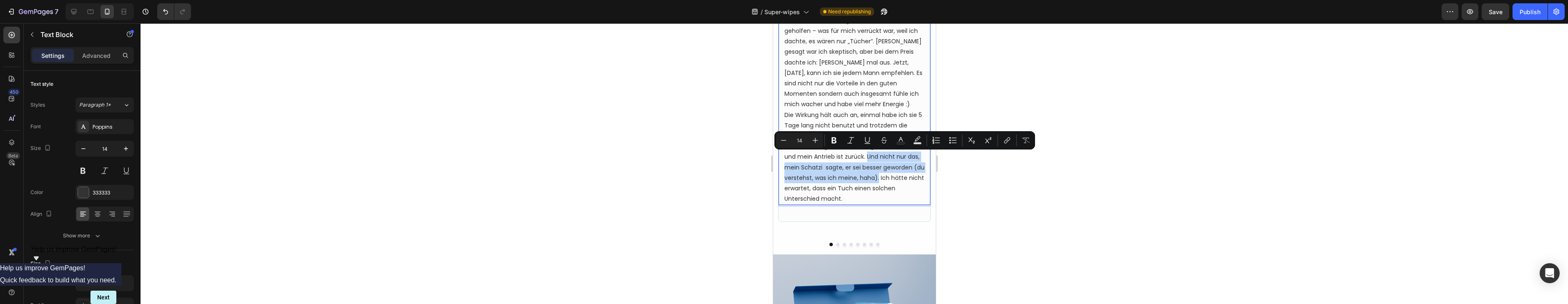
drag, startPoint x: 865, startPoint y: 158, endPoint x: 876, endPoint y: 182, distance: 26.4
click at [876, 182] on p "Ich bin über 40 – Energie und Leistungsfähigkeit sind nicht mehr das, was sie m…" at bounding box center [854, 58] width 140 height 294
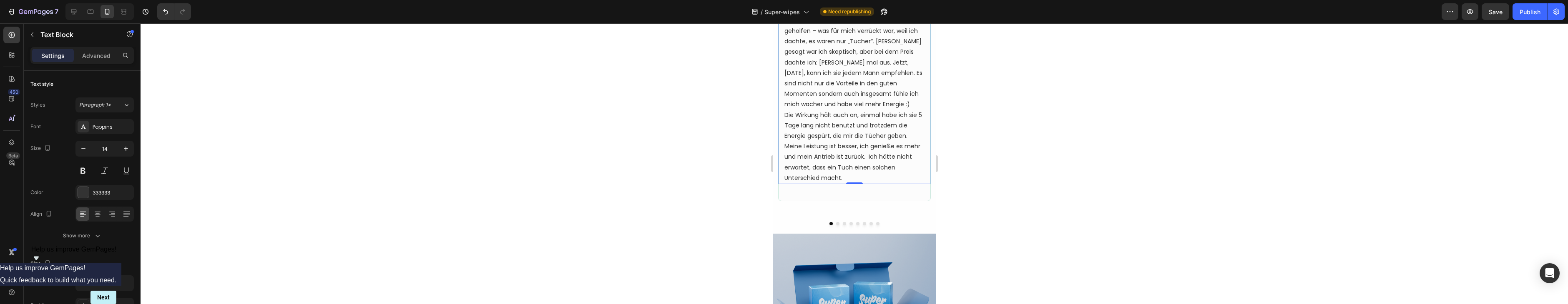
drag, startPoint x: 782, startPoint y: 147, endPoint x: 863, endPoint y: 156, distance: 81.5
click at [852, 153] on div "Ich bin über 40 – Energie und Leistungsfähigkeit sind nicht mehr das, was sie m…" at bounding box center [854, 47] width 152 height 274
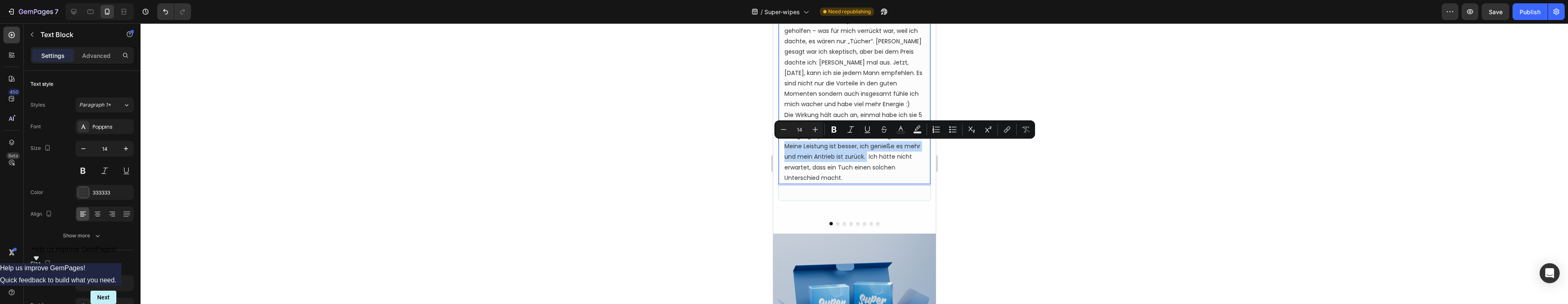
drag, startPoint x: 814, startPoint y: 150, endPoint x: 782, endPoint y: 143, distance: 32.8
click at [782, 143] on div "Ich bin über 40 – Energie und Leistungsfähigkeit sind nicht mehr das, was sie m…" at bounding box center [854, 47] width 152 height 274
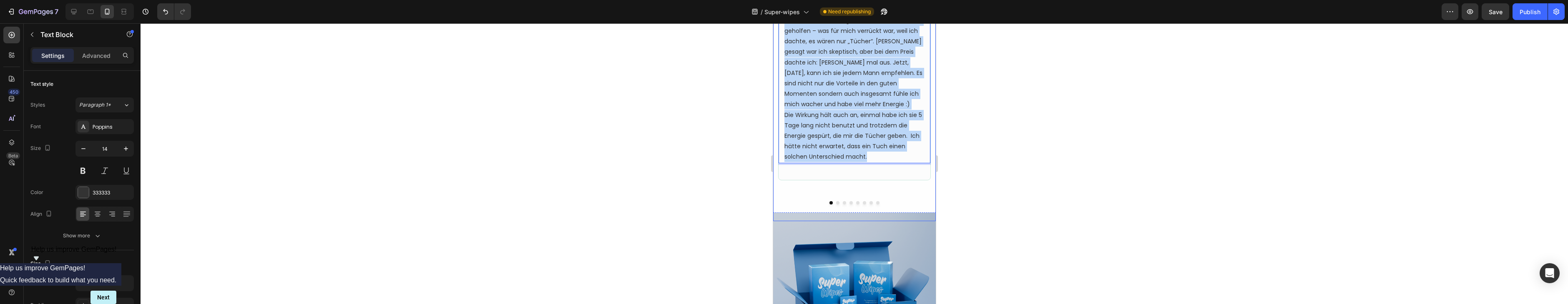
copy p "Lor ips dolo 68 – Sitamet con Adipiscingelitsedd eius tempo inci utl, etd mag a…"
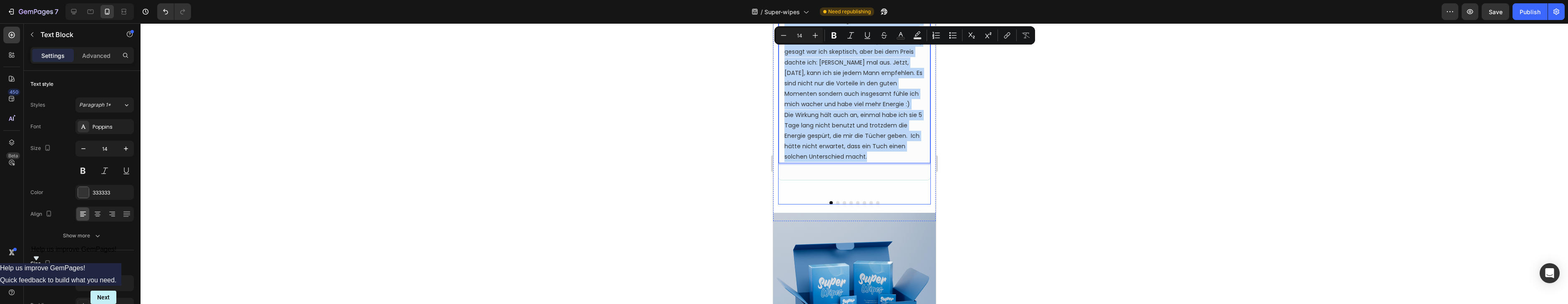
click at [836, 202] on button "Dot" at bounding box center [837, 203] width 3 height 3
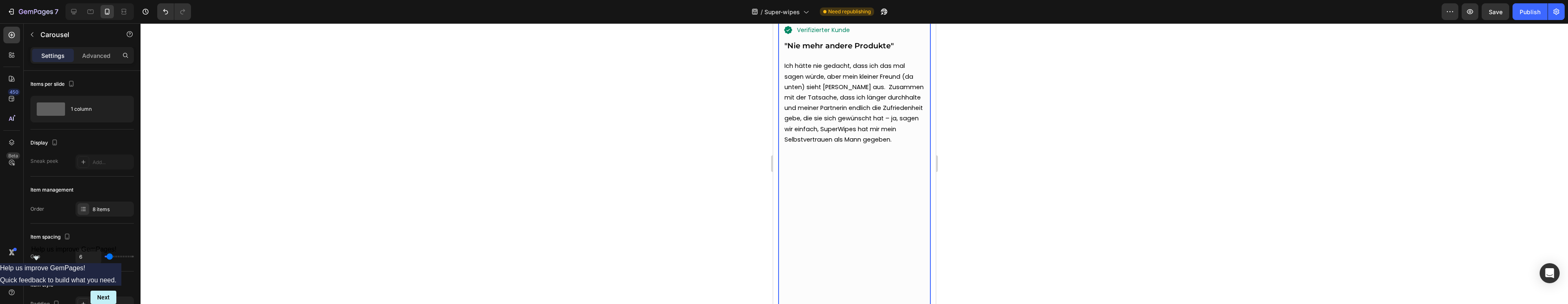
scroll to position [3173, 0]
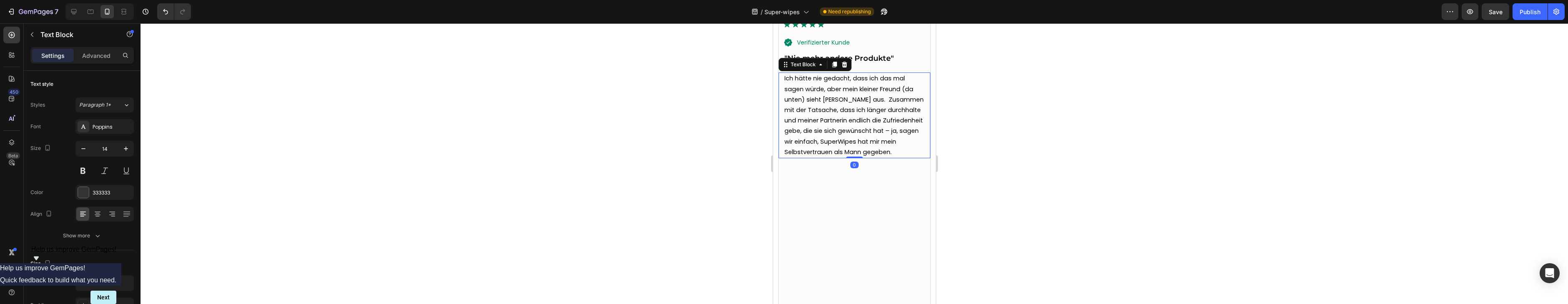
click at [861, 127] on span "Ich hätte nie gedacht, dass ich das mal sagen würde, aber mein kleiner Freund (…" at bounding box center [854, 115] width 139 height 81
drag, startPoint x: 861, startPoint y: 127, endPoint x: 865, endPoint y: 143, distance: 16.5
click at [861, 127] on span "Ich hätte nie gedacht, dass ich das mal sagen würde, aber mein kleiner Freund (…" at bounding box center [854, 115] width 139 height 81
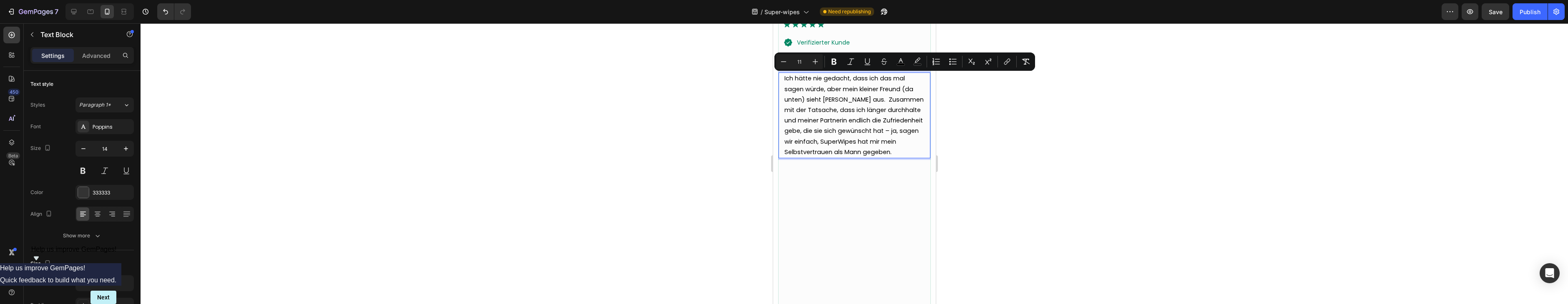
drag, startPoint x: 815, startPoint y: 122, endPoint x: 809, endPoint y: 135, distance: 14.3
click at [815, 122] on span "Ich hätte nie gedacht, dass ich das mal sagen würde, aber mein kleiner Freund (…" at bounding box center [854, 115] width 139 height 81
click at [854, 91] on span "Ich hätte nie gedacht, dass ich das mal sagen würde, aber mein kleiner Freund (…" at bounding box center [854, 115] width 139 height 81
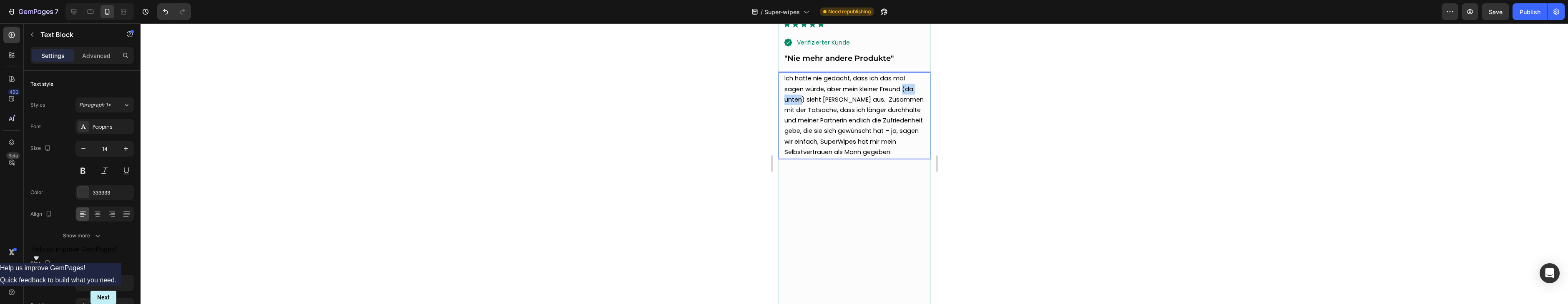
drag, startPoint x: 903, startPoint y: 88, endPoint x: 803, endPoint y: 100, distance: 100.7
click at [803, 100] on span "Ich hätte nie gedacht, dass ich das mal sagen würde, aber mein kleiner Freund (…" at bounding box center [854, 115] width 139 height 81
drag, startPoint x: 804, startPoint y: 100, endPoint x: 903, endPoint y: 88, distance: 99.7
click at [903, 88] on span "Ich hätte nie gedacht, dass ich das mal sagen würde, aber mein kleiner Freund (…" at bounding box center [854, 115] width 139 height 81
drag, startPoint x: 790, startPoint y: 112, endPoint x: 827, endPoint y: 94, distance: 41.1
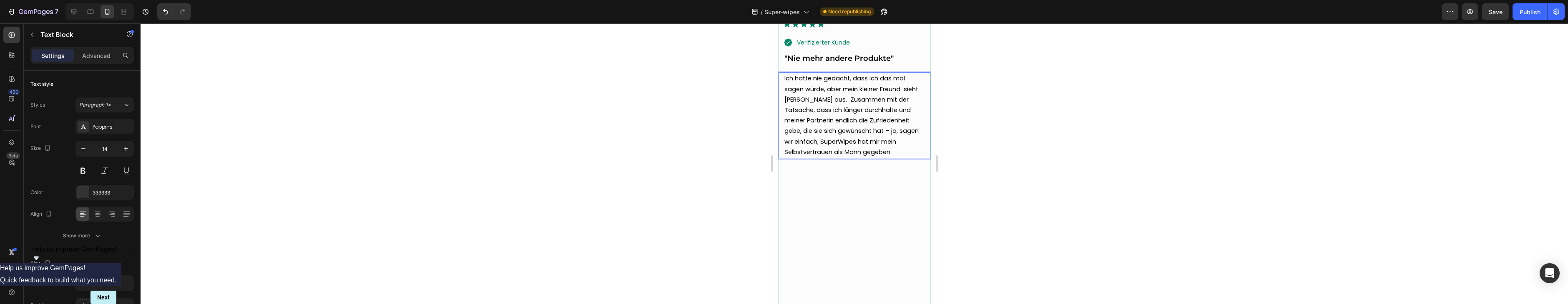
click at [790, 112] on span "Ich hätte nie gedacht, dass ich das mal sagen würde, aber mein kleiner Freund s…" at bounding box center [851, 115] width 134 height 81
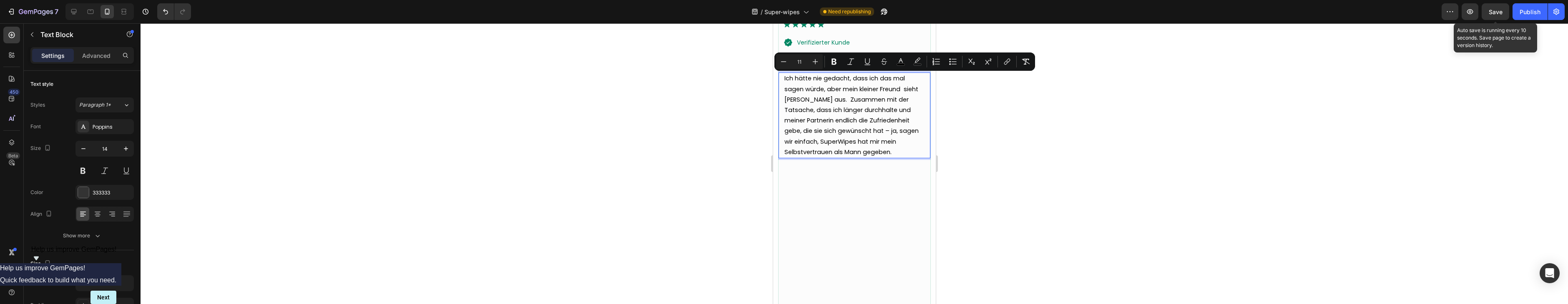
drag, startPoint x: 1490, startPoint y: 12, endPoint x: 1467, endPoint y: 1, distance: 25.5
click at [1490, 12] on span "Save" at bounding box center [1495, 11] width 14 height 7
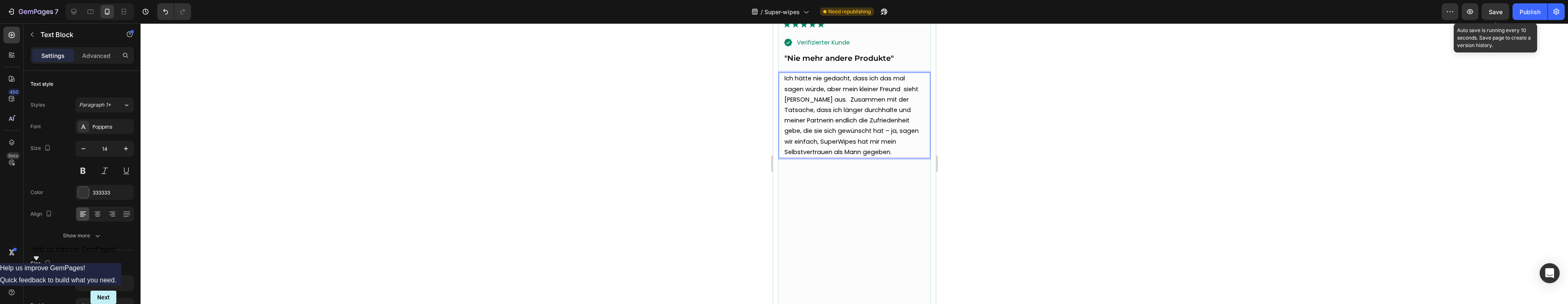
click at [841, 105] on p "Ich hätte nie gedacht, dass ich das mal sagen würde, aber mein kleiner Freund s…" at bounding box center [854, 115] width 140 height 84
click at [793, 100] on span "Ich hätte nie gedacht, dass ich das mal sagen würde, aber mein kleiner Freund s…" at bounding box center [851, 115] width 134 height 81
click at [908, 90] on span "Ich hätte nie gedacht, dass ich das mal sagen würde, aber mein kleiner Freund s…" at bounding box center [851, 115] width 134 height 81
click at [905, 91] on span "Ich hätte nie gedacht, dass ich das mal sagen würde, aber mein kleiner Freund s…" at bounding box center [851, 115] width 134 height 81
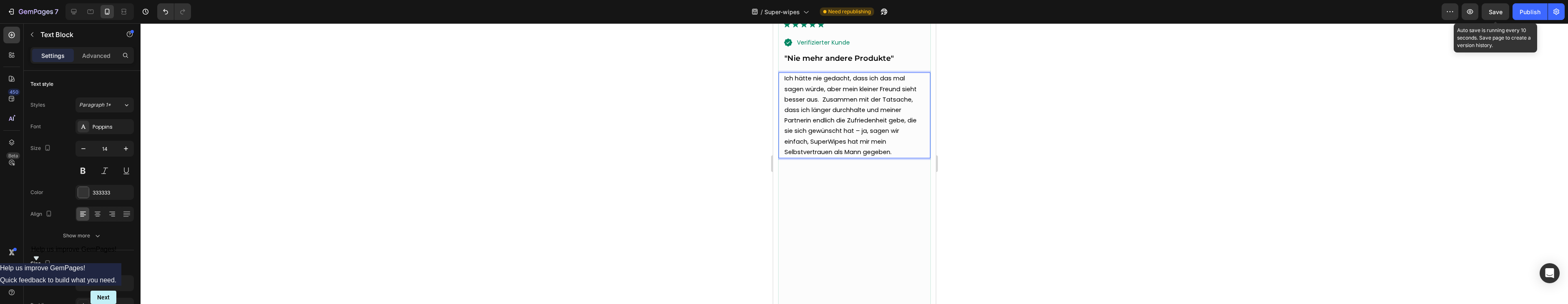
click at [881, 132] on span "Ich hätte nie gedacht, dass ich das mal sagen würde, aber mein kleiner Freund s…" at bounding box center [850, 115] width 132 height 81
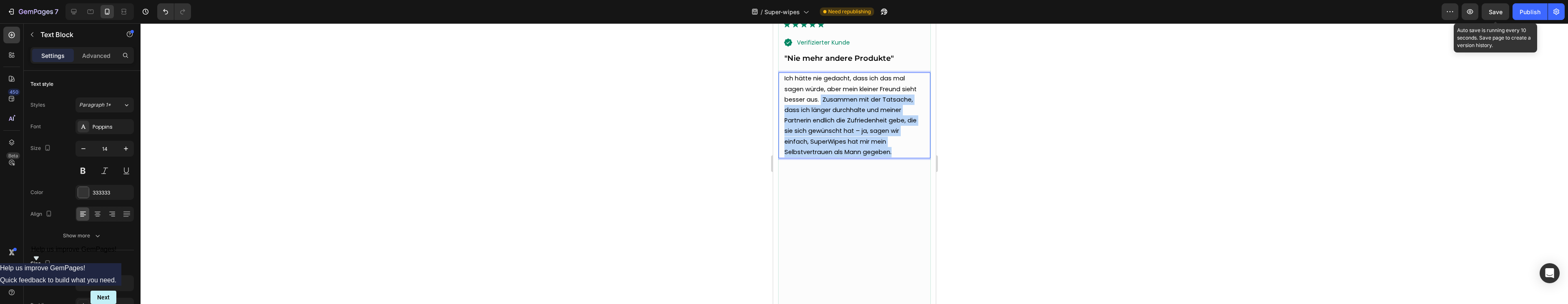
drag, startPoint x: 820, startPoint y: 99, endPoint x: 895, endPoint y: 150, distance: 90.7
click at [895, 150] on p "Ich hätte nie gedacht, dass ich das mal sagen würde, aber mein kleiner Freund s…" at bounding box center [854, 115] width 140 height 84
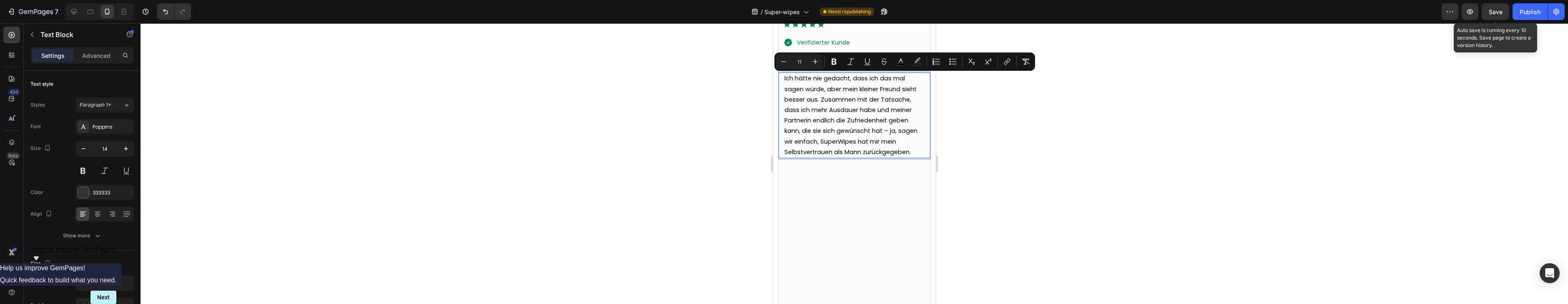
click at [898, 129] on span "Ich hätte nie gedacht, dass ich das mal sagen würde, aber mein kleiner Freund s…" at bounding box center [851, 115] width 133 height 81
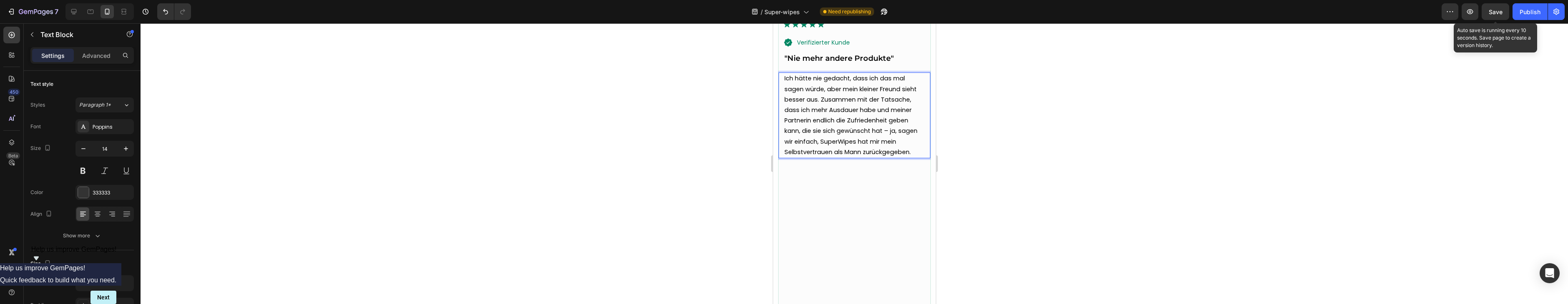
click at [804, 122] on span "Ich hätte nie gedacht, dass ich das mal sagen würde, aber mein kleiner Freund s…" at bounding box center [851, 115] width 133 height 81
click at [908, 132] on span "Ich hätte nie gedacht, dass ich das mal sagen würde, aber mein kleiner Freund s…" at bounding box center [851, 115] width 133 height 81
click at [915, 110] on p "Ich hätte nie gedacht, dass ich das mal sagen würde, aber mein kleiner Freund s…" at bounding box center [854, 115] width 140 height 84
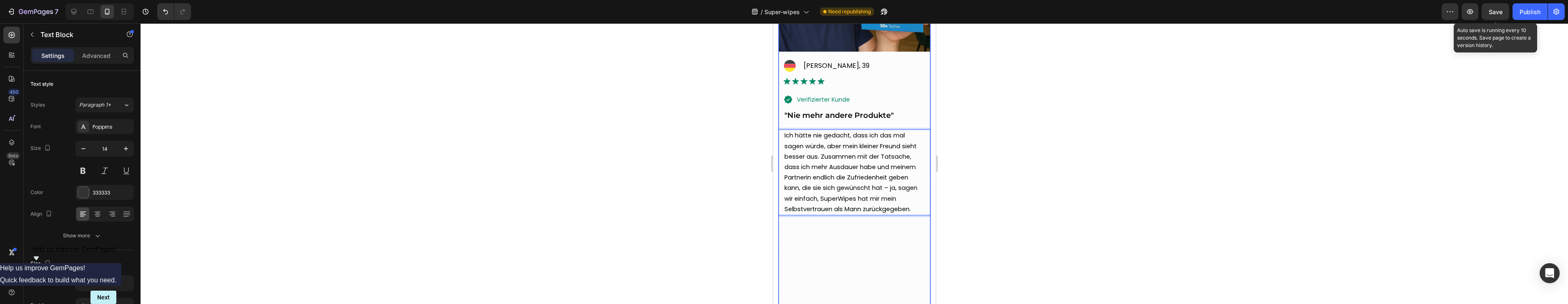
scroll to position [3118, 0]
click at [803, 178] on span "Ich hätte nie gedacht, dass ich das mal sagen würde, aber mein kleiner Freund s…" at bounding box center [851, 170] width 133 height 81
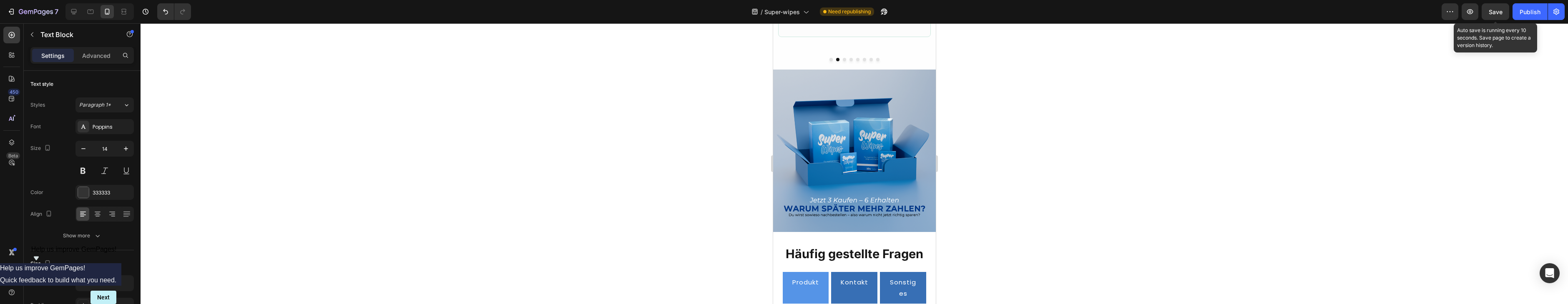
scroll to position [3517, 0]
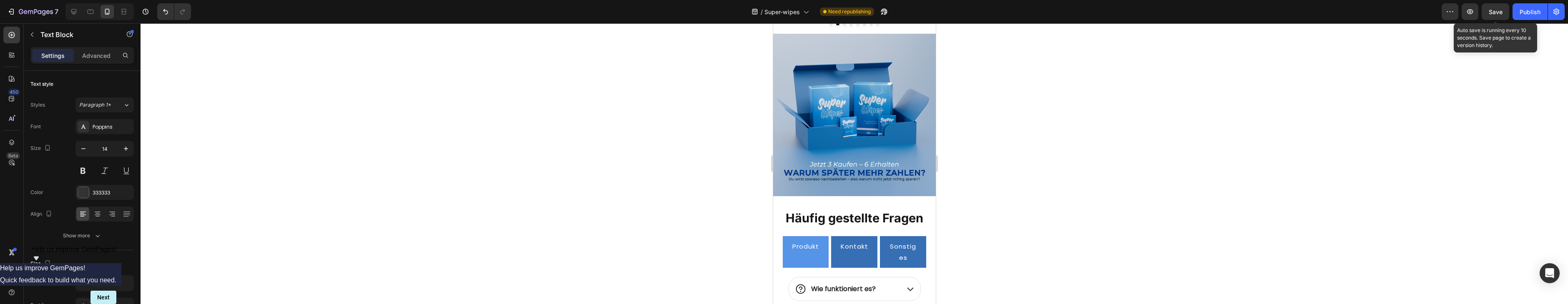
drag, startPoint x: 1500, startPoint y: 12, endPoint x: 1371, endPoint y: 58, distance: 137.0
click at [1500, 12] on span "Save" at bounding box center [1495, 11] width 14 height 7
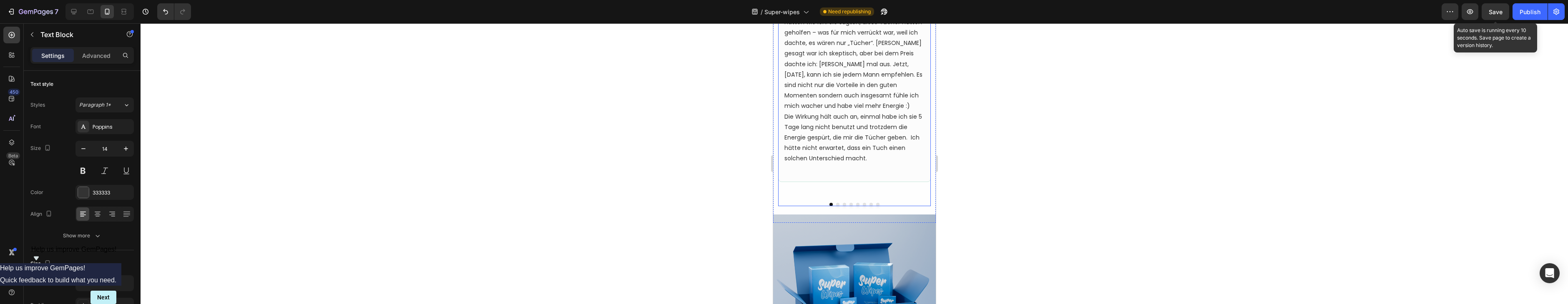
click at [845, 205] on div at bounding box center [854, 204] width 153 height 3
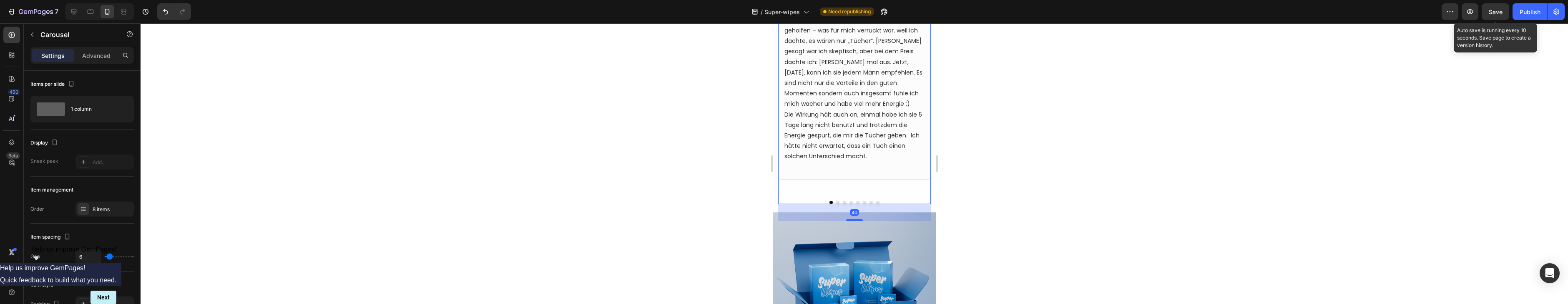
click at [845, 202] on div at bounding box center [854, 202] width 153 height 3
click at [844, 202] on button "Dot" at bounding box center [844, 202] width 3 height 3
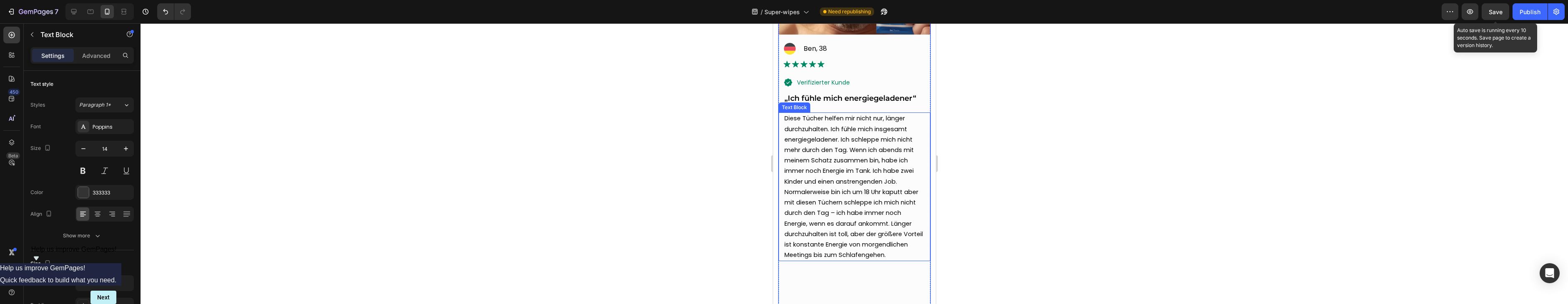
click at [866, 162] on p "Diese Tücher helfen mir nicht nur, länger durchzuhalten. Ich fühle mich insgesa…" at bounding box center [854, 187] width 140 height 147
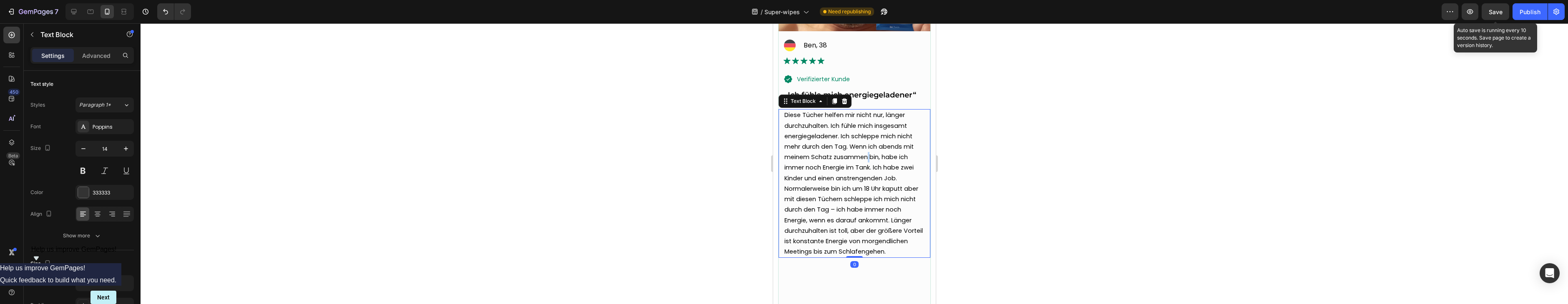
click at [866, 162] on p "Diese Tücher helfen mir nicht nur, länger durchzuhalten. Ich fühle mich insgesa…" at bounding box center [854, 184] width 140 height 147
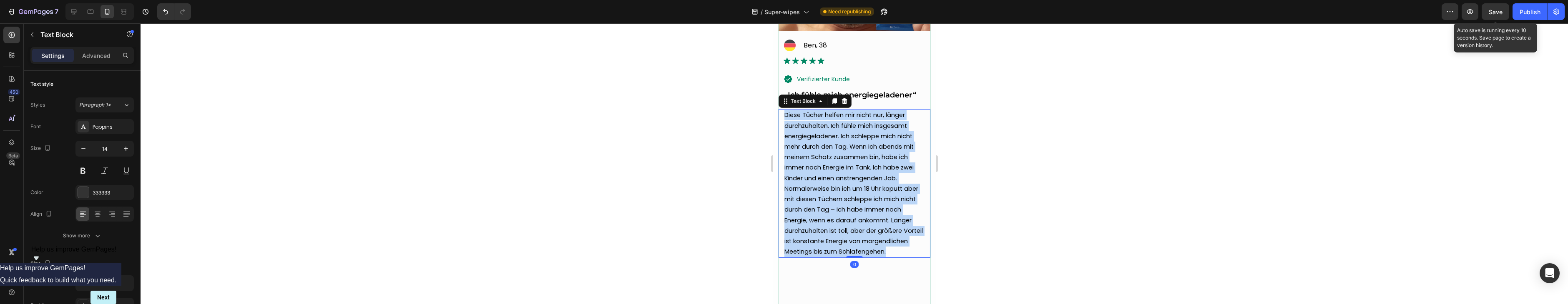
click at [866, 162] on p "Diese Tücher helfen mir nicht nur, länger durchzuhalten. Ich fühle mich insgesa…" at bounding box center [854, 184] width 140 height 147
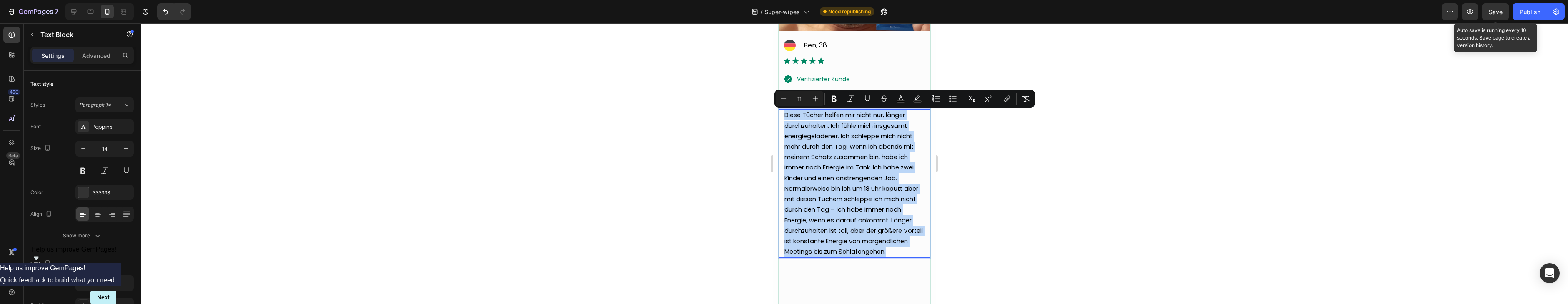
copy span "Diese Tücher helfen mir nicht nur, länger durchzuhalten. Ich fühle mich insgesa…"
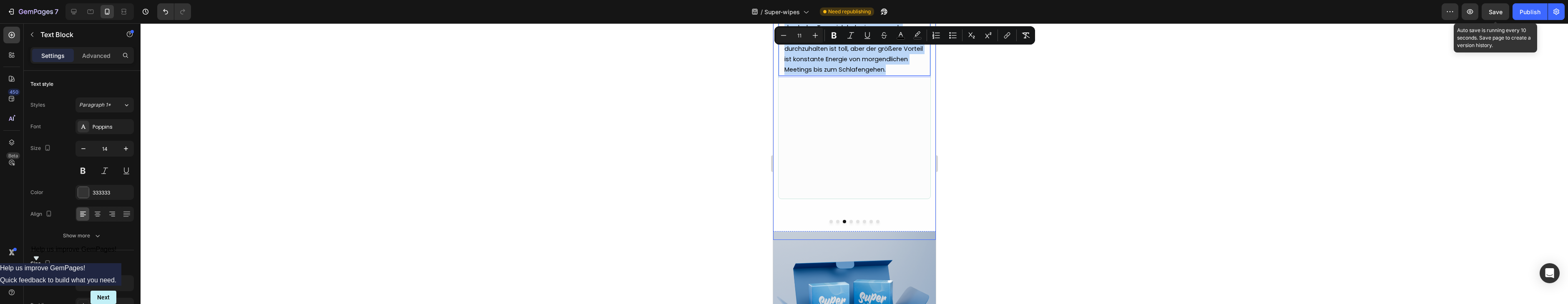
scroll to position [3321, 0]
click at [851, 219] on button "Dot" at bounding box center [850, 219] width 3 height 3
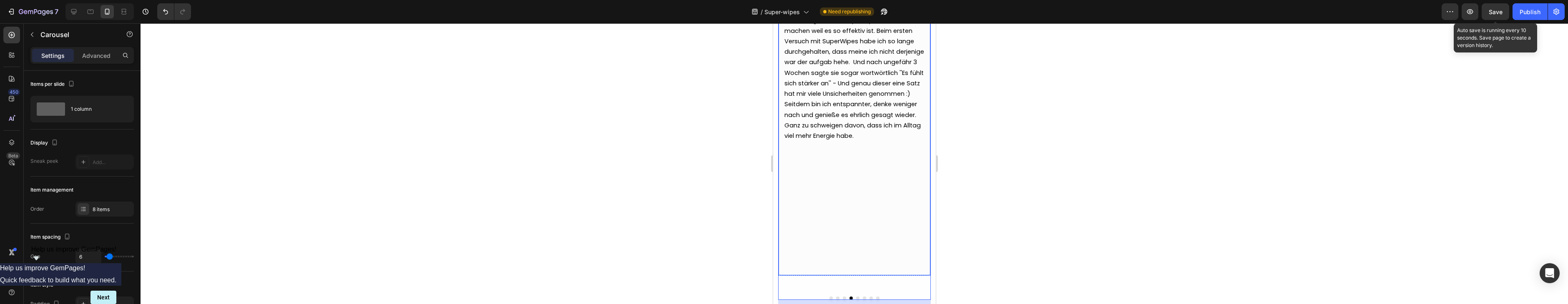
scroll to position [3306, 0]
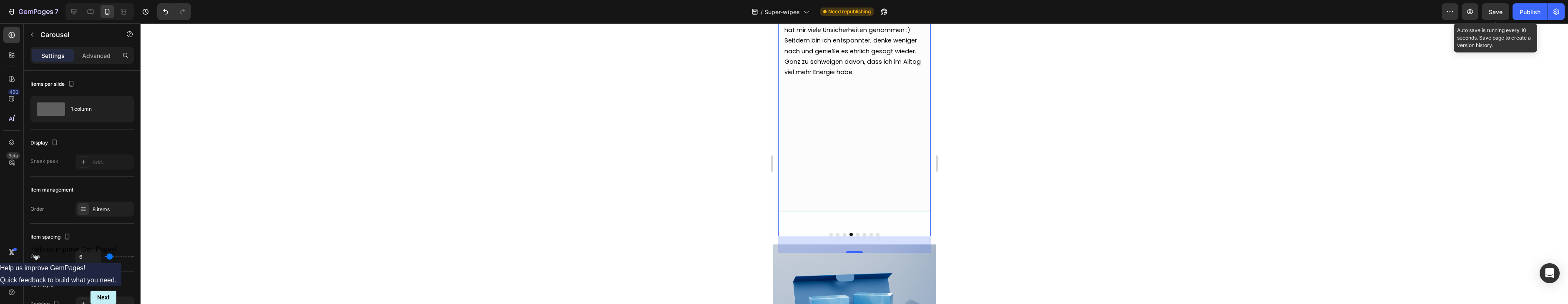
click at [856, 233] on button "Dot" at bounding box center [857, 234] width 3 height 3
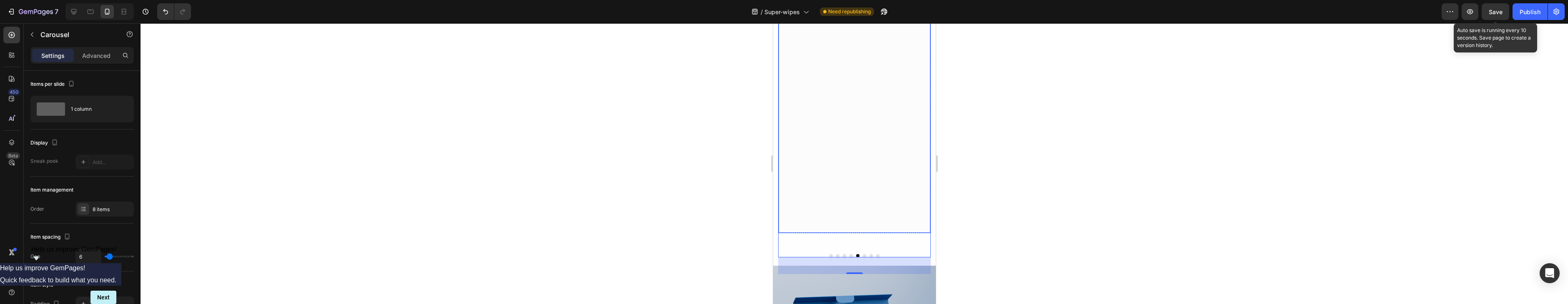
scroll to position [3288, 0]
click at [863, 251] on button "Dot" at bounding box center [863, 251] width 3 height 3
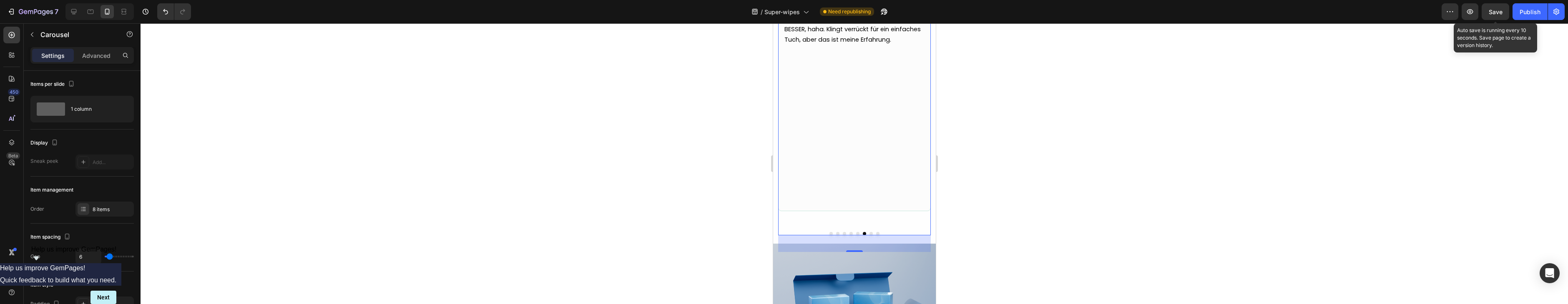
scroll to position [3308, 0]
click at [858, 230] on div at bounding box center [854, 231] width 153 height 3
click at [857, 232] on button "Dot" at bounding box center [857, 231] width 3 height 3
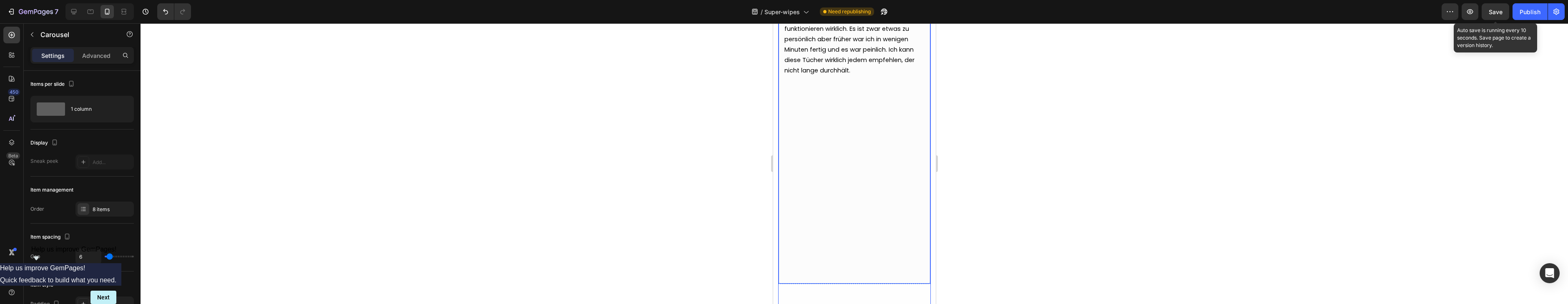
scroll to position [3319, 0]
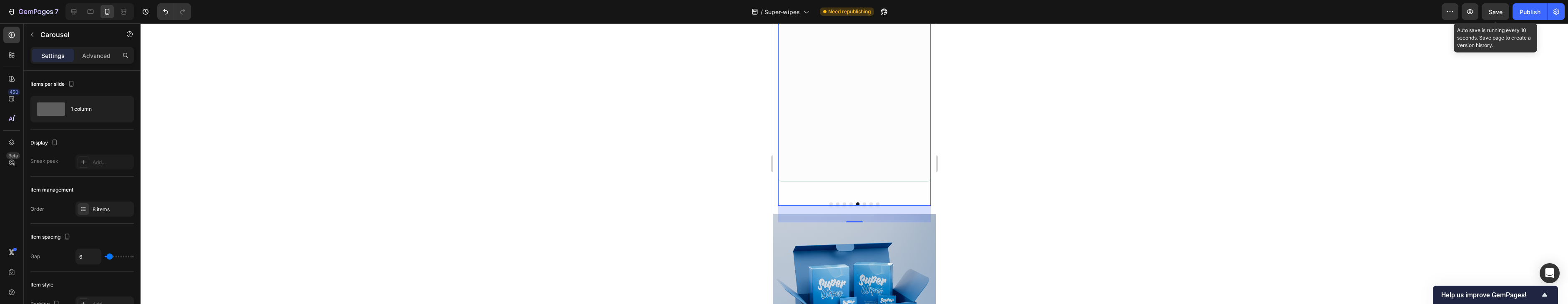
click at [874, 206] on div at bounding box center [854, 204] width 153 height 3
click at [870, 206] on button "Dot" at bounding box center [869, 204] width 3 height 3
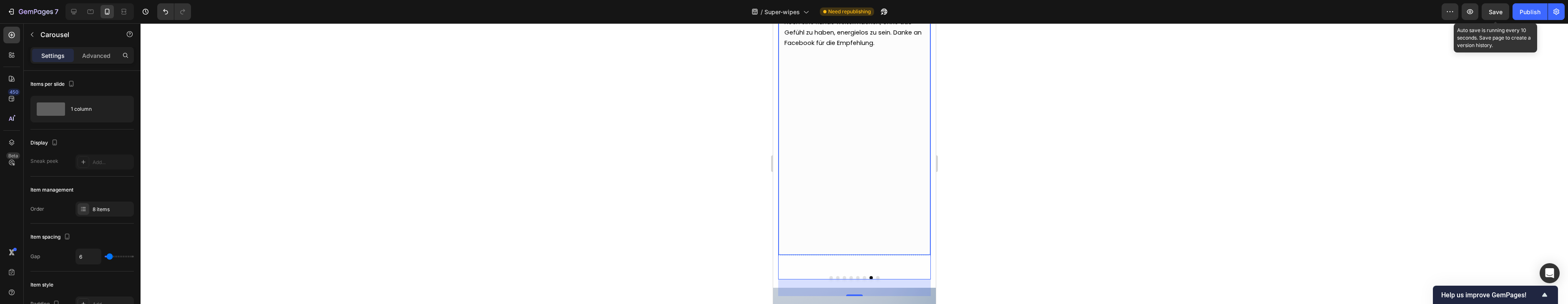
scroll to position [3260, 0]
click at [877, 274] on button "Dot" at bounding box center [876, 272] width 3 height 3
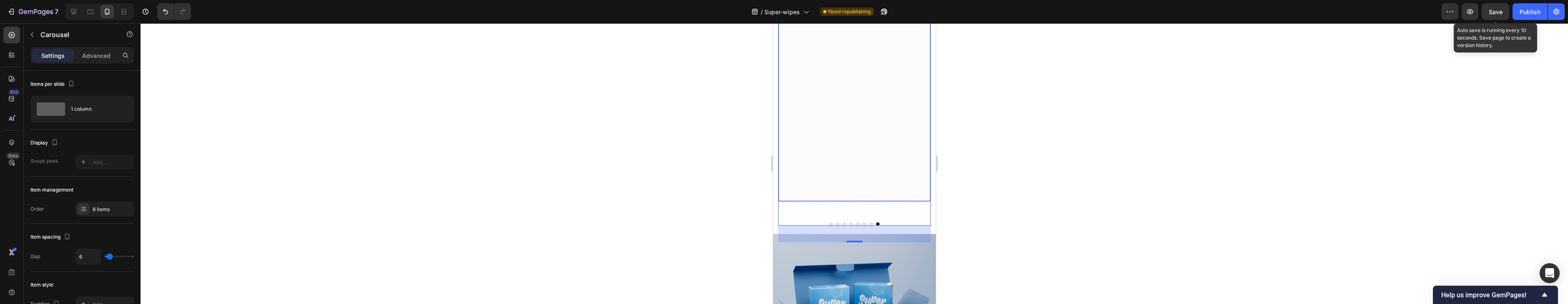
scroll to position [3310, 0]
click at [852, 224] on button "Dot" at bounding box center [850, 222] width 3 height 3
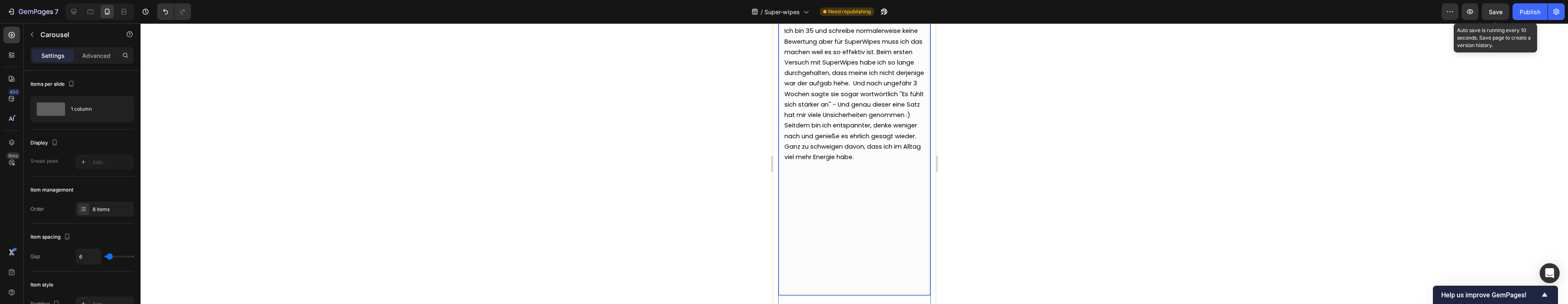
scroll to position [3274, 0]
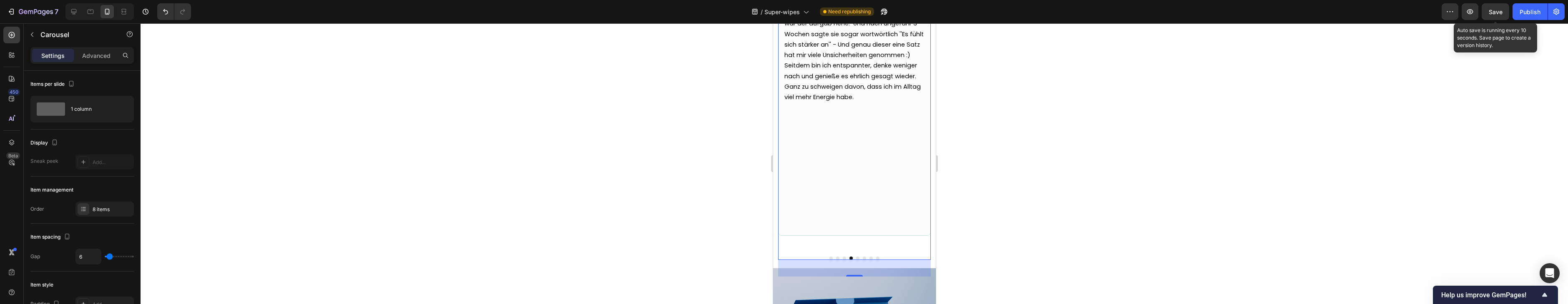
click at [843, 260] on div "Image Icon David, 45 Text Block Advanced list Image Text Block Row Icon verifiz…" at bounding box center [854, 20] width 153 height 481
click at [843, 260] on button "Dot" at bounding box center [844, 257] width 3 height 3
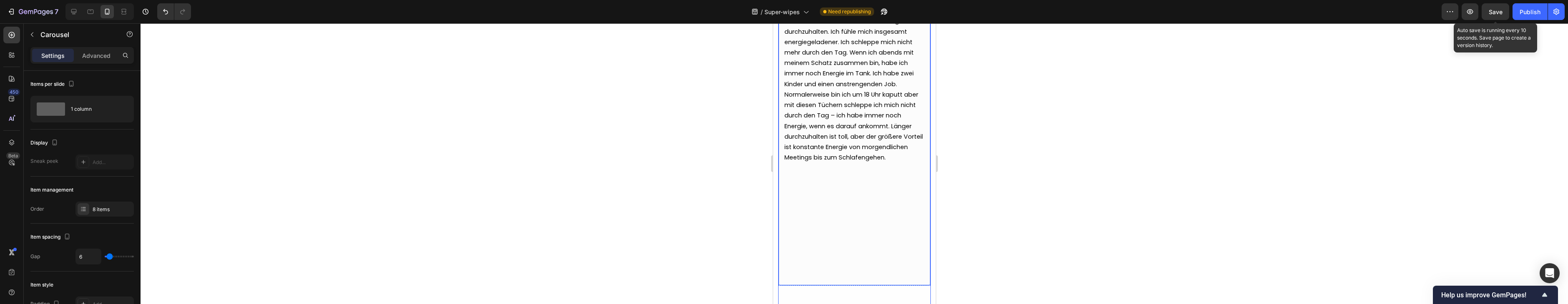
scroll to position [3198, 0]
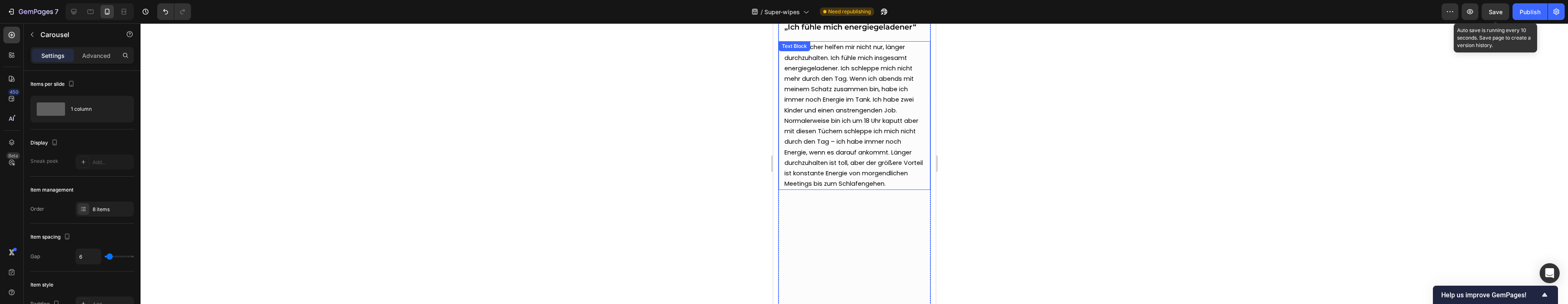
click at [827, 95] on span "Diese Tücher helfen mir nicht nur, länger durchzuhalten. Ich fühle mich insgesa…" at bounding box center [853, 115] width 138 height 145
click at [822, 95] on span "Diese Tücher helfen mir nicht nur, länger durchzuhalten. Ich fühle mich insgesa…" at bounding box center [853, 115] width 138 height 145
click at [816, 96] on span "Diese Tücher helfen mir nicht nur, länger durchzuhalten. Ich fühle mich insgesa…" at bounding box center [853, 115] width 138 height 145
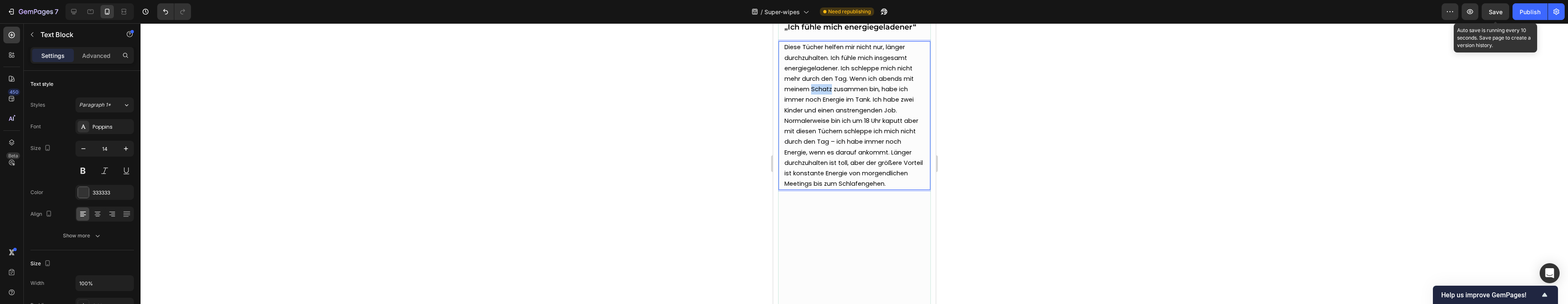
click at [816, 96] on span "Diese Tücher helfen mir nicht nur, länger durchzuhalten. Ich fühle mich insgesa…" at bounding box center [853, 115] width 138 height 145
click at [795, 94] on span "Diese Tücher helfen mir nicht nur, länger durchzuhalten. Ich fühle mich insgesa…" at bounding box center [854, 115] width 139 height 145
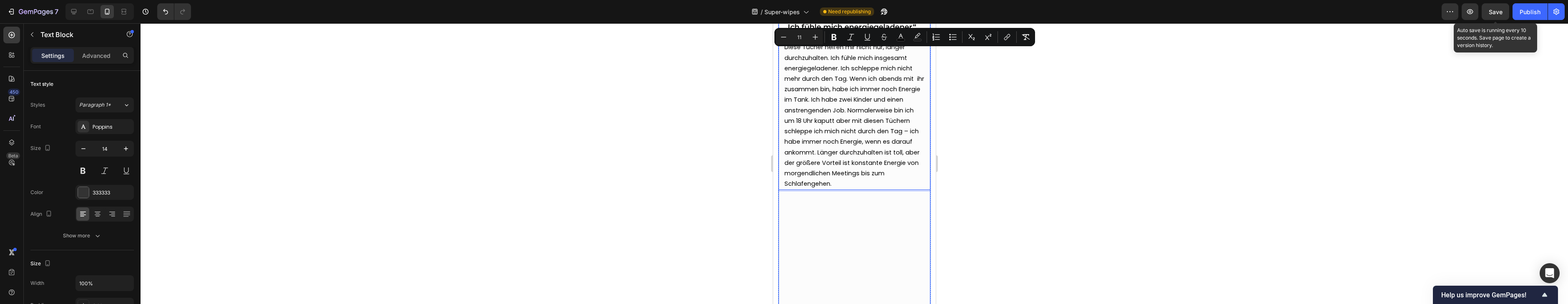
scroll to position [3408, 0]
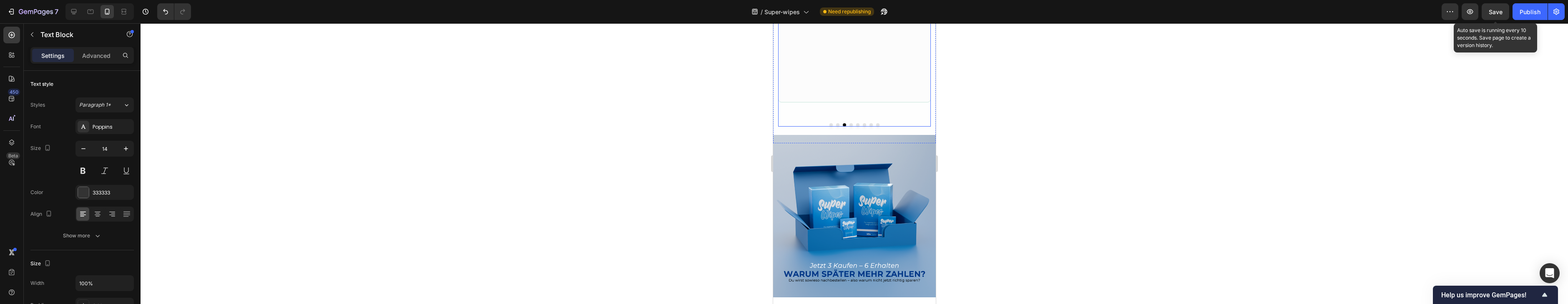
click at [851, 127] on button "Dot" at bounding box center [850, 124] width 3 height 3
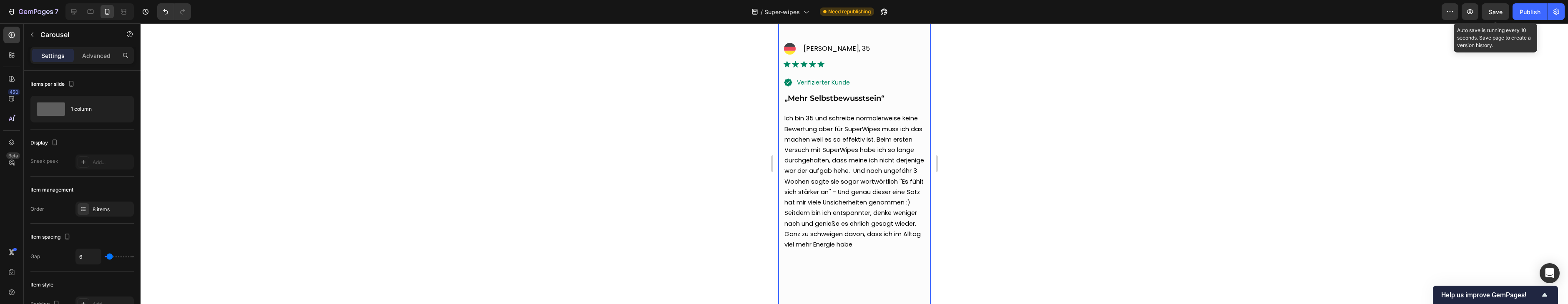
scroll to position [3131, 0]
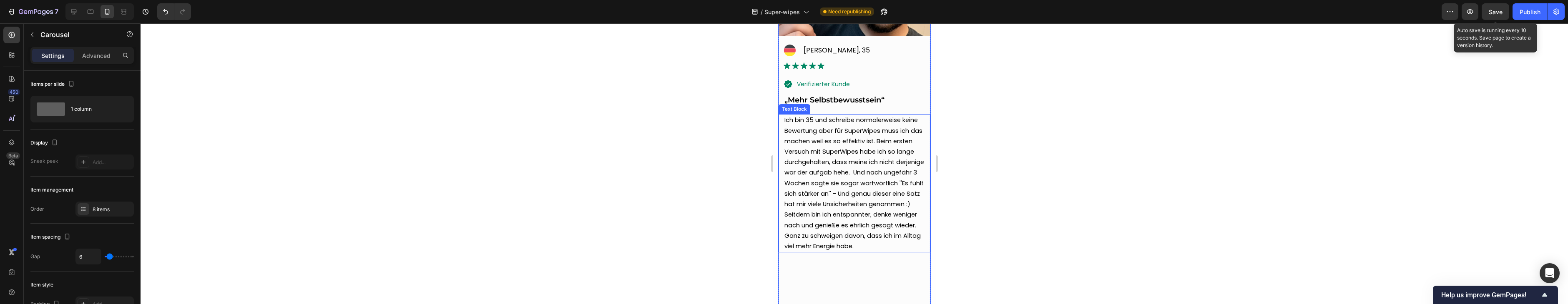
click at [876, 142] on span "Ich bin 35 und schreibe normalerweise keine Bewertung aber für SuperWipes muss …" at bounding box center [854, 162] width 140 height 92
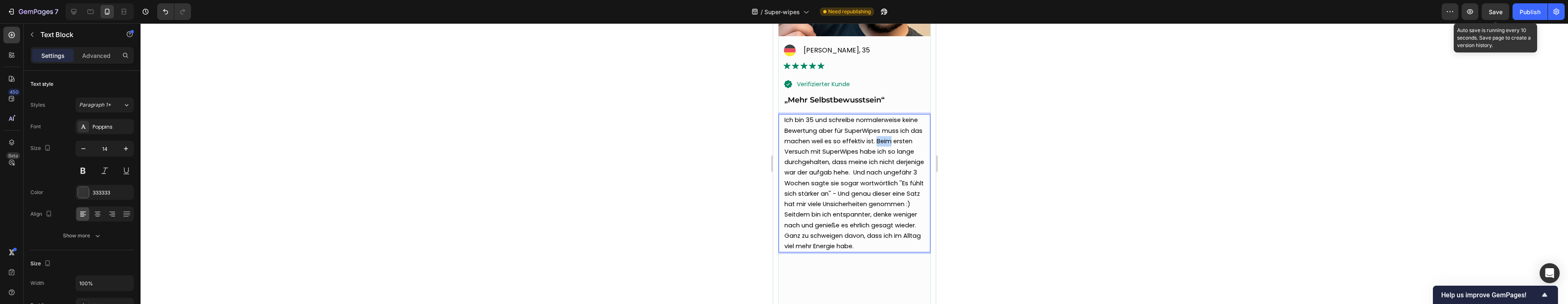
click at [875, 142] on span "Ich bin 35 und schreibe normalerweise keine Bewertung aber für SuperWipes muss …" at bounding box center [854, 162] width 140 height 92
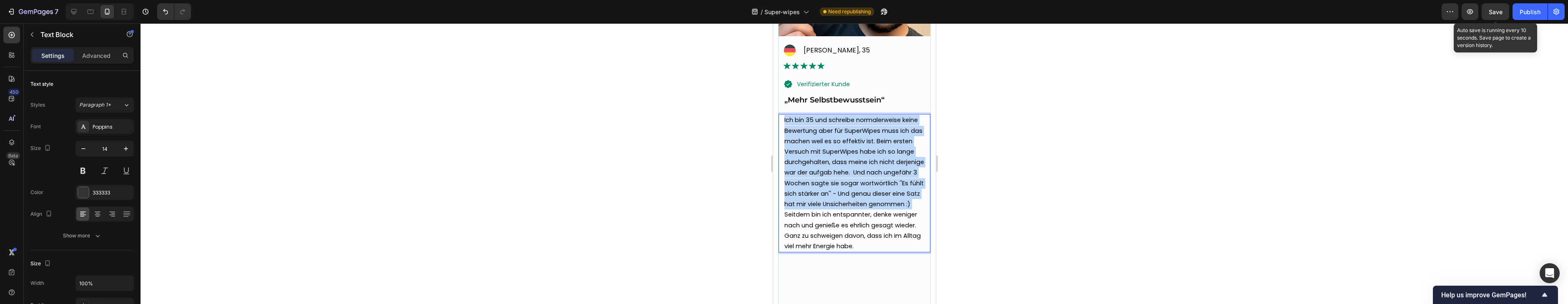
click at [875, 142] on span "Ich bin 35 und schreibe normalerweise keine Bewertung aber für SuperWipes muss …" at bounding box center [854, 162] width 140 height 92
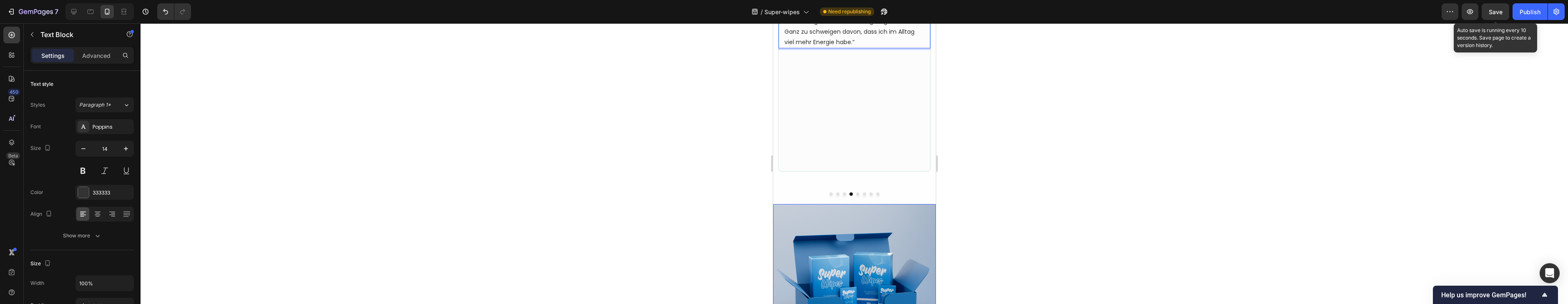
scroll to position [3348, 0]
click at [844, 191] on button "Dot" at bounding box center [844, 192] width 3 height 3
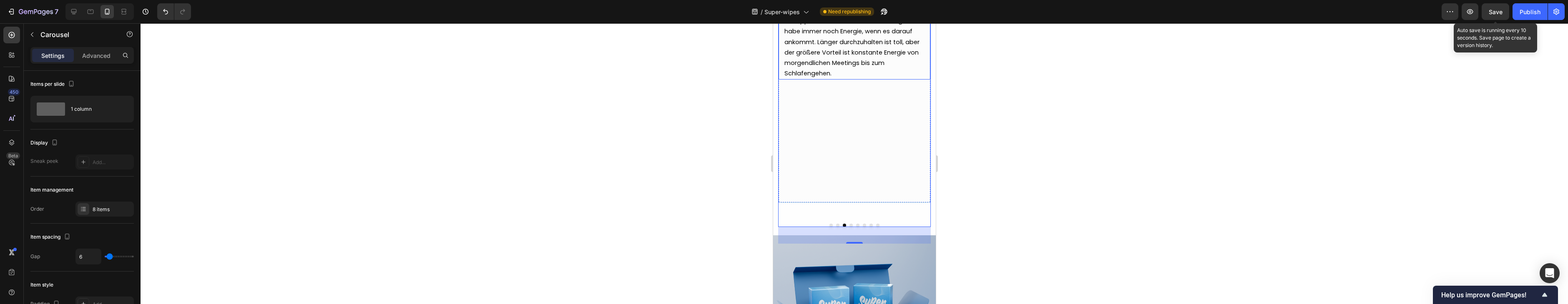
scroll to position [3328, 0]
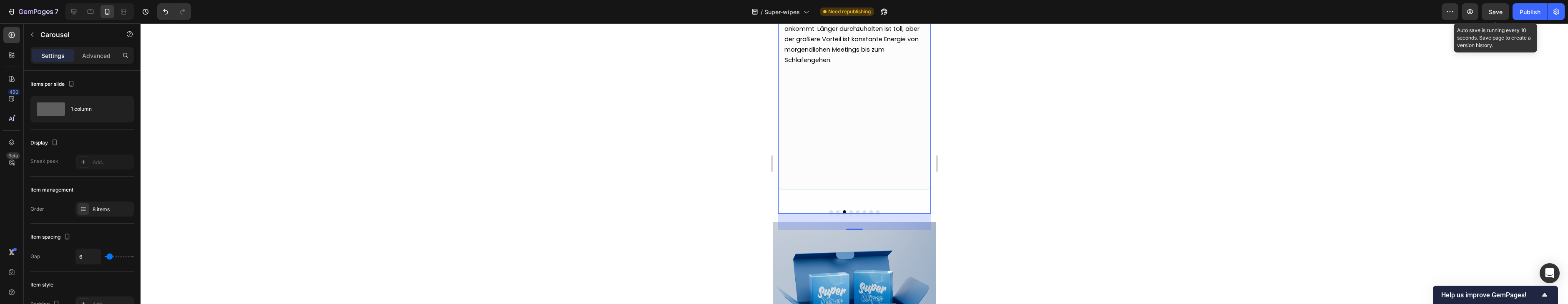
click at [851, 213] on button "Dot" at bounding box center [850, 212] width 3 height 3
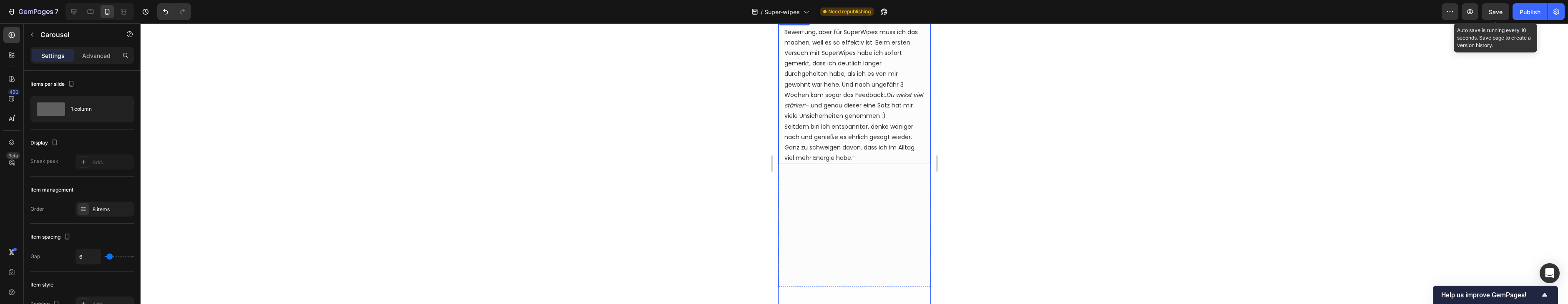
scroll to position [3200, 0]
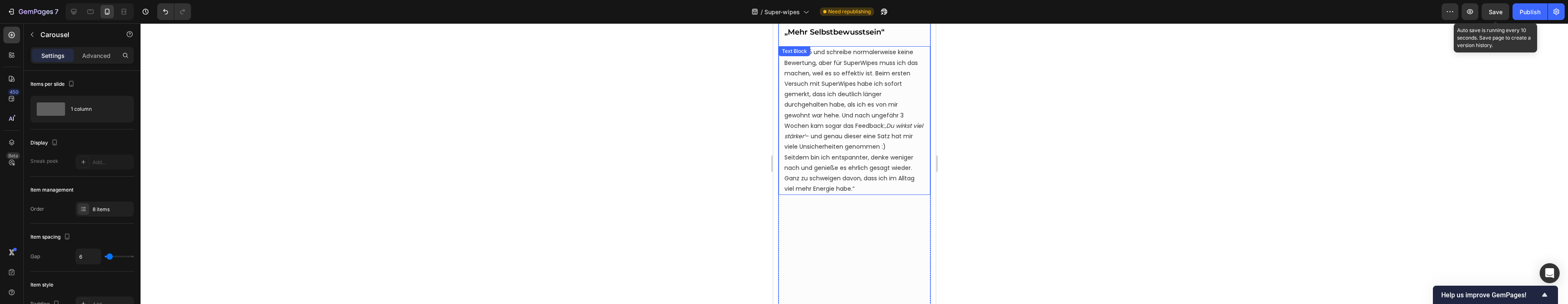
click at [865, 186] on p "Ich bin 35 und schreibe normalerweise keine Bewertung, aber für SuperWipes muss…" at bounding box center [854, 120] width 140 height 147
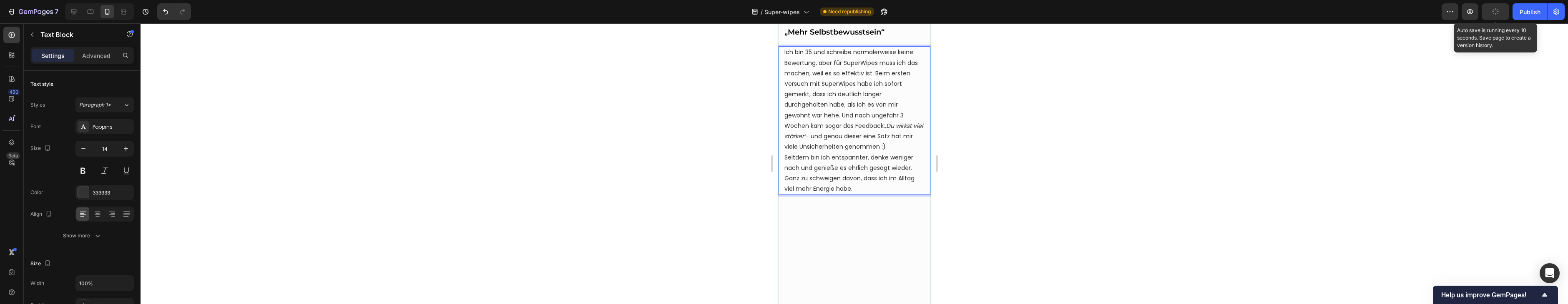
click at [865, 187] on p "Ich bin 35 und schreibe normalerweise keine Bewertung, aber für SuperWipes muss…" at bounding box center [854, 120] width 140 height 147
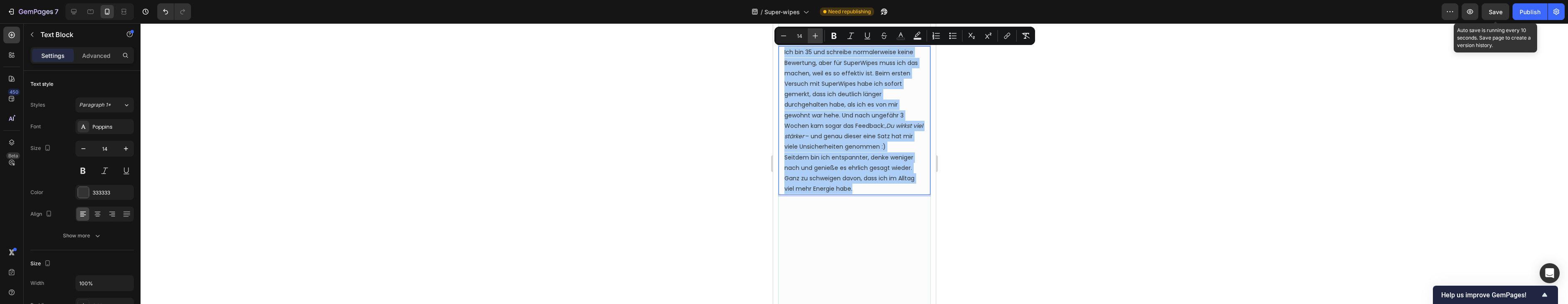
click at [816, 37] on icon "Editor contextual toolbar" at bounding box center [815, 36] width 8 height 8
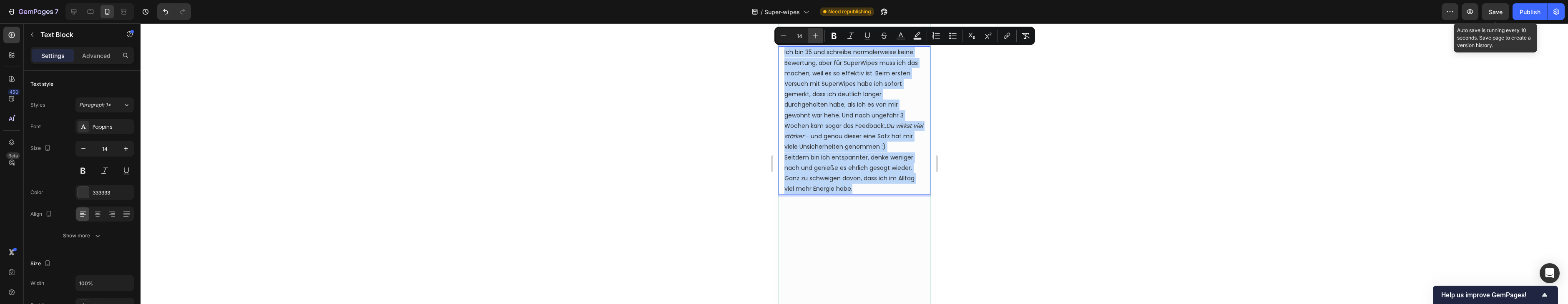
type input "15"
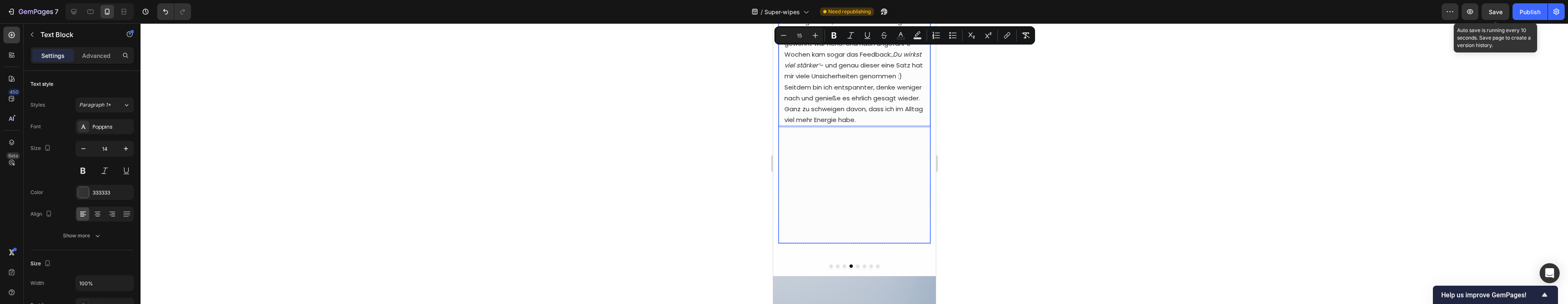
scroll to position [3275, 0]
click at [843, 264] on button "Dot" at bounding box center [844, 264] width 3 height 3
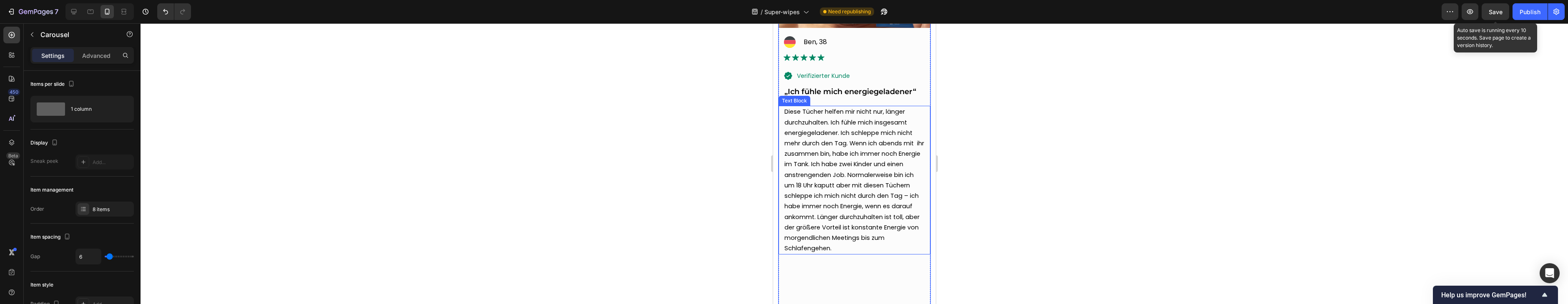
scroll to position [3129, 0]
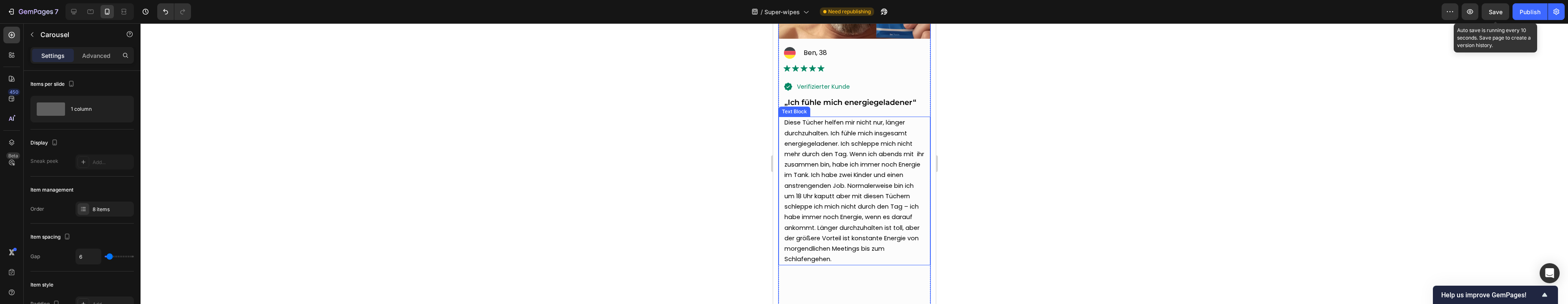
click at [848, 183] on span "Diese Tücher helfen mir nicht nur, länger durchzuhalten. Ich fühle mich insgesa…" at bounding box center [854, 191] width 140 height 145
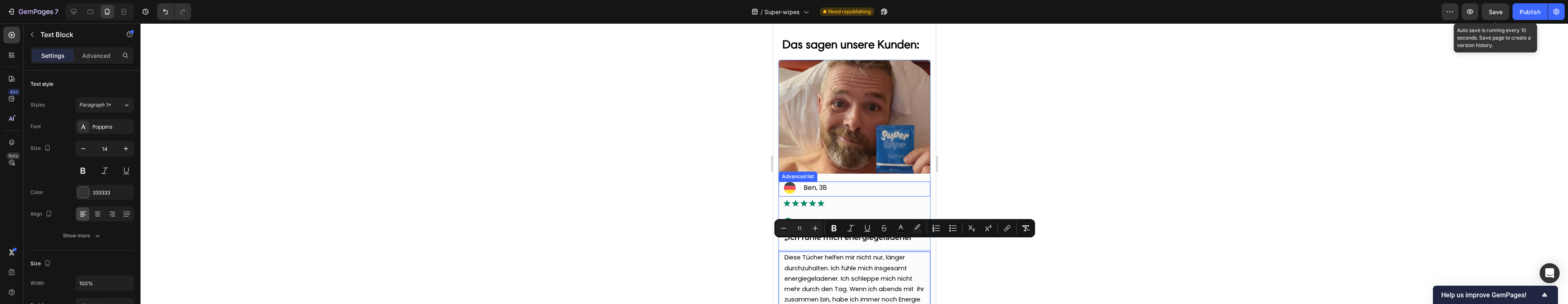
scroll to position [2988, 0]
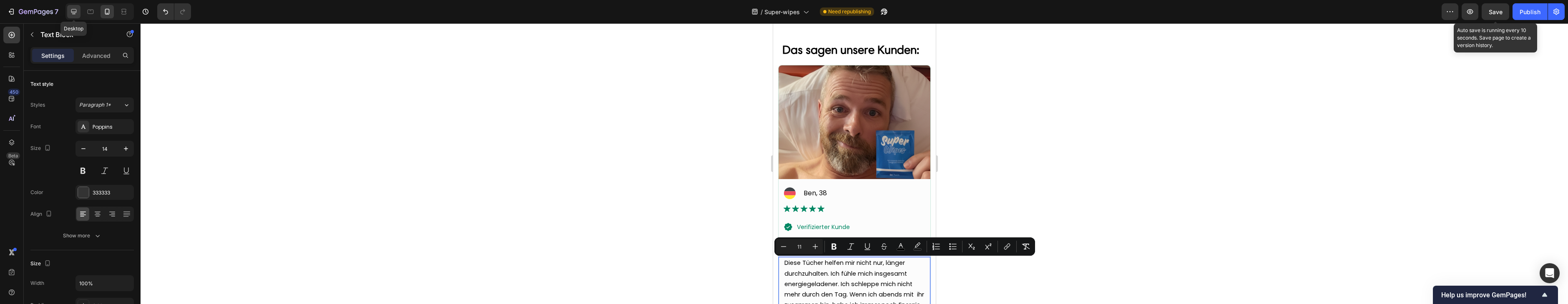
click at [71, 13] on icon at bounding box center [74, 12] width 8 height 8
type input "16"
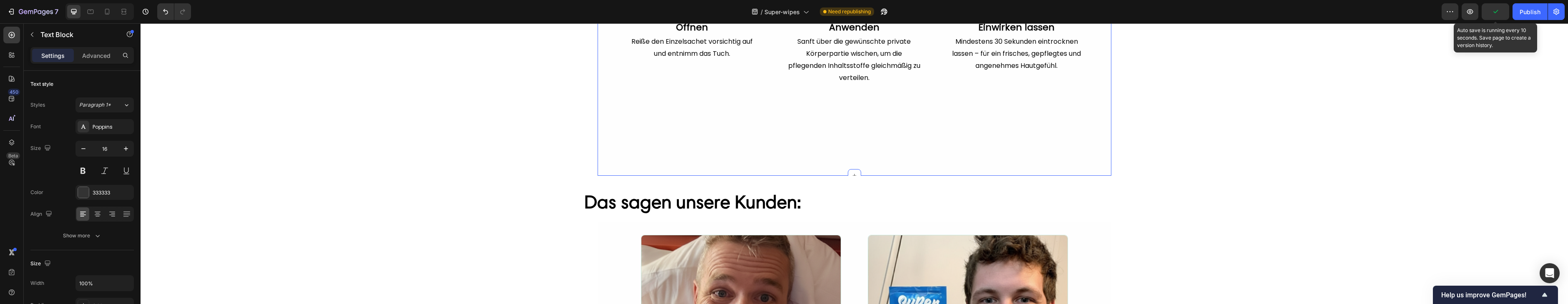
scroll to position [2769, 0]
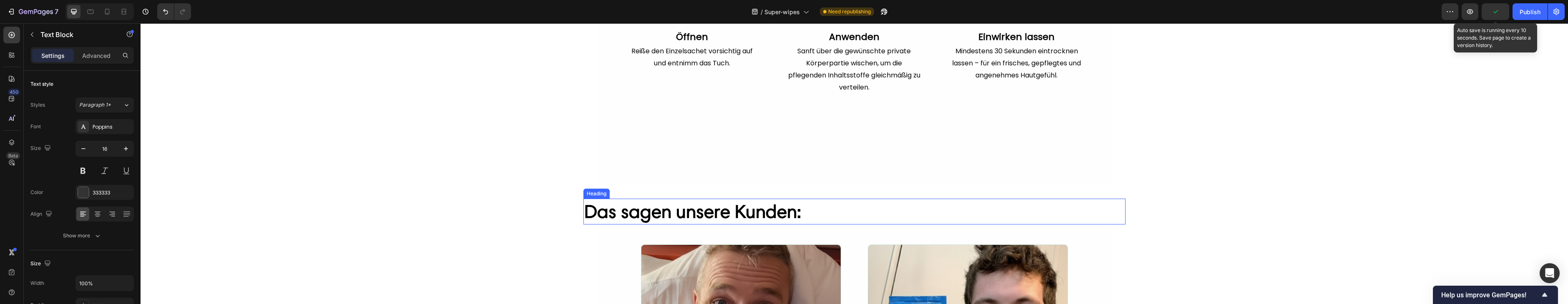
click at [858, 207] on h2 "Das sagen unsere Kunden:" at bounding box center [854, 212] width 542 height 26
click at [453, 214] on div "Das sagen unsere Kunden: Heading 0 Row "Genau das, was jeder braucht" Heading R…" at bounding box center [854, 215] width 1427 height 32
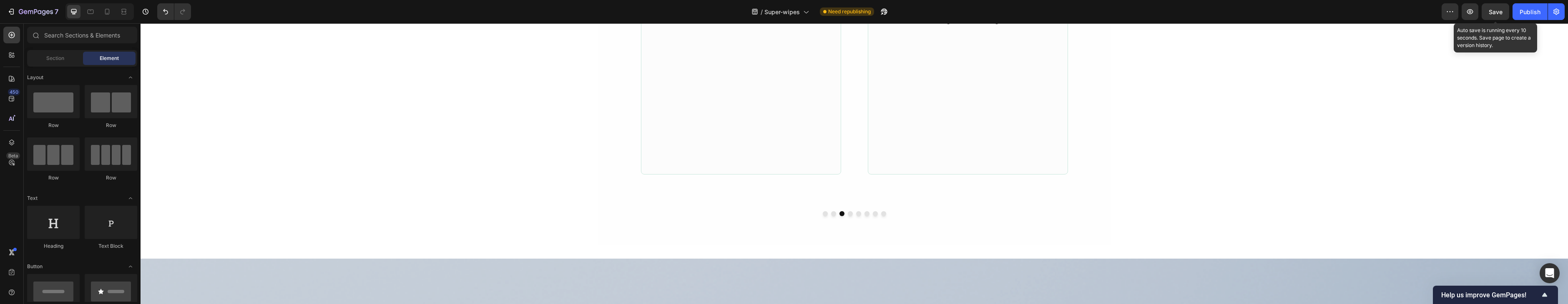
drag, startPoint x: 468, startPoint y: 177, endPoint x: 593, endPoint y: 177, distance: 125.0
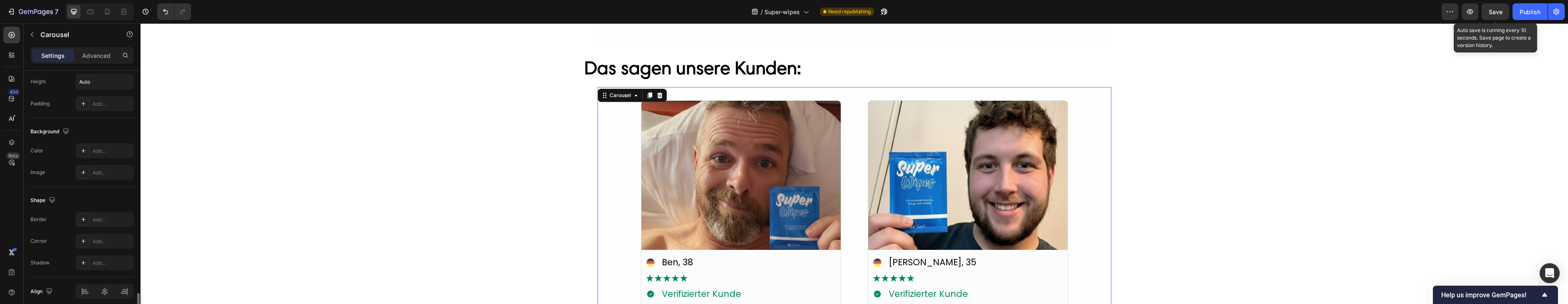
scroll to position [749, 0]
click at [100, 56] on p "Advanced" at bounding box center [96, 56] width 29 height 9
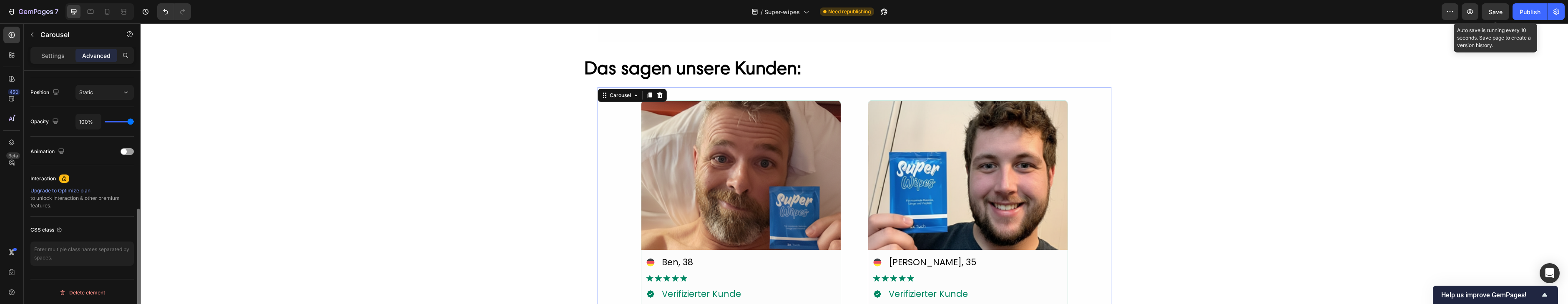
scroll to position [0, 0]
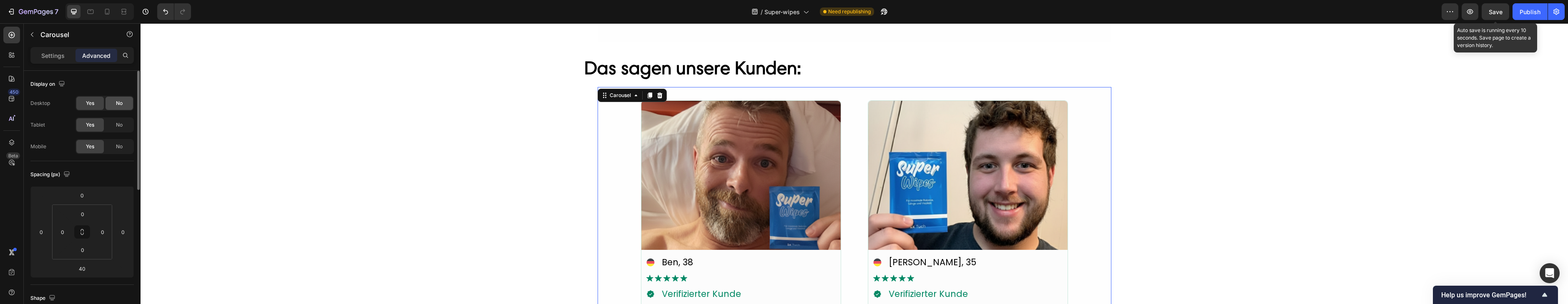
click at [118, 101] on span "No" at bounding box center [119, 103] width 7 height 8
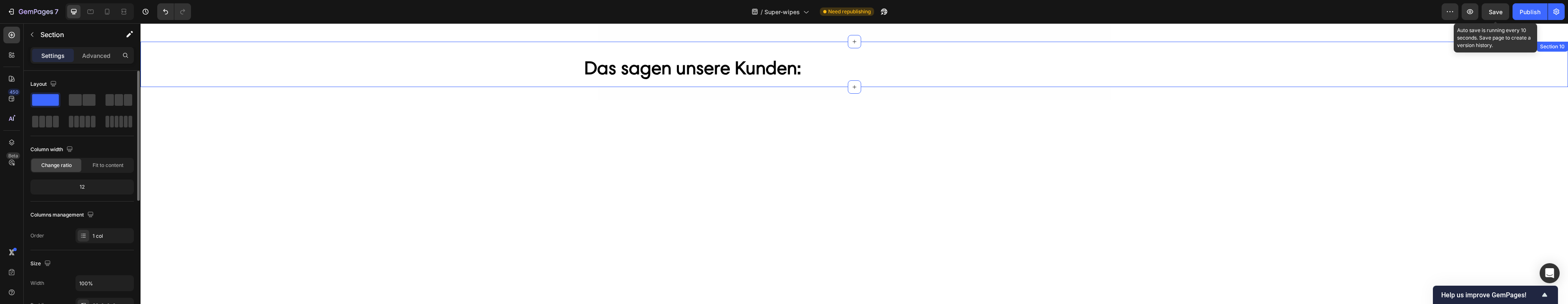
click at [568, 67] on div "Das sagen unsere Kunden: Heading Row "Genau das, was jeder braucht" Heading Row…" at bounding box center [854, 71] width 1427 height 32
click at [101, 54] on p "Advanced" at bounding box center [96, 56] width 29 height 9
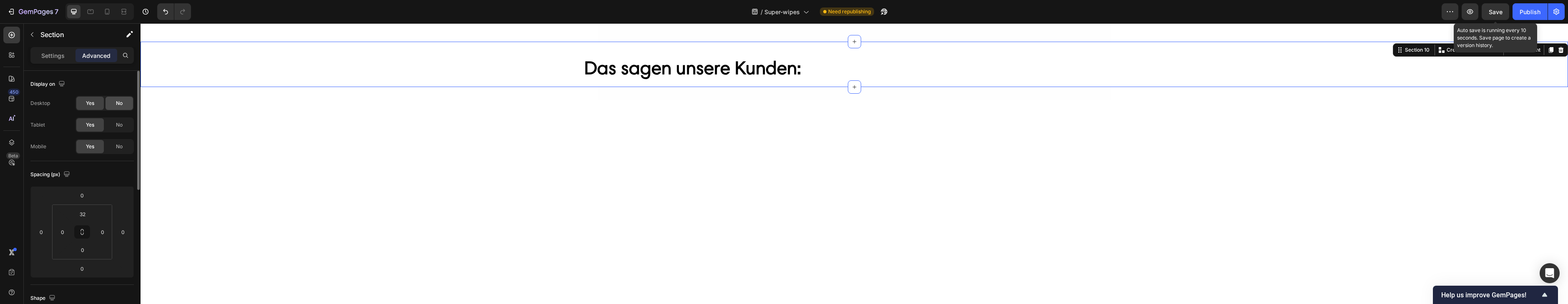
click at [118, 98] on div "No" at bounding box center [119, 102] width 28 height 13
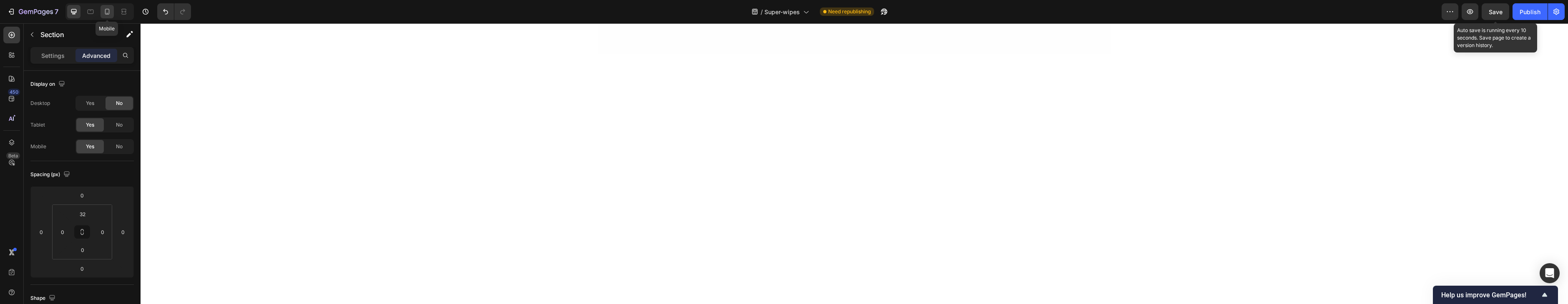
click at [106, 12] on icon at bounding box center [107, 12] width 8 height 8
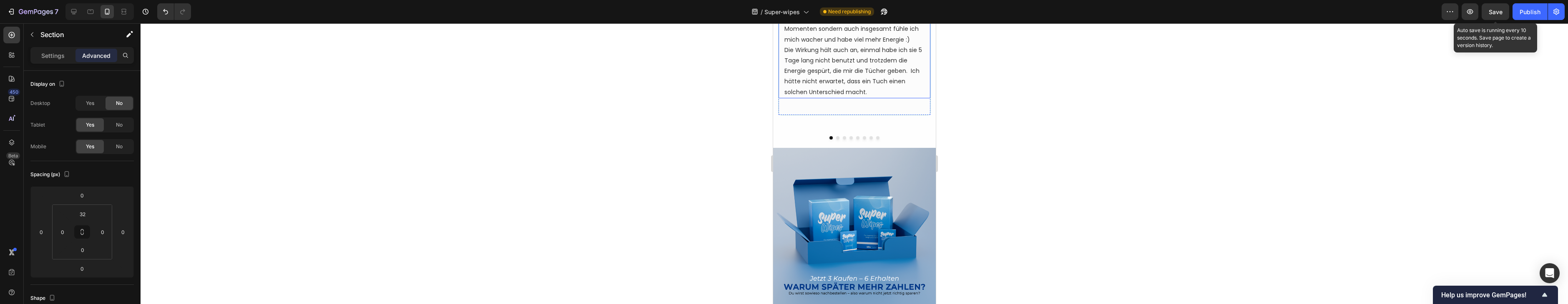
scroll to position [3468, 0]
click at [80, 13] on div at bounding box center [99, 11] width 69 height 17
click at [77, 13] on icon at bounding box center [74, 12] width 8 height 8
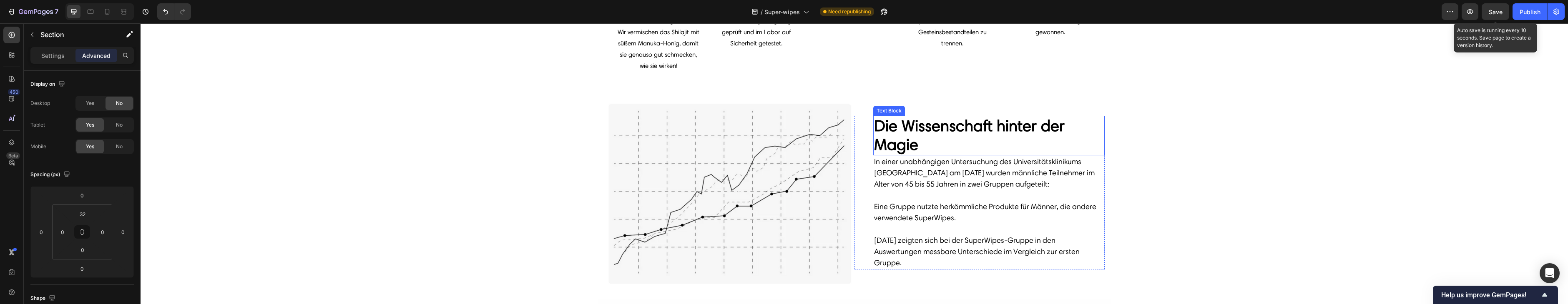
scroll to position [1987, 0]
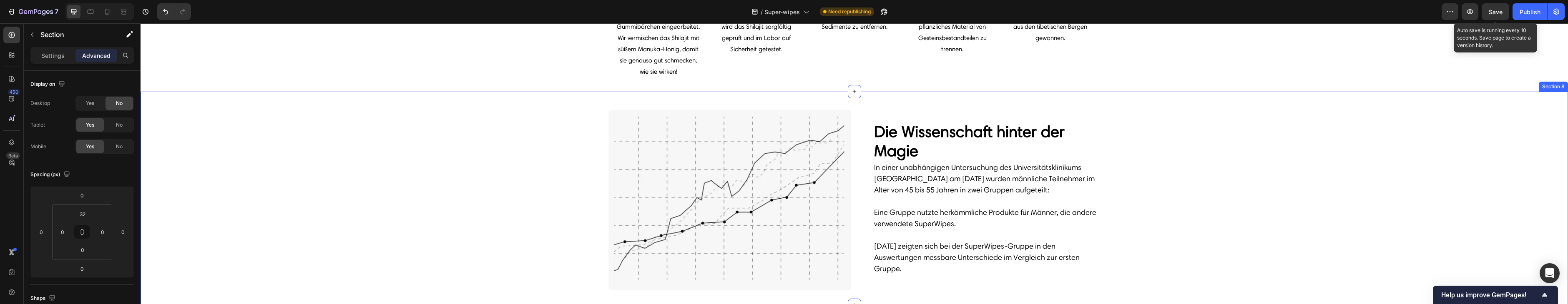
click at [461, 168] on div "Image Row Die Wissenschaft hinter der Magie Text Block In einer unabhängigen Un…" at bounding box center [854, 199] width 1427 height 187
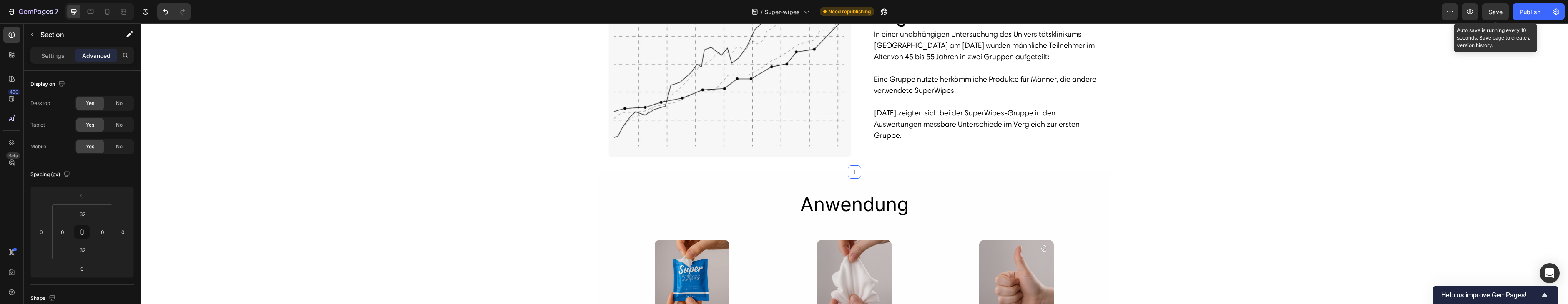
scroll to position [2125, 0]
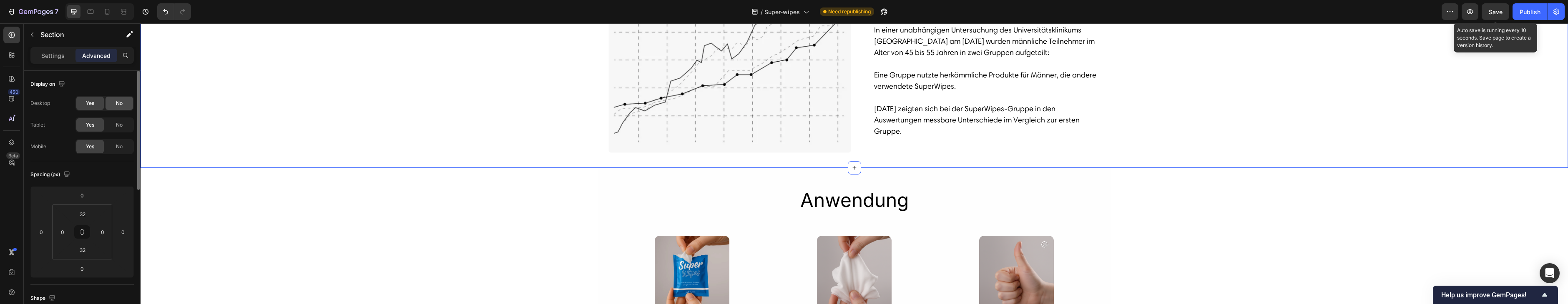
click at [118, 97] on div "No" at bounding box center [119, 102] width 28 height 13
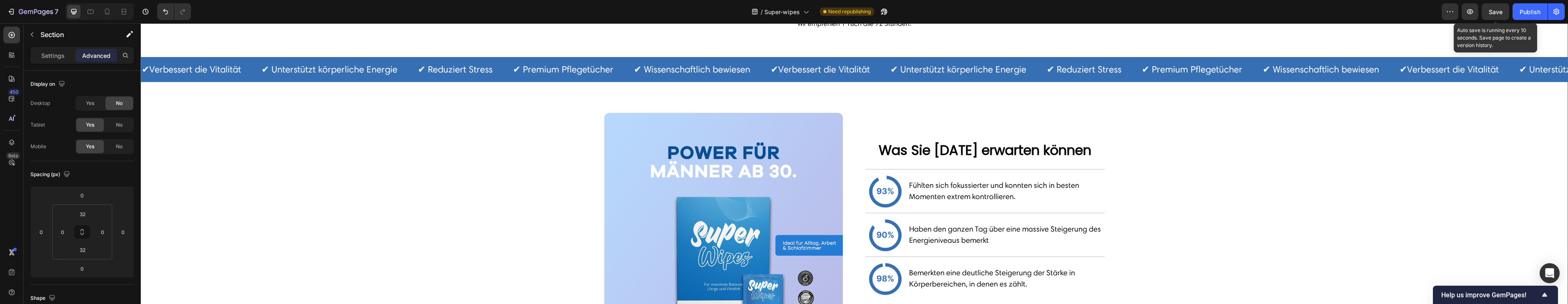
scroll to position [964, 0]
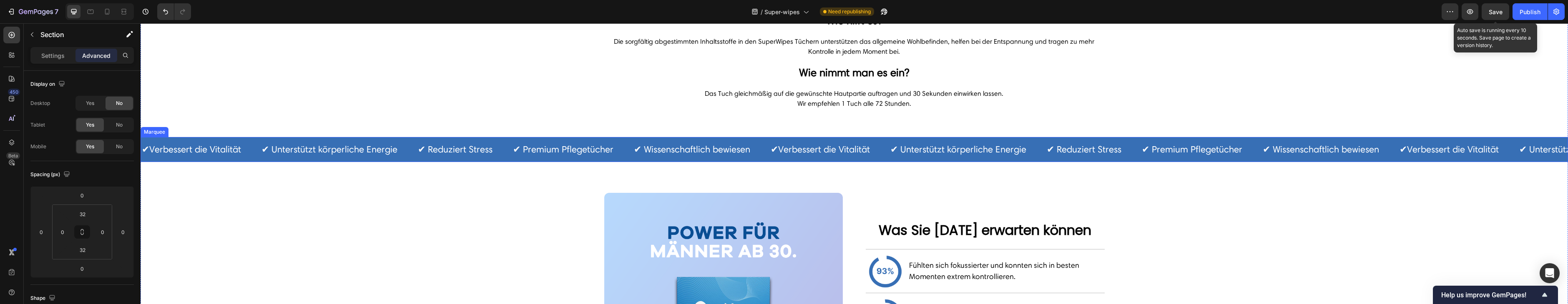
click at [245, 139] on div "✔︎Verbessert die Vitalität Text" at bounding box center [201, 149] width 119 height 25
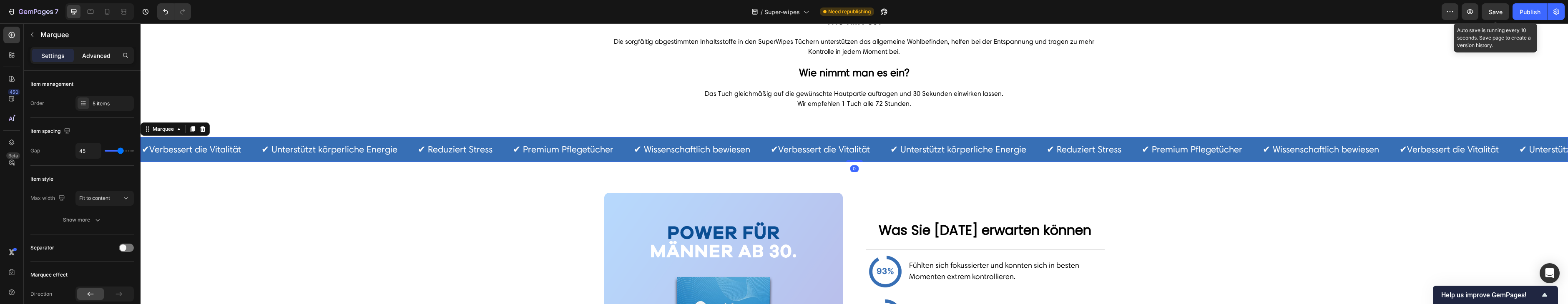
click at [99, 58] on p "Advanced" at bounding box center [96, 56] width 29 height 9
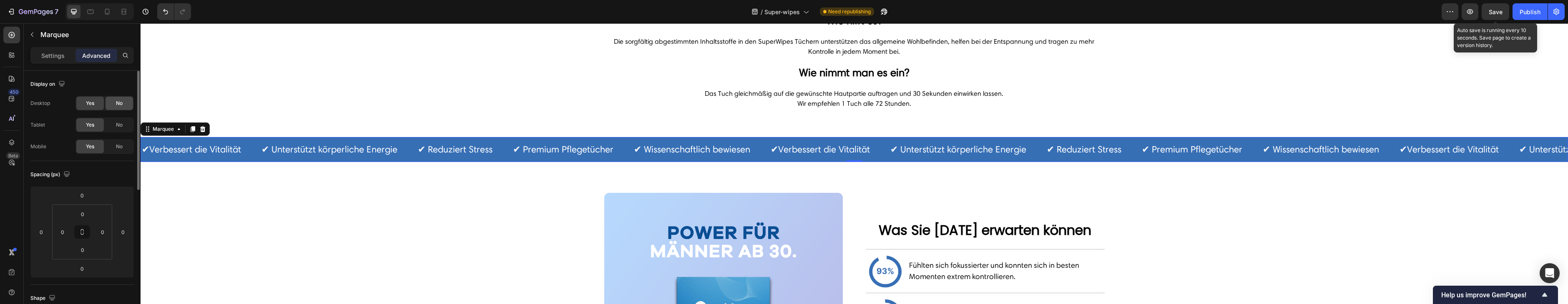
click at [120, 103] on span "No" at bounding box center [119, 103] width 7 height 8
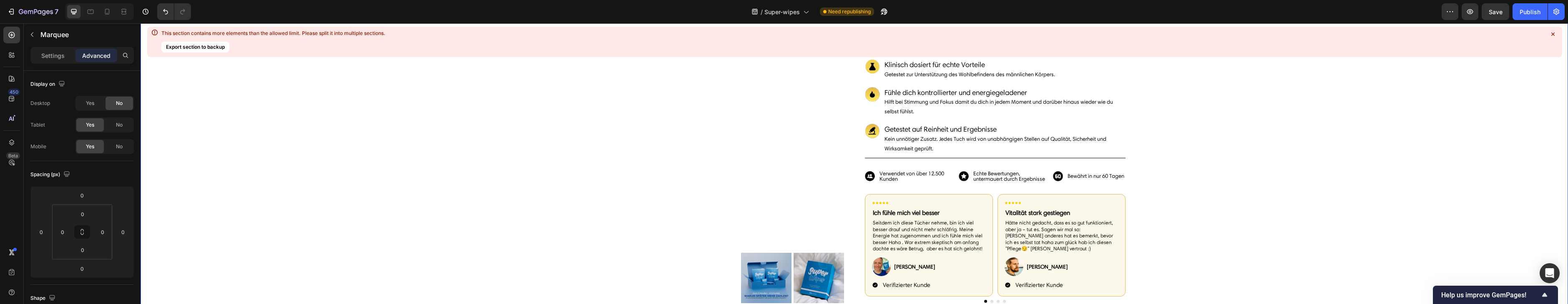
scroll to position [0, 0]
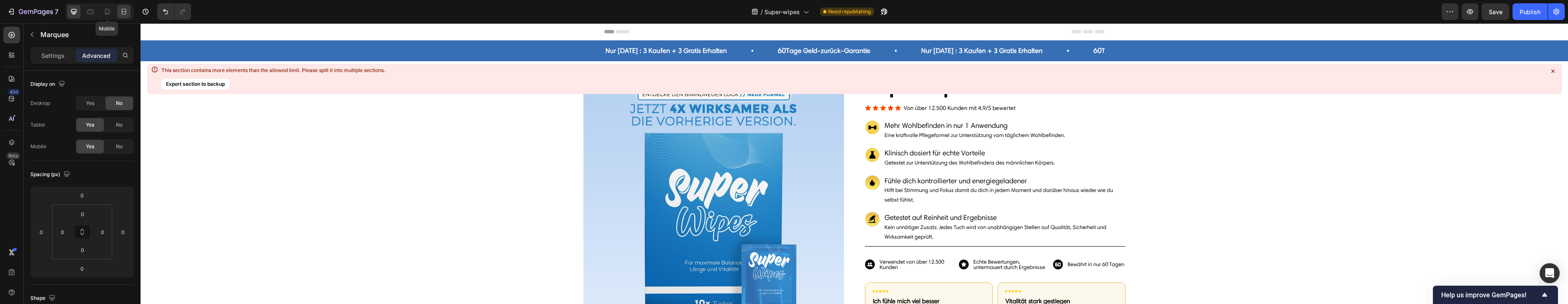
drag, startPoint x: 105, startPoint y: 13, endPoint x: 121, endPoint y: 14, distance: 16.0
click at [105, 13] on icon at bounding box center [107, 12] width 5 height 6
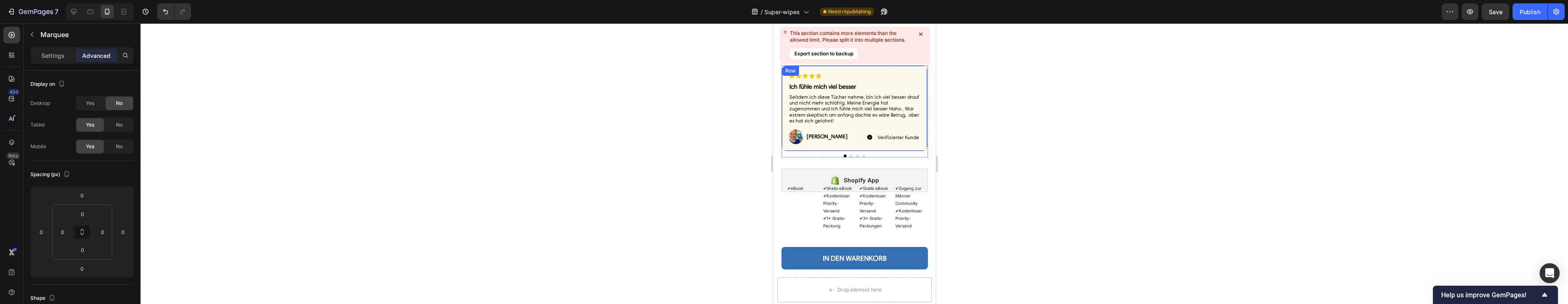
scroll to position [433, 0]
click at [918, 34] on icon at bounding box center [920, 34] width 8 height 8
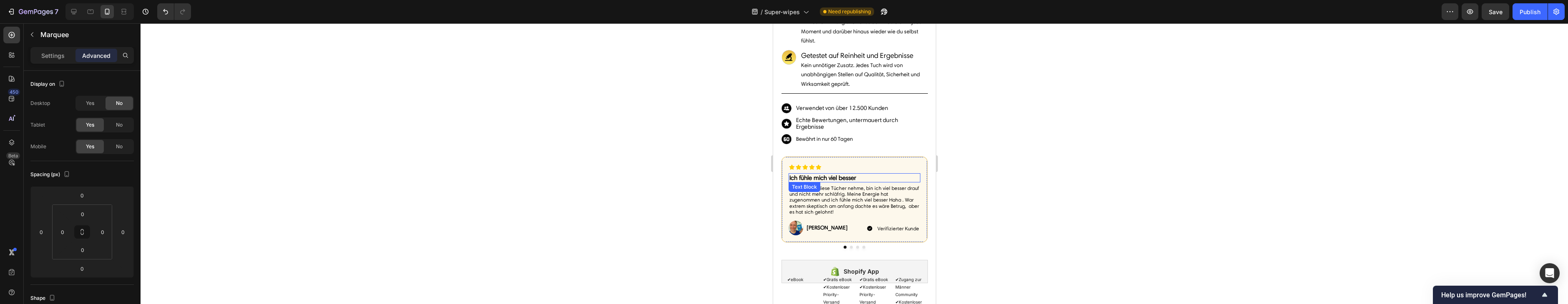
scroll to position [340, 0]
drag, startPoint x: 73, startPoint y: 16, endPoint x: 138, endPoint y: 14, distance: 65.0
click at [73, 16] on icon at bounding box center [74, 12] width 8 height 8
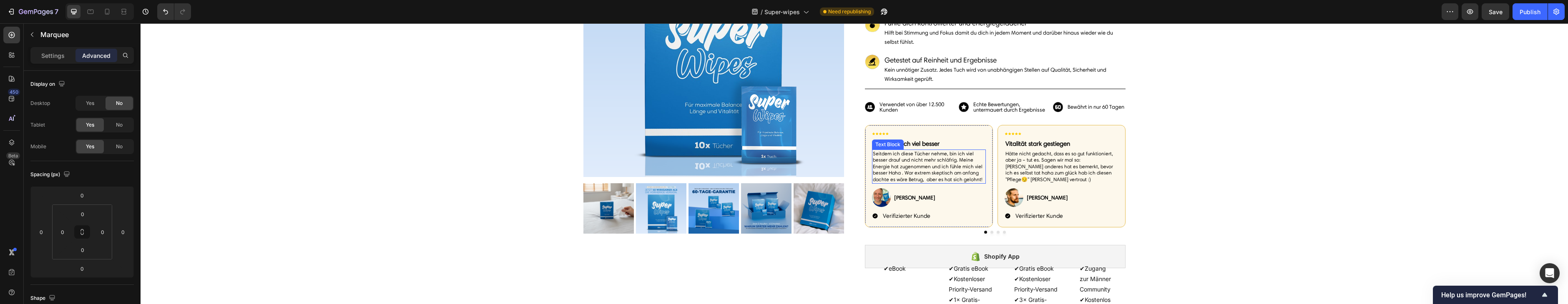
scroll to position [140, 0]
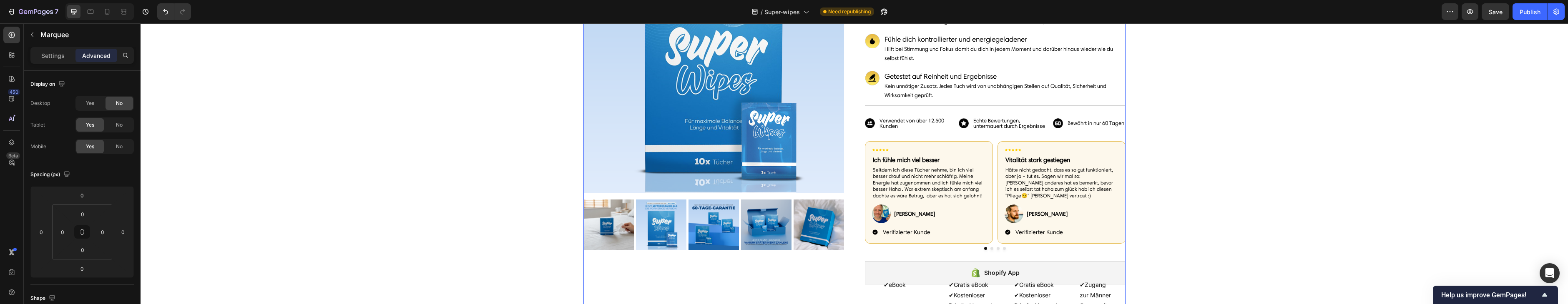
click at [967, 251] on div "Image Ich fühle mich viel besser Text Block Seitdem ich diese Tücher nehme, bin…" at bounding box center [995, 201] width 260 height 120
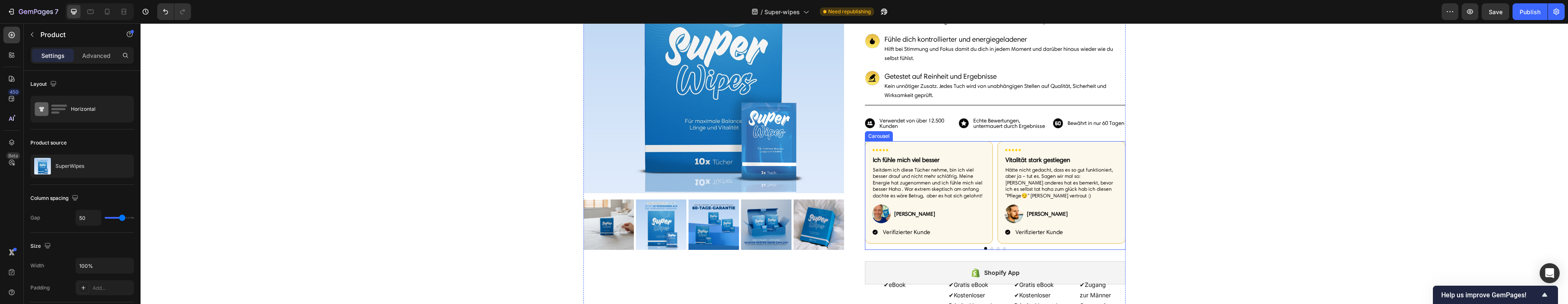
click at [974, 246] on div "Image Ich fühle mich viel besser Text Block Seitdem ich diese Tücher nehme, bin…" at bounding box center [995, 196] width 260 height 109
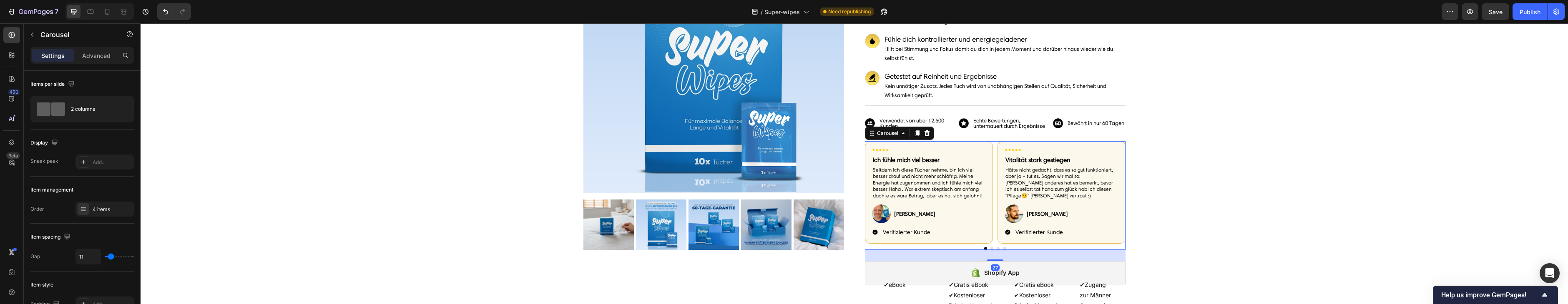
click at [90, 62] on div "Settings Advanced" at bounding box center [82, 55] width 103 height 17
click at [90, 61] on div "Advanced" at bounding box center [96, 55] width 42 height 13
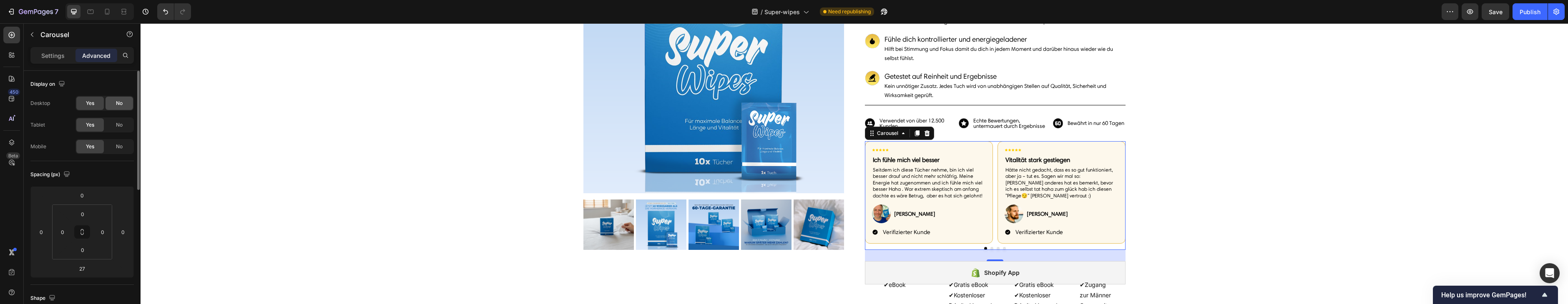
click at [113, 103] on div "No" at bounding box center [119, 102] width 28 height 13
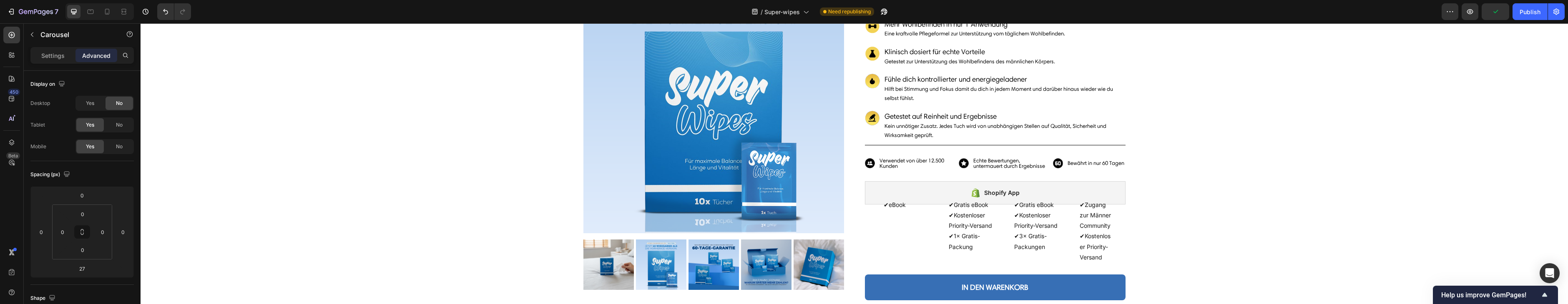
scroll to position [387, 0]
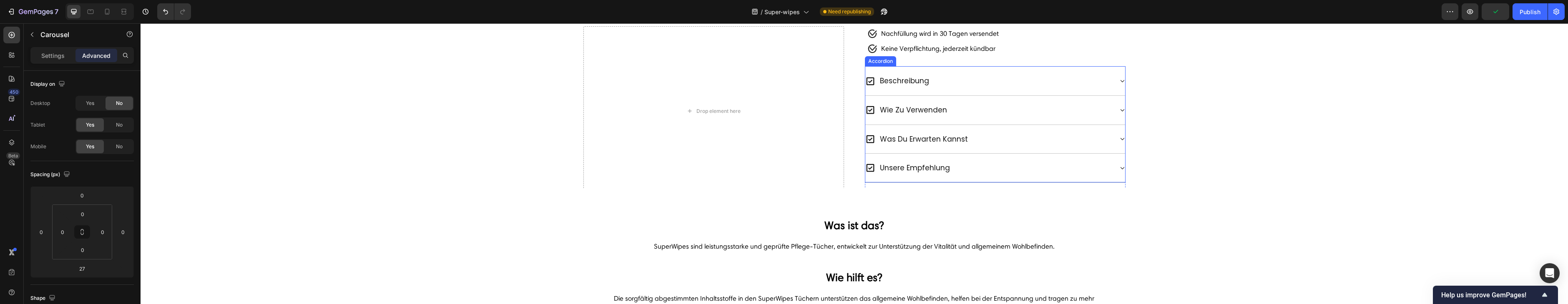
click at [1044, 117] on div "wie zu verwenden" at bounding box center [995, 109] width 259 height 29
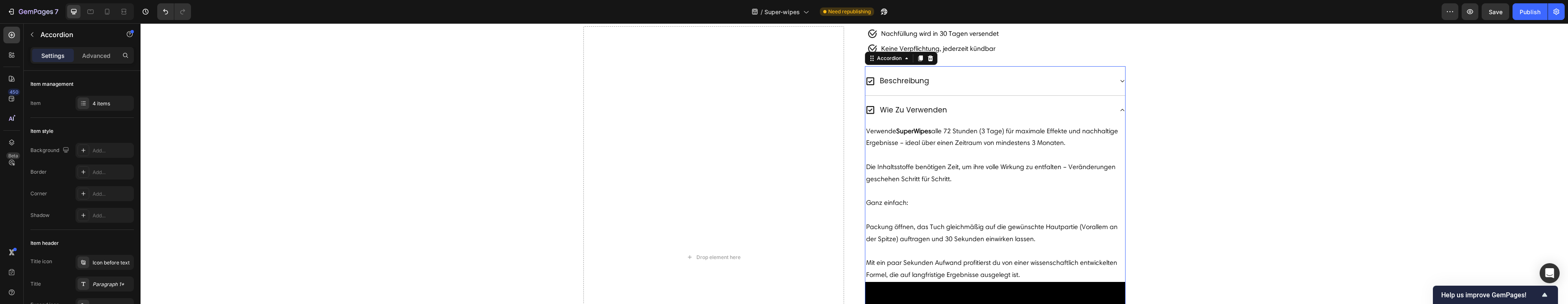
click at [1044, 88] on div "beschreibung" at bounding box center [989, 81] width 247 height 16
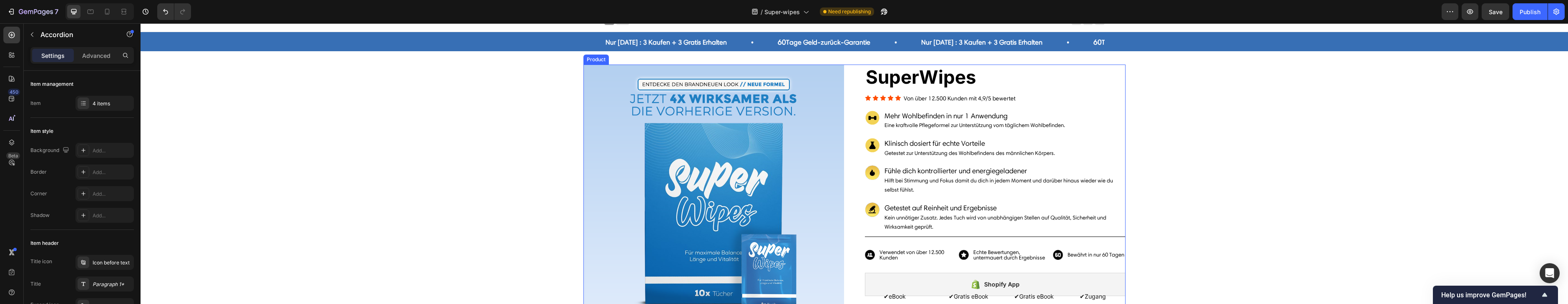
scroll to position [7, 0]
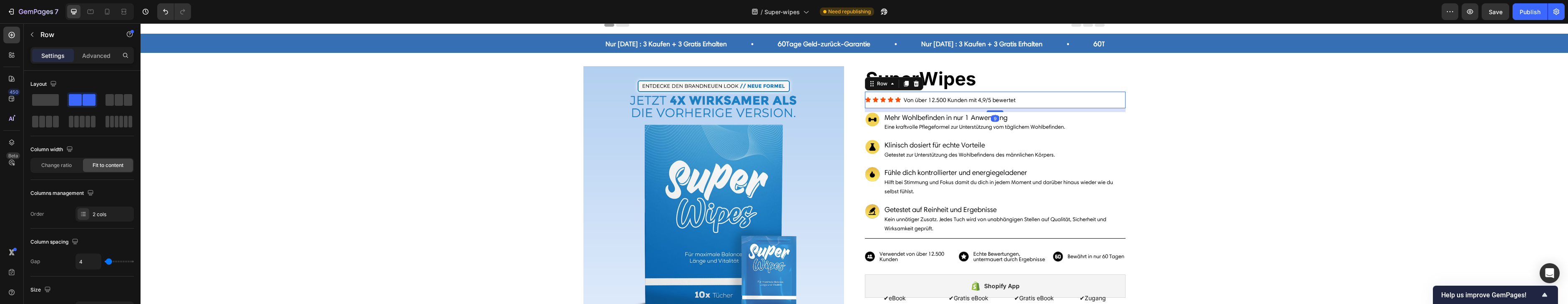
click at [1031, 101] on div "Icon Icon Icon Icon Icon Icon List Von über 12.500 Kunden mit 4,9/5 bewertet Te…" at bounding box center [995, 99] width 260 height 17
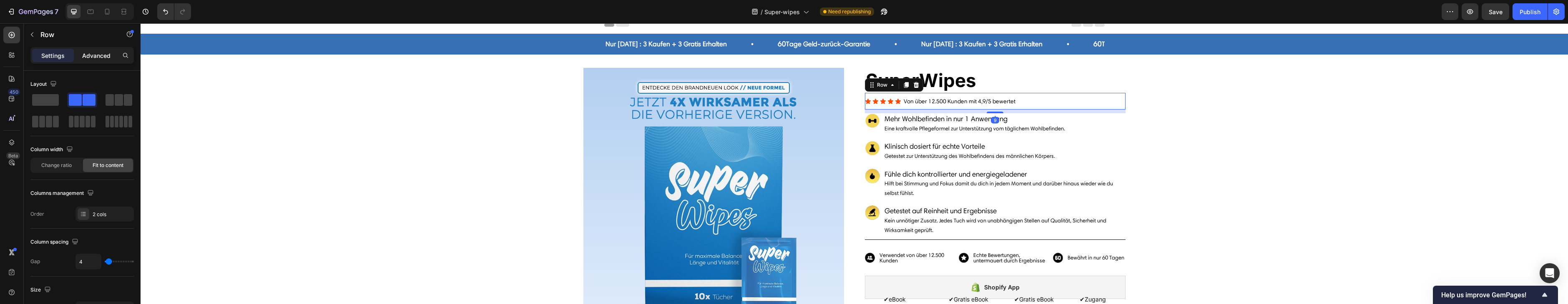
click at [90, 56] on p "Advanced" at bounding box center [96, 56] width 29 height 9
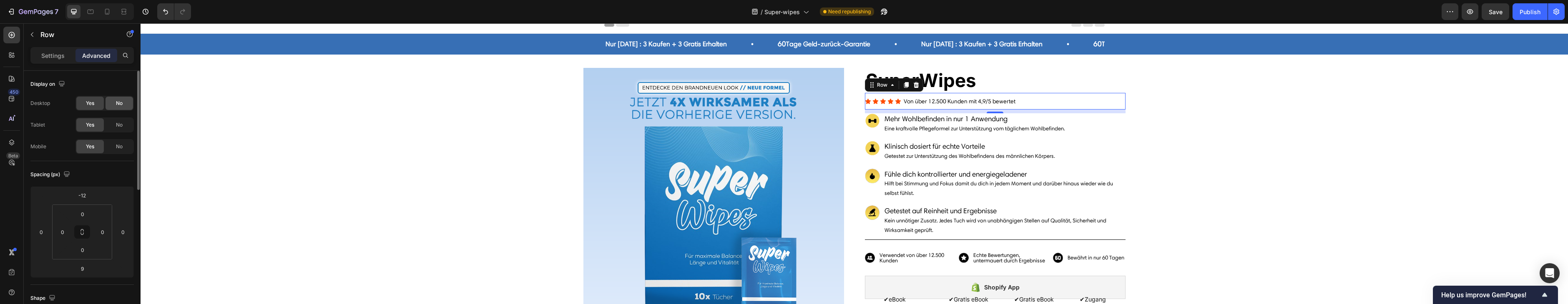
click at [122, 103] on span "No" at bounding box center [119, 103] width 7 height 8
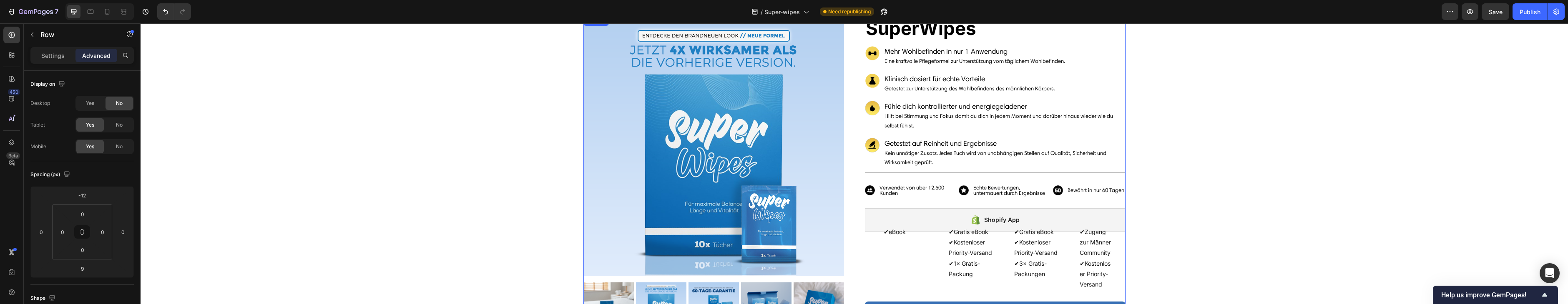
scroll to position [61, 0]
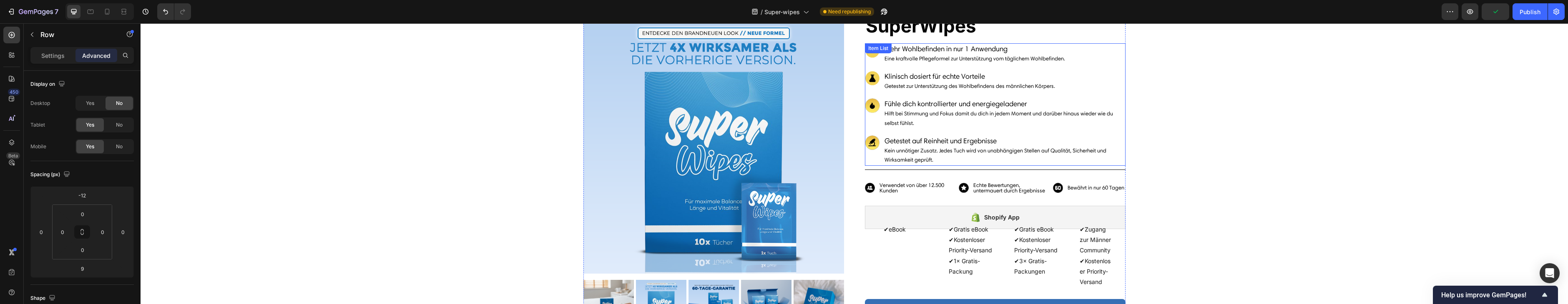
click at [943, 115] on span "Hilft bei Stimmung und Fokus damit du dich in jedem Moment und darüber hinaus w…" at bounding box center [999, 118] width 229 height 16
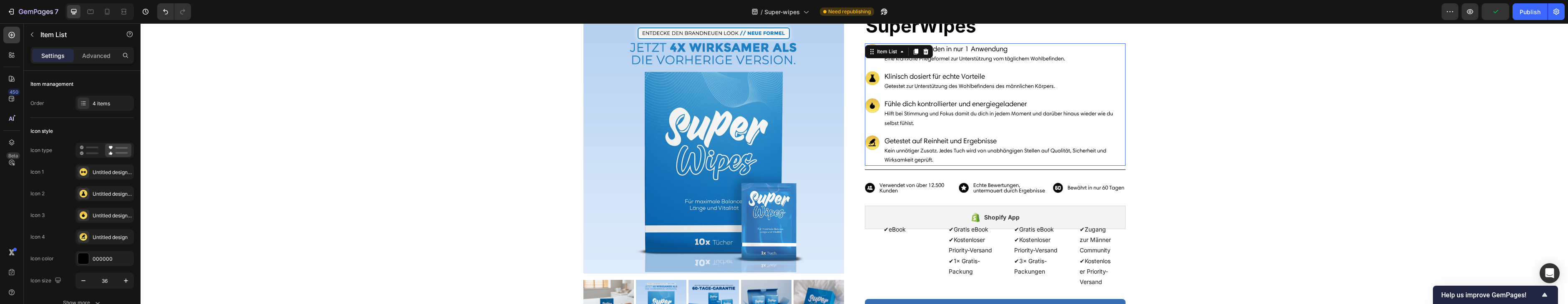
click at [943, 115] on span "Hilft bei Stimmung und Fokus damit du dich in jedem Moment und darüber hinaus w…" at bounding box center [999, 118] width 229 height 16
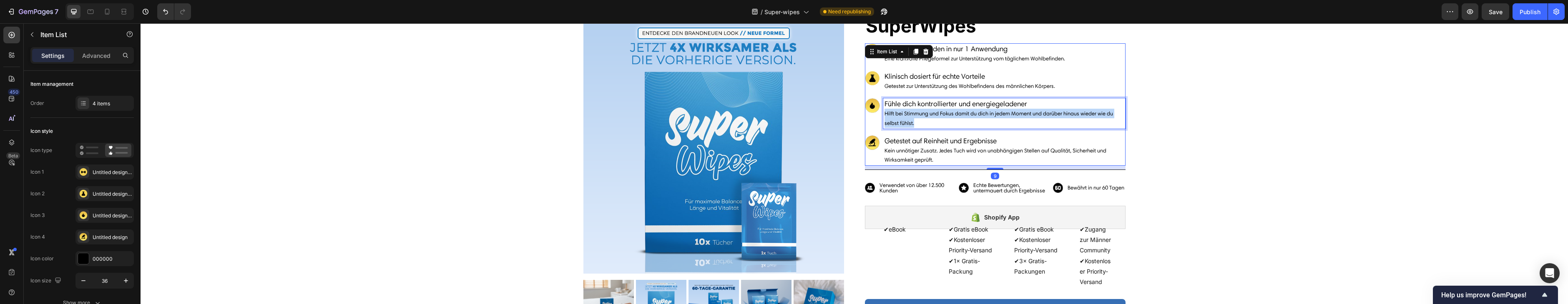
click at [943, 115] on span "Hilft bei Stimmung und Fokus damit du dich in jedem Moment und darüber hinaus w…" at bounding box center [999, 118] width 229 height 16
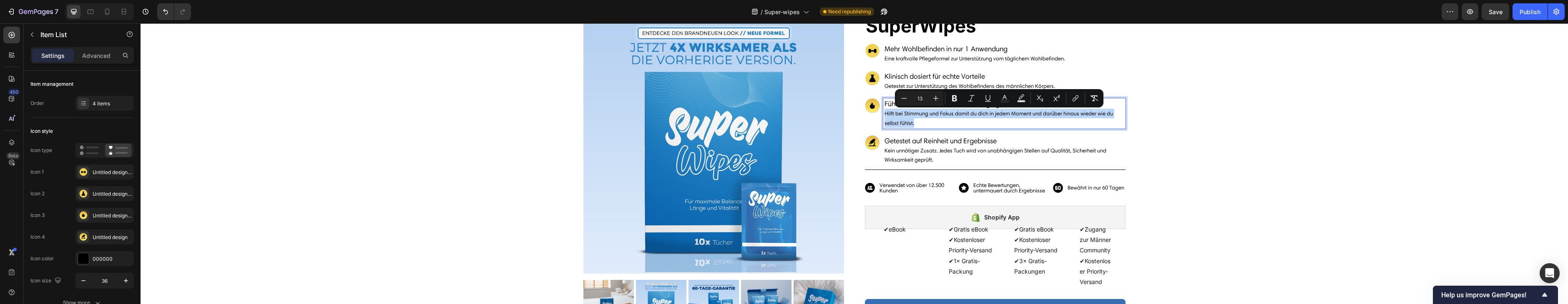
copy span "Hilft bei Stimmung und Fokus damit du dich in jedem Moment und darüber hinaus w…"
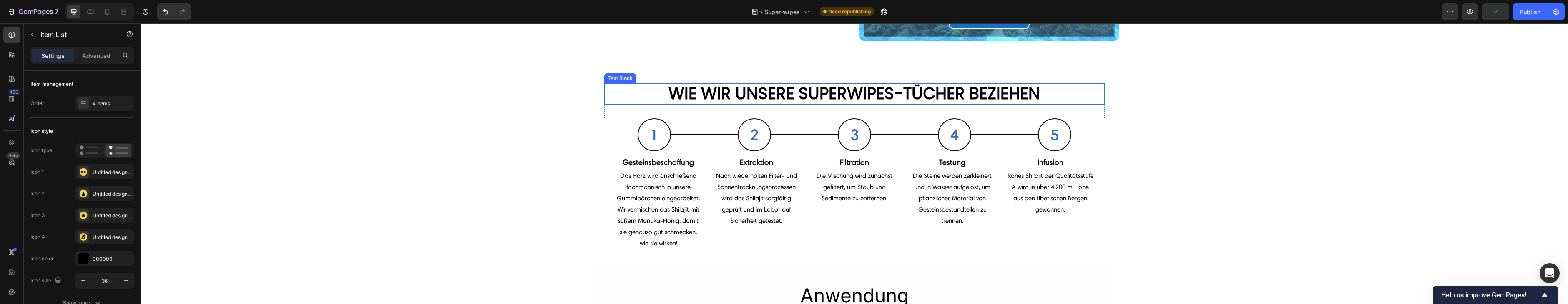
scroll to position [1364, 0]
click at [482, 145] on div "WIE WIR UNSERE SUPERWIPES-TÜCHER BEZIEHEN Text Block 1 Heading Row Row Title Li…" at bounding box center [854, 166] width 1427 height 167
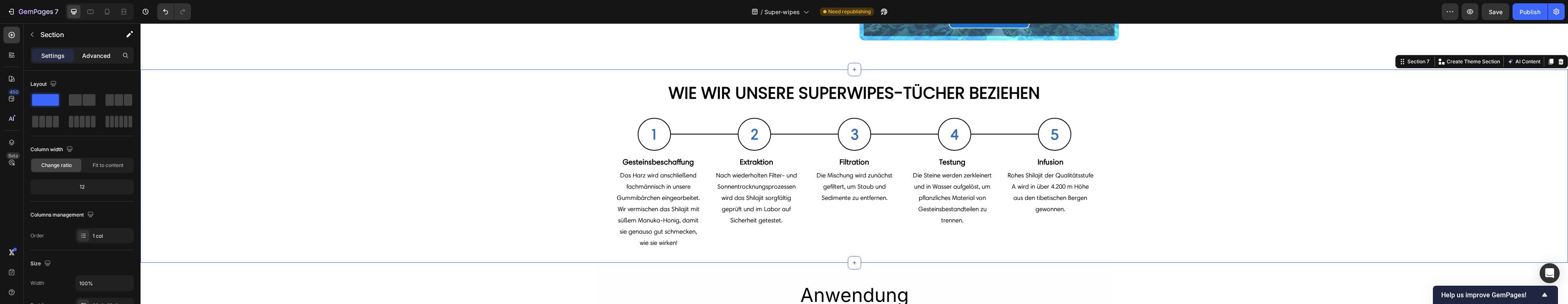
click at [90, 58] on p "Advanced" at bounding box center [96, 56] width 29 height 9
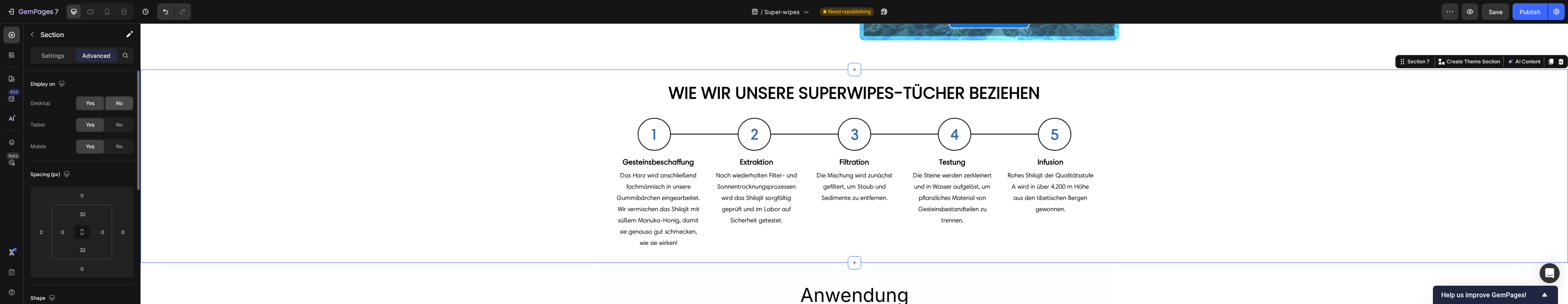
click at [118, 107] on div "No" at bounding box center [119, 102] width 28 height 13
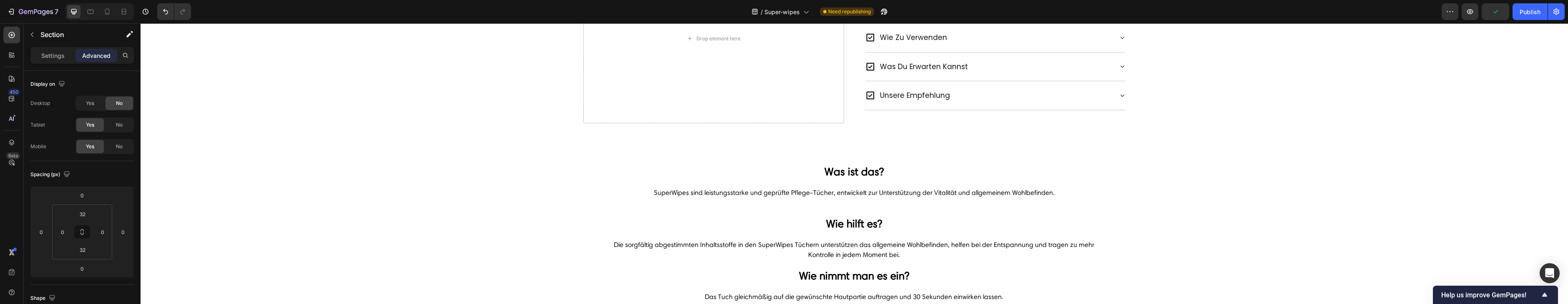
scroll to position [460, 0]
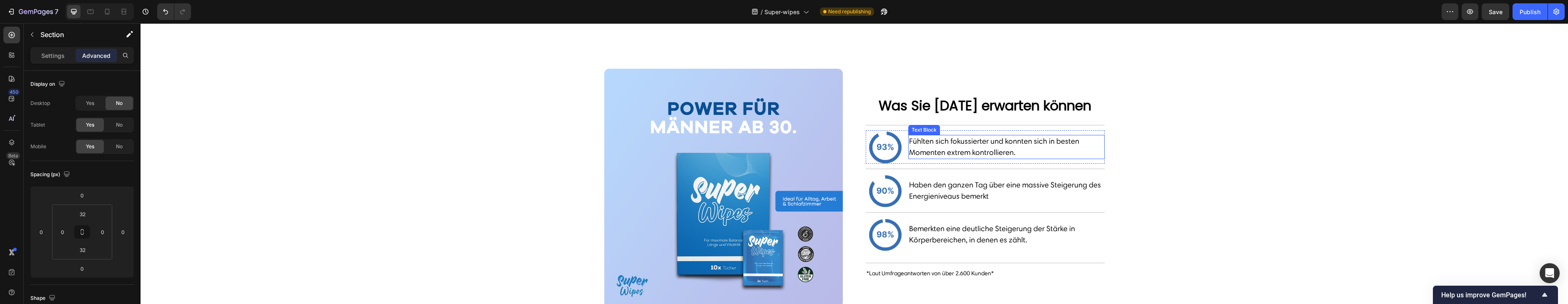
click at [941, 157] on span "Fühlten sich fokussierter und konnten sich in besten Momenten extrem kontrollie…" at bounding box center [994, 147] width 170 height 21
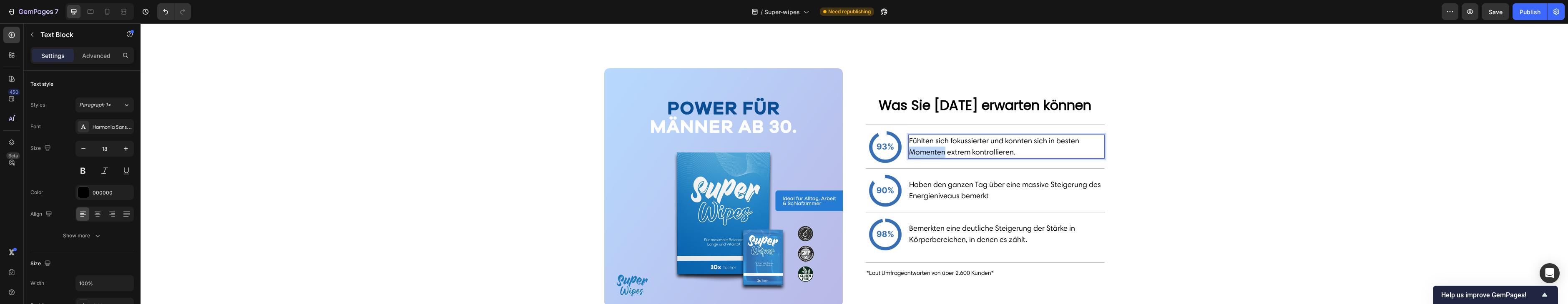
click at [941, 157] on span "Fühlten sich fokussierter und konnten sich in besten Momenten extrem kontrollie…" at bounding box center [994, 146] width 170 height 21
copy span "Fühlten sich fokussierter und konnten sich in besten Momenten extrem kontrollie…"
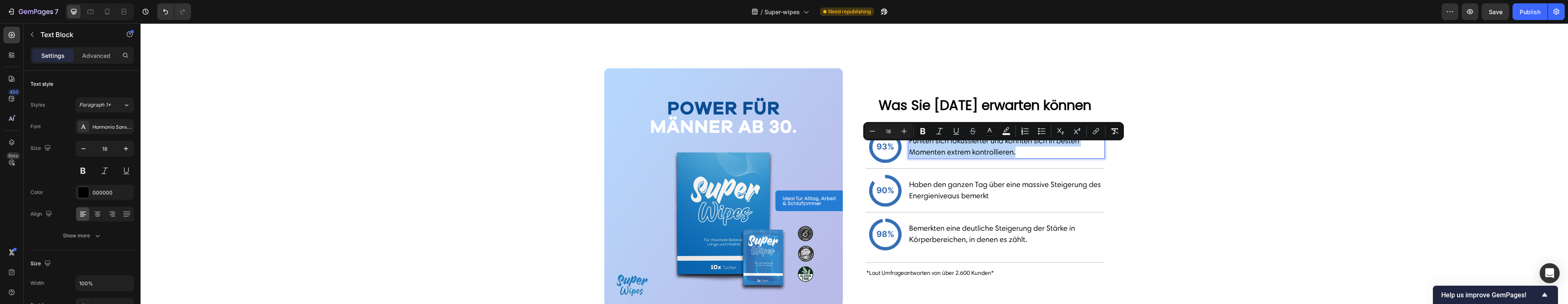
copy span "Fühlten sich fokussierter und konnten sich in besten Momenten extrem kontrollie…"
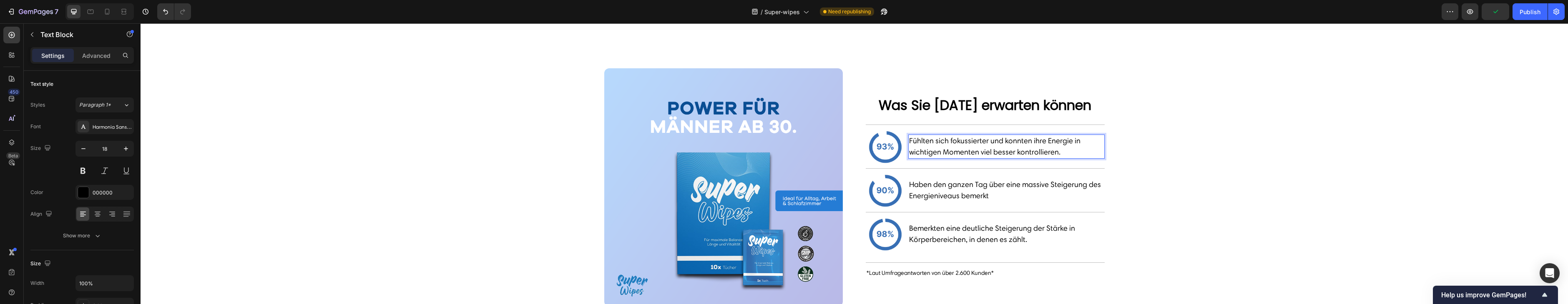
click at [967, 151] on span "Fühlten sich fokussierter und konnten ihre Energie in wichtigen Momenten viel b…" at bounding box center [995, 146] width 171 height 21
click at [967, 150] on span "Fühlten sich fokussierter und konnten ihre Energie in wichtigen Momenten viel b…" at bounding box center [995, 146] width 171 height 21
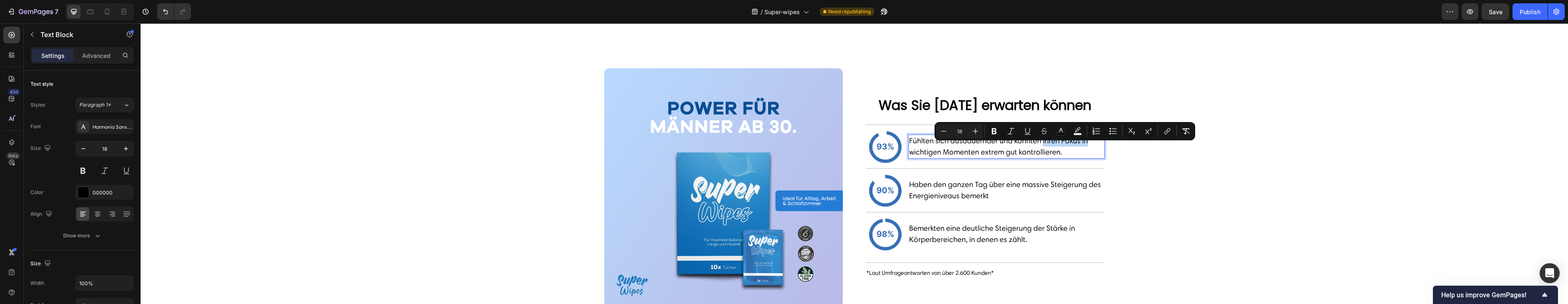
drag, startPoint x: 1041, startPoint y: 150, endPoint x: 1091, endPoint y: 152, distance: 50.0
click at [1091, 152] on p "Fühlten sich ausdauernder und konnten ihren Fokus in wichtigen Momenten extrem …" at bounding box center [1007, 146] width 195 height 23
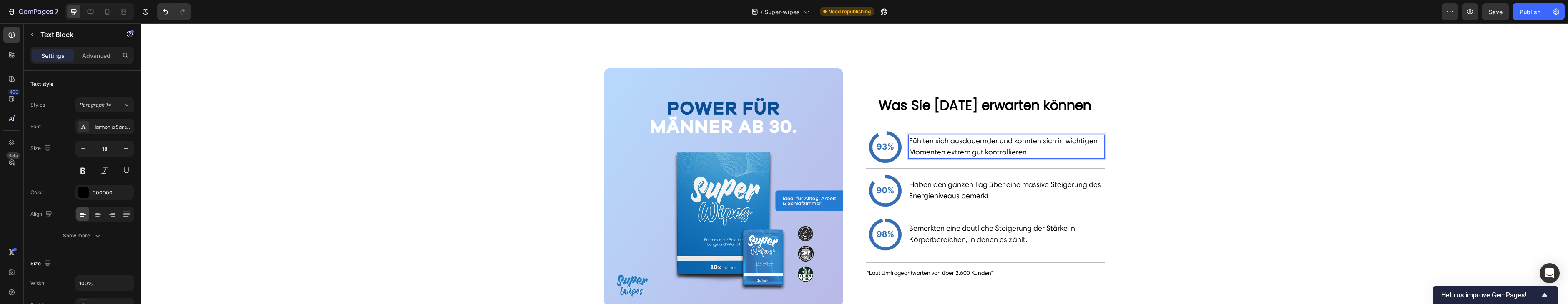
click at [1033, 158] on p "Fühlten sich ausdauernder und konnten sich in wichtigen Momenten extrem gut kon…" at bounding box center [1007, 146] width 195 height 23
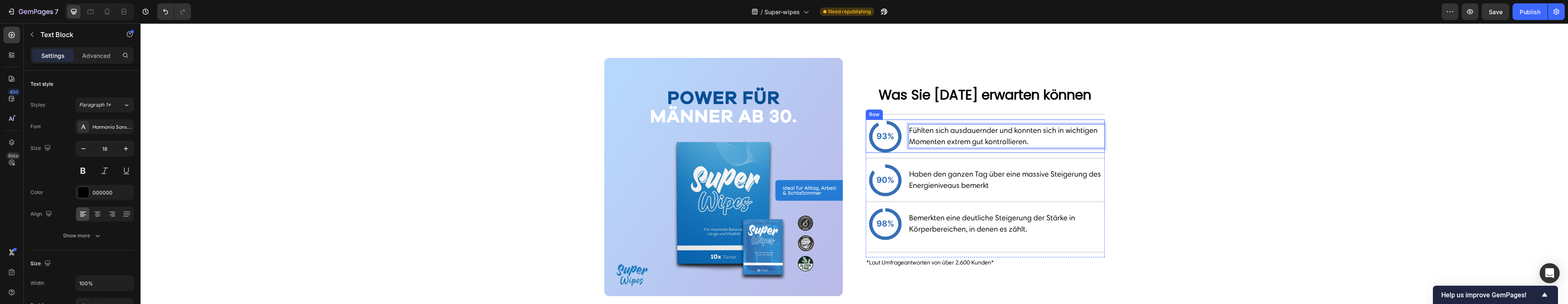
scroll to position [783, 0]
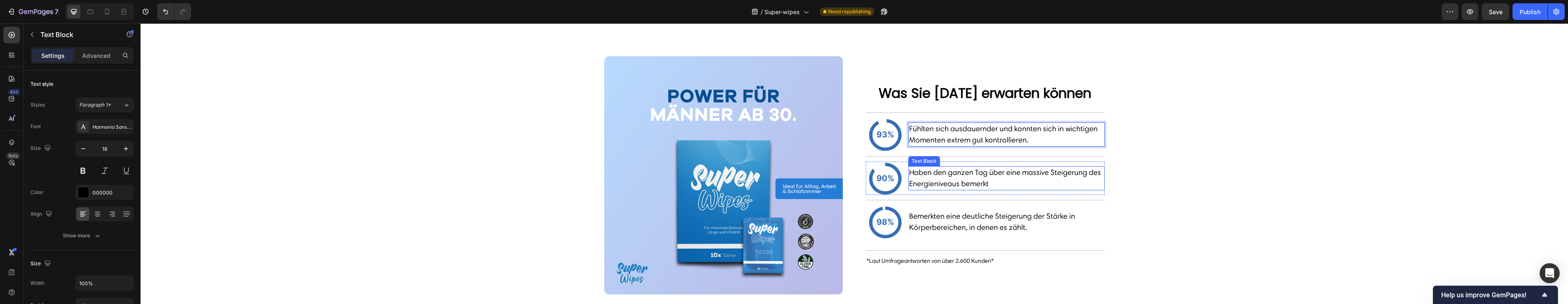
click at [999, 191] on div "Haben den ganzen Tag über eine massive Steigerung des Energieniveaus bemerkt" at bounding box center [1006, 178] width 196 height 24
click at [998, 190] on p "Haben den ganzen Tag über eine massive Steigerung des Energieniveaus bemerkt" at bounding box center [1007, 178] width 195 height 23
click at [107, 13] on icon at bounding box center [107, 13] width 2 height 1
type input "16"
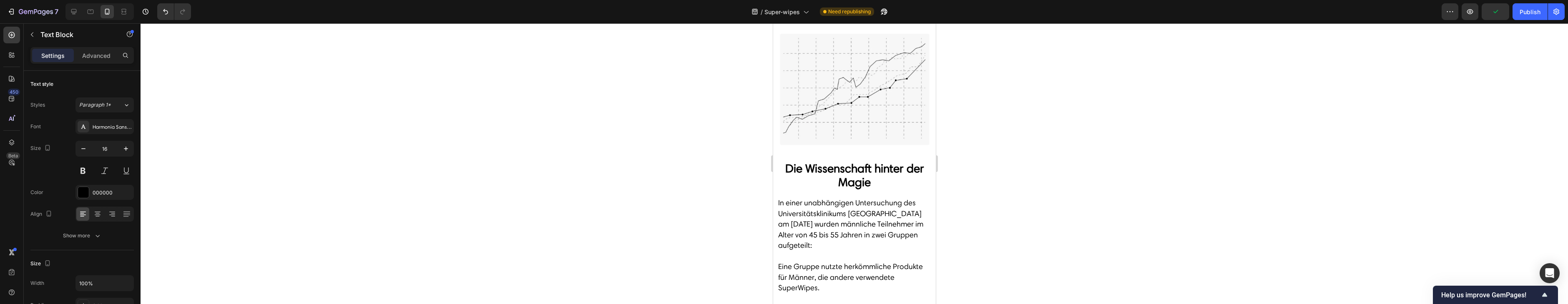
scroll to position [2061, 0]
click at [873, 180] on p "Die Wissenschaft hinter der Magie" at bounding box center [854, 175] width 153 height 28
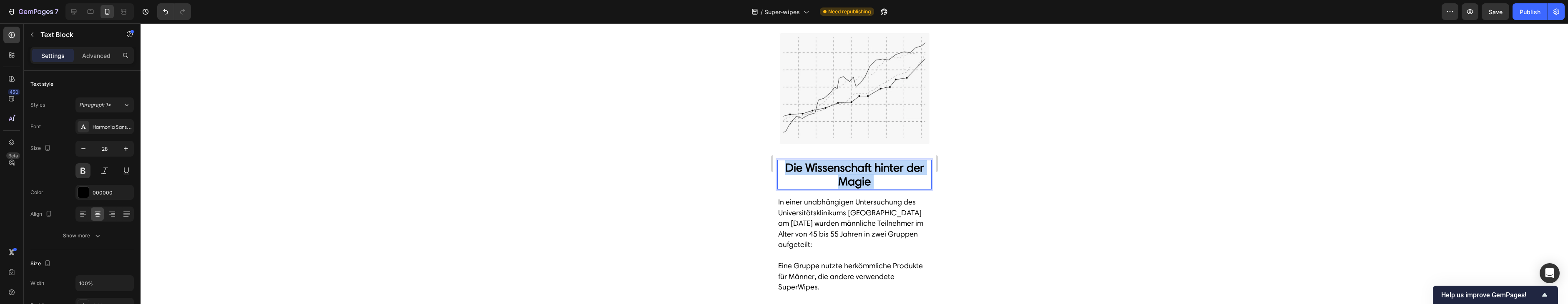
drag, startPoint x: 882, startPoint y: 181, endPoint x: 844, endPoint y: 181, distance: 38.0
click at [833, 181] on p "Die Wissenschaft hinter der Magie" at bounding box center [854, 175] width 153 height 28
click at [853, 183] on p "Die Wissenschaft hinter der Magie" at bounding box center [854, 175] width 153 height 28
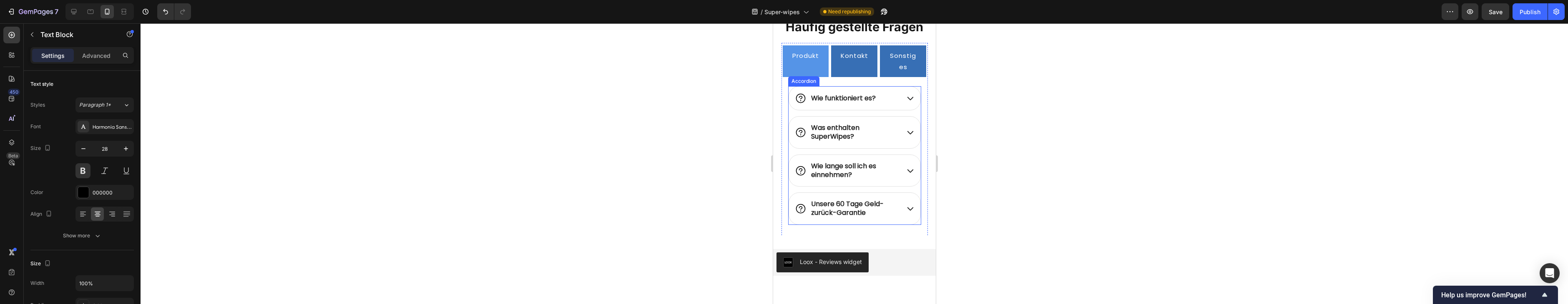
scroll to position [2956, 0]
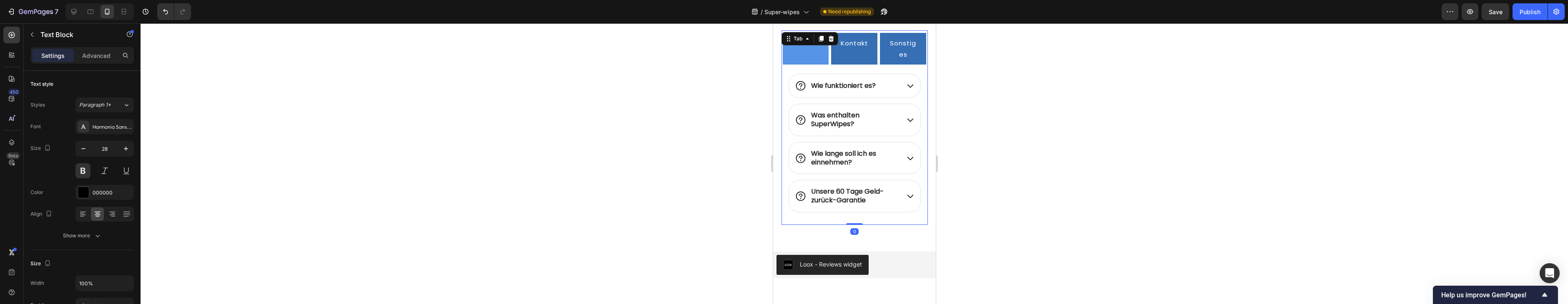
click at [874, 58] on li "Kontakt" at bounding box center [854, 49] width 49 height 37
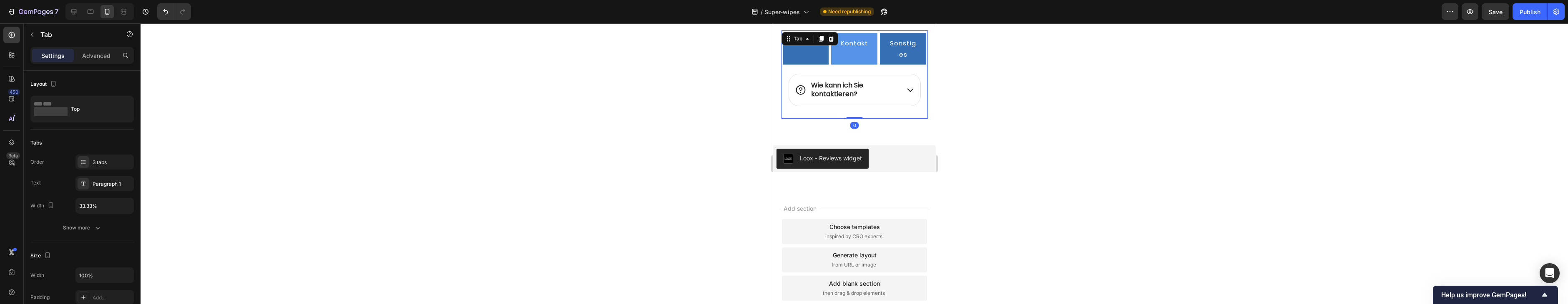
click at [899, 56] on p "Sonstiges" at bounding box center [902, 49] width 31 height 23
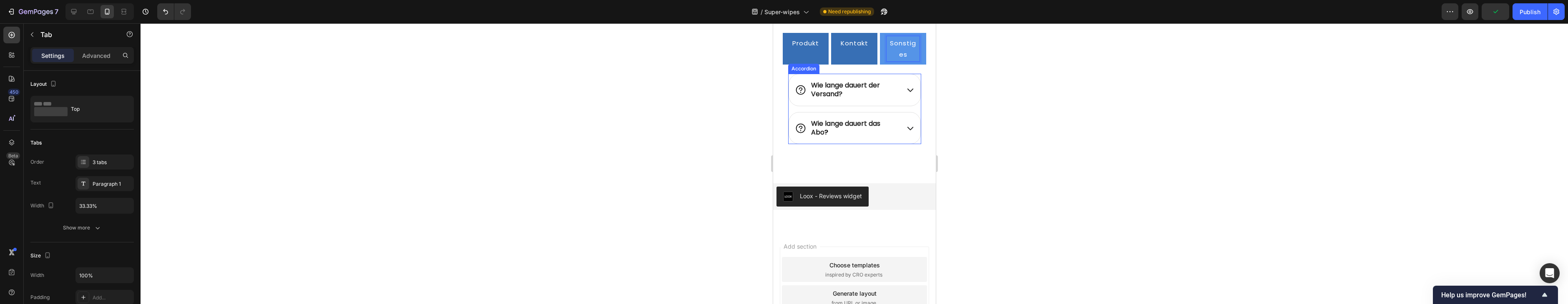
click at [909, 124] on icon at bounding box center [909, 128] width 8 height 8
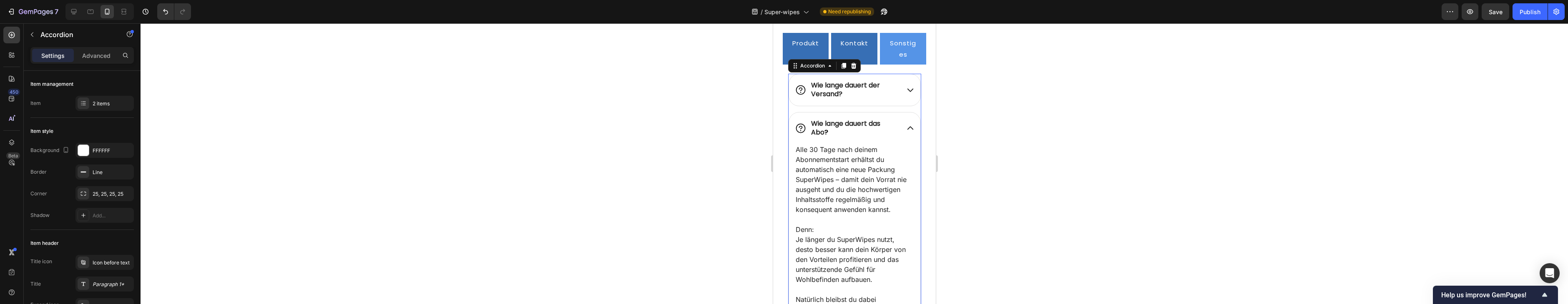
click at [905, 95] on div "Wie lange dauert der Versand?" at bounding box center [854, 90] width 131 height 32
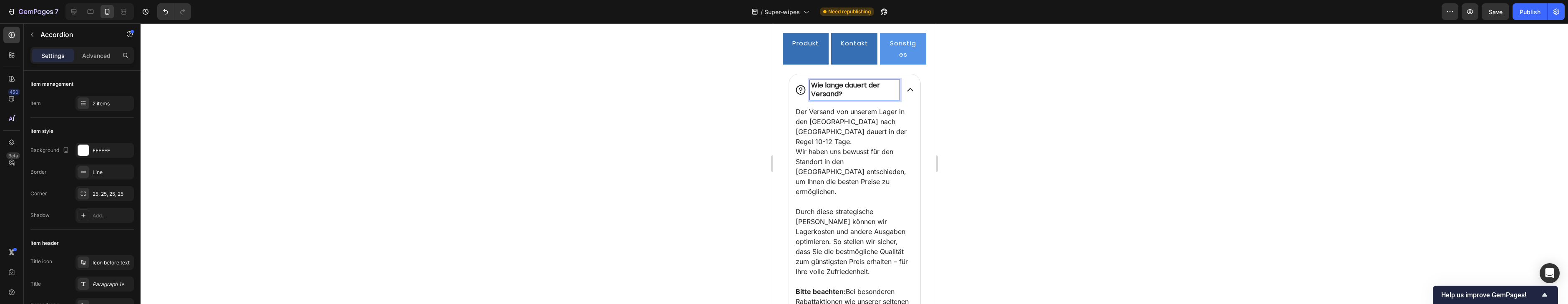
click at [900, 88] on div "Wie lange dauert der Versand?" at bounding box center [854, 90] width 131 height 32
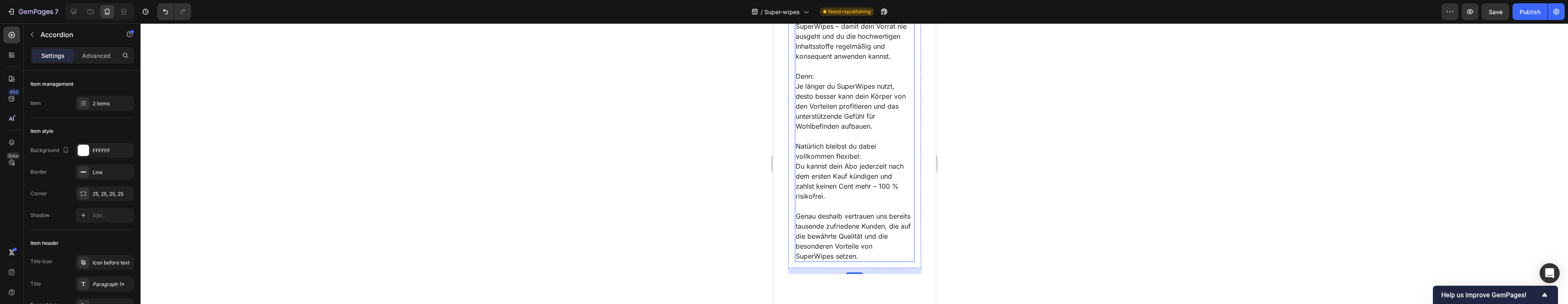
scroll to position [3333, 0]
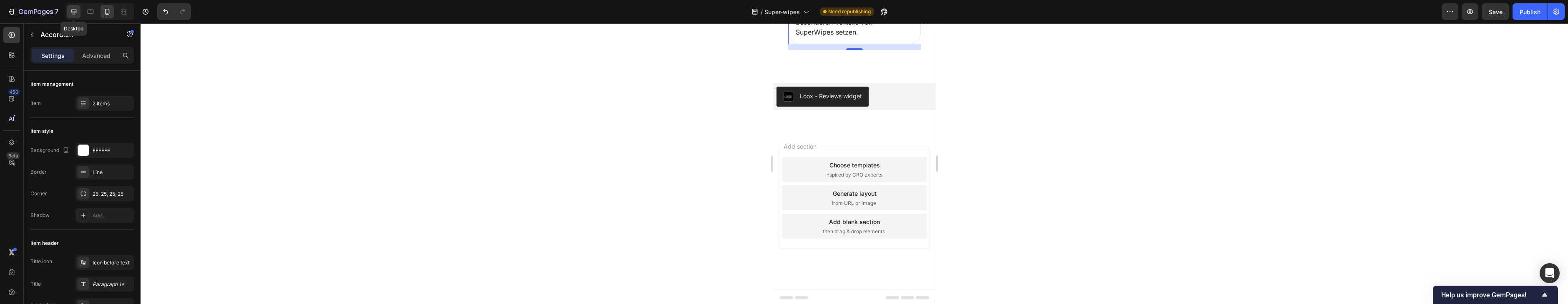
drag, startPoint x: 70, startPoint y: 11, endPoint x: 78, endPoint y: 12, distance: 8.1
click at [70, 11] on icon at bounding box center [74, 12] width 8 height 8
type input "16"
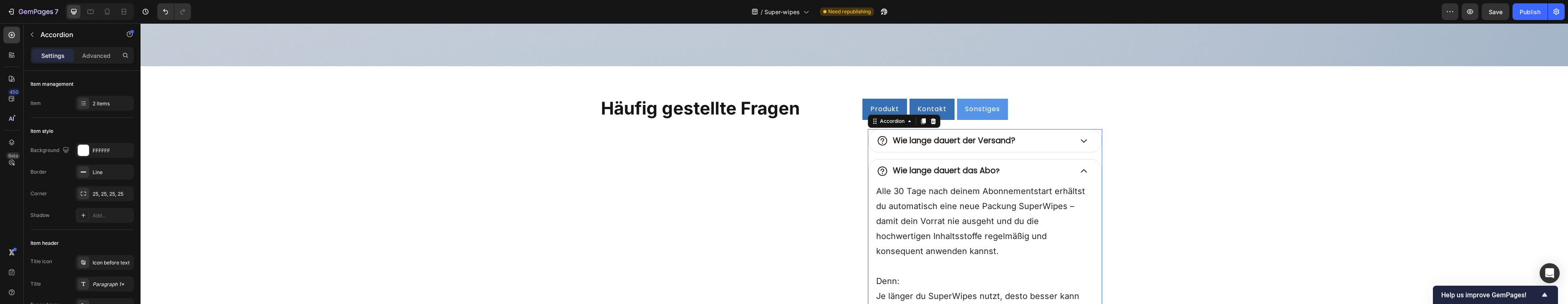
scroll to position [2003, 0]
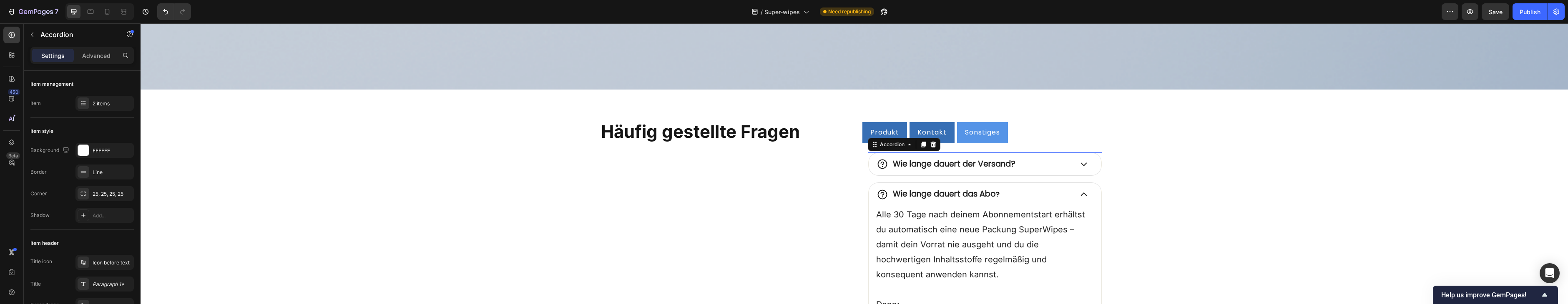
click at [1049, 169] on div "Wie lange dauert der Versand?" at bounding box center [985, 164] width 233 height 23
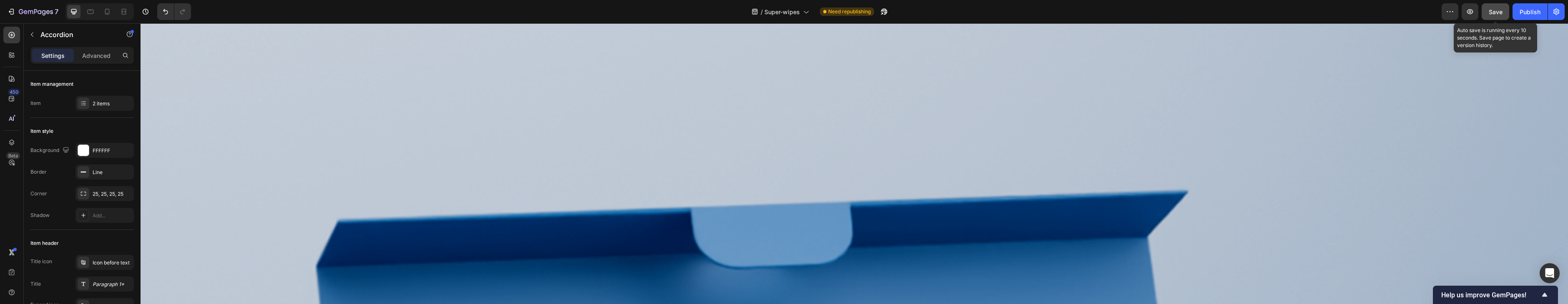
click at [1497, 9] on span "Save" at bounding box center [1495, 11] width 14 height 7
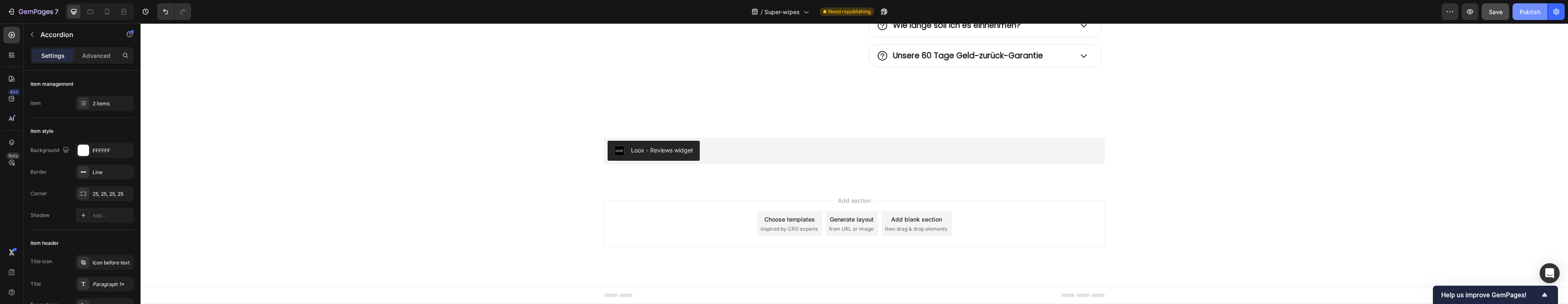
scroll to position [3489, 0]
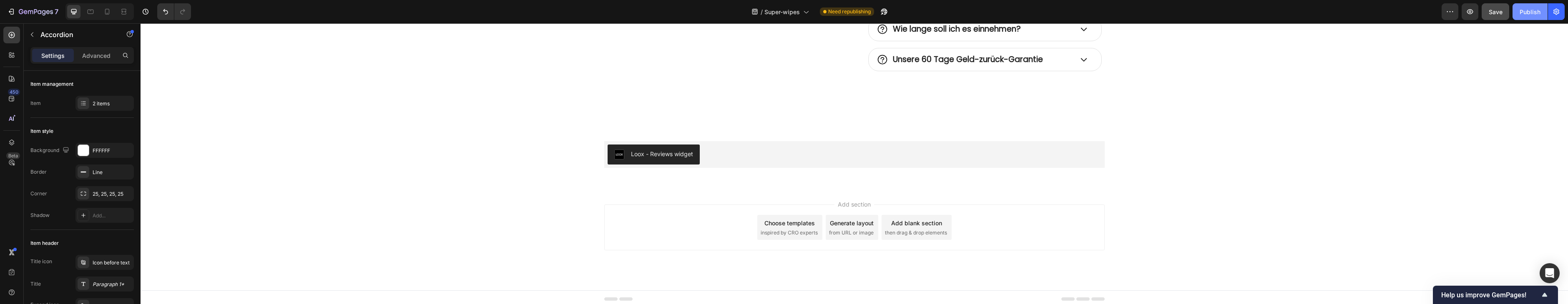
click at [1535, 16] on div "Publish" at bounding box center [1529, 12] width 21 height 9
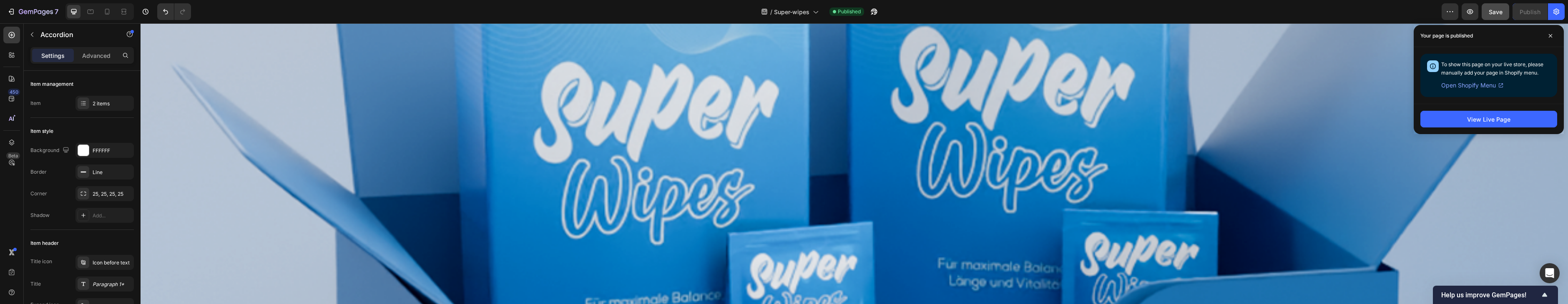
scroll to position [2386, 0]
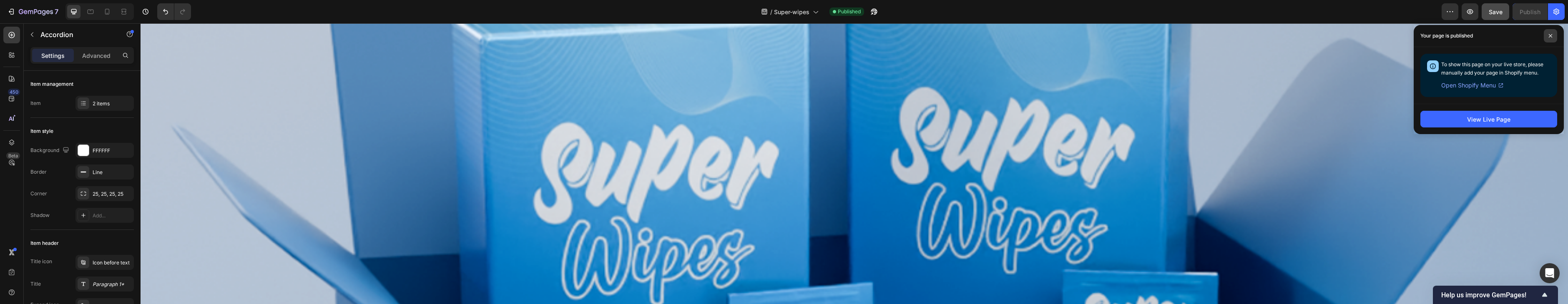
click at [1547, 34] on span at bounding box center [1549, 35] width 13 height 13
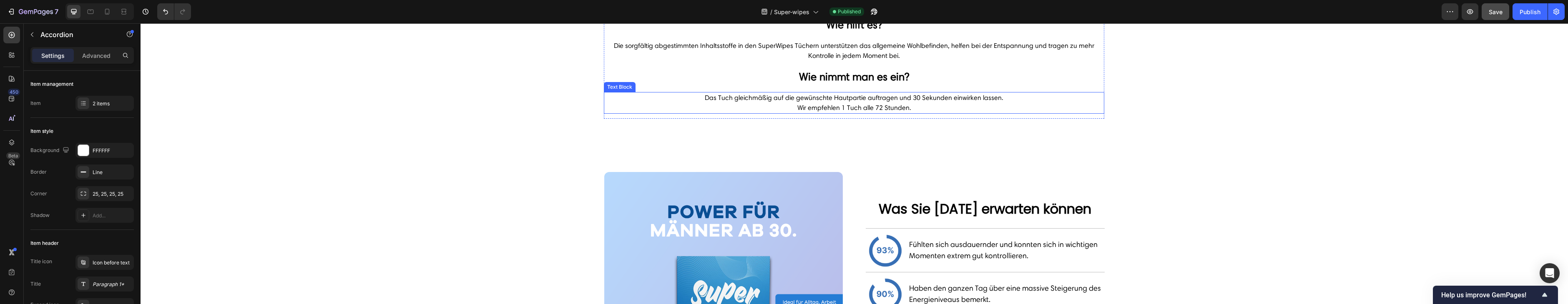
scroll to position [790, 0]
